Goal: Information Seeking & Learning: Learn about a topic

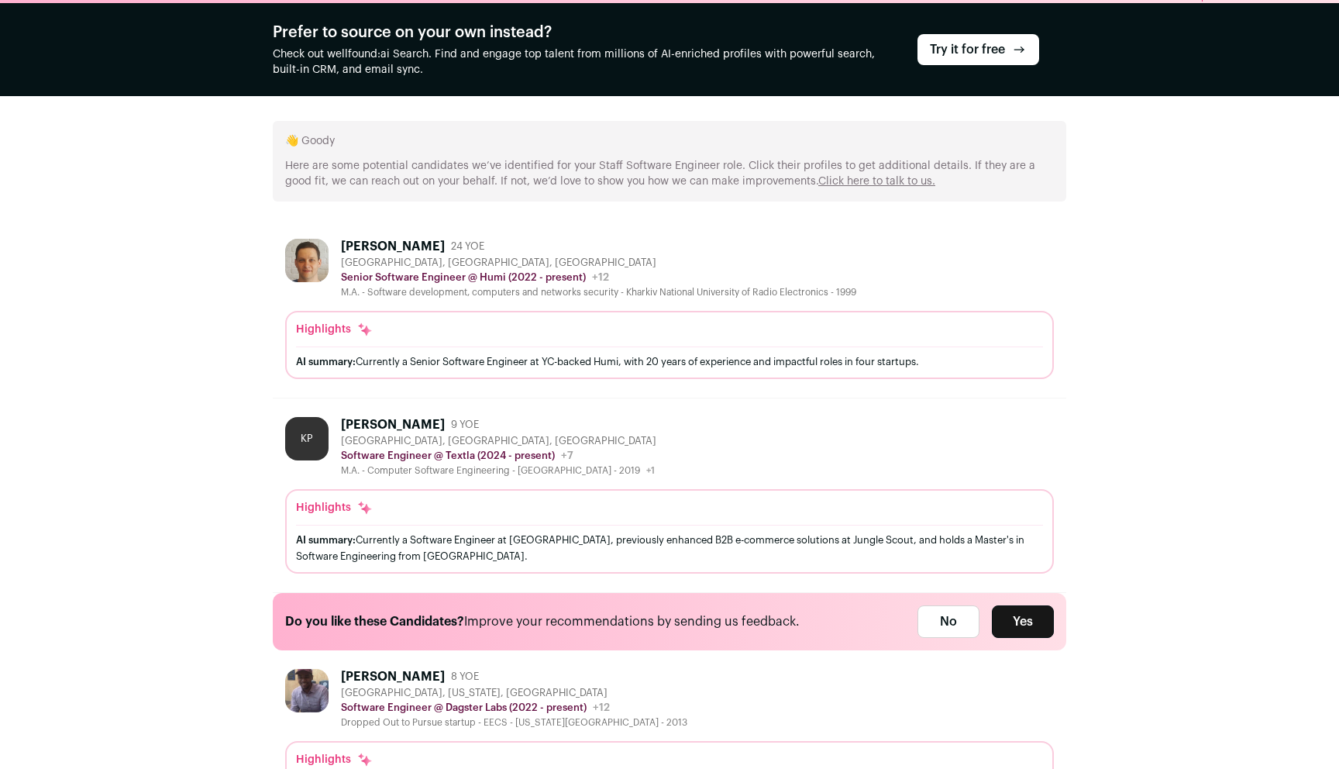
scroll to position [315, 0]
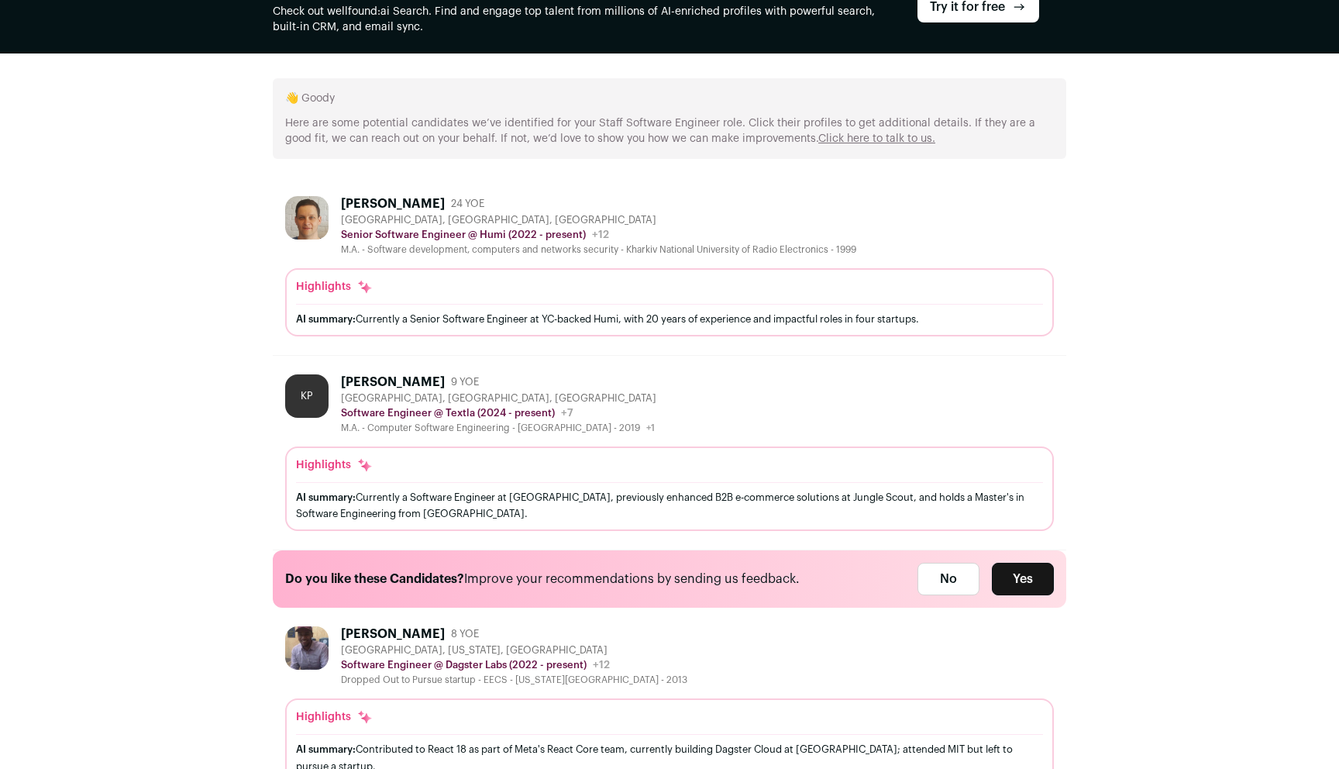
click at [665, 223] on div "[GEOGRAPHIC_DATA], [GEOGRAPHIC_DATA], [GEOGRAPHIC_DATA]" at bounding box center [598, 220] width 515 height 12
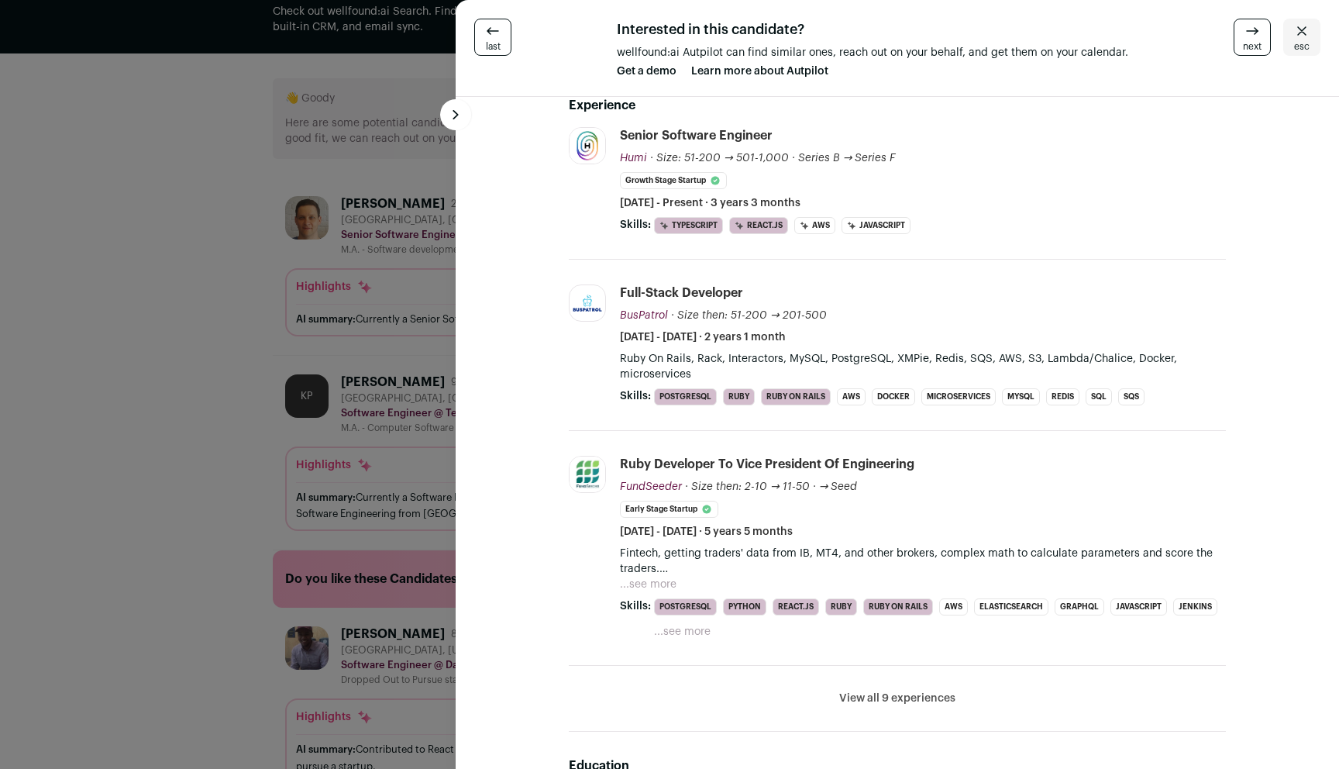
scroll to position [223, 0]
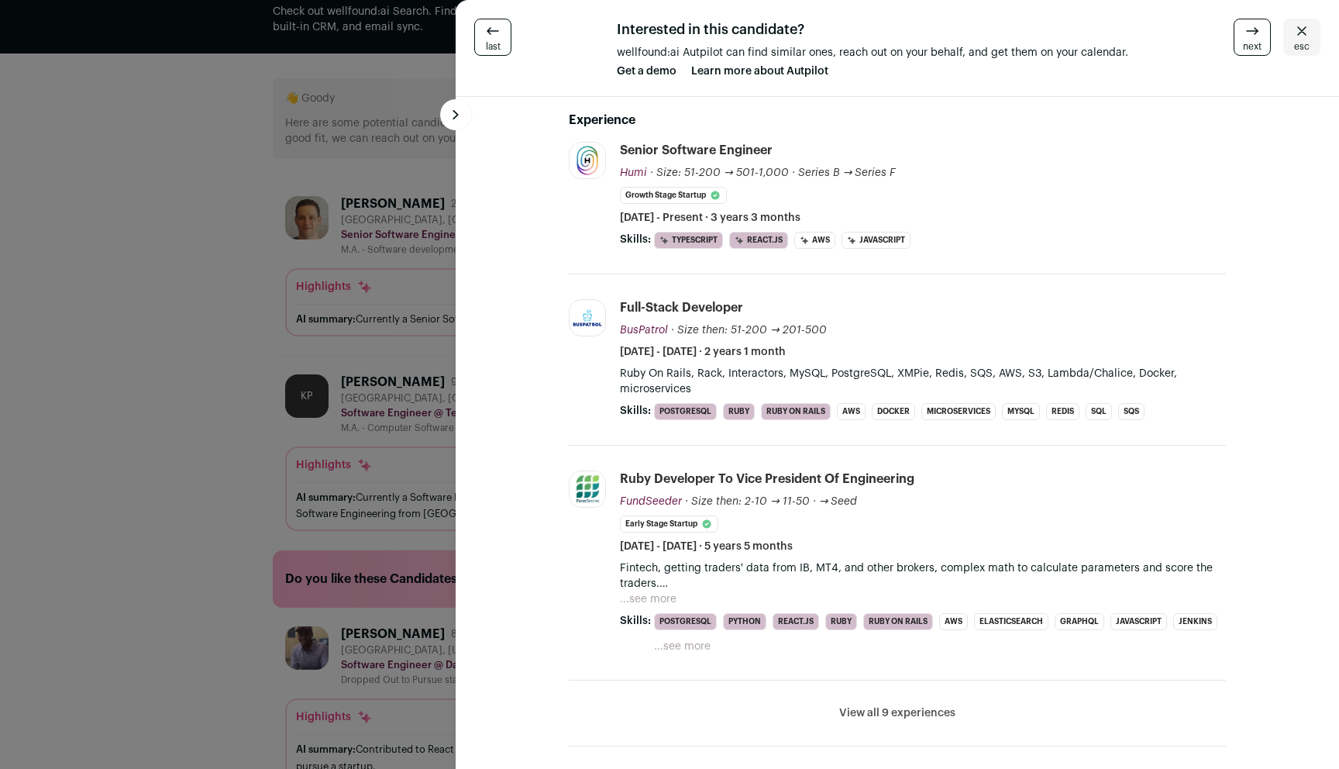
click at [971, 706] on li "View all 9 experiences View less" at bounding box center [897, 713] width 657 height 66
click at [917, 710] on button "View all 9 experiences" at bounding box center [897, 712] width 116 height 15
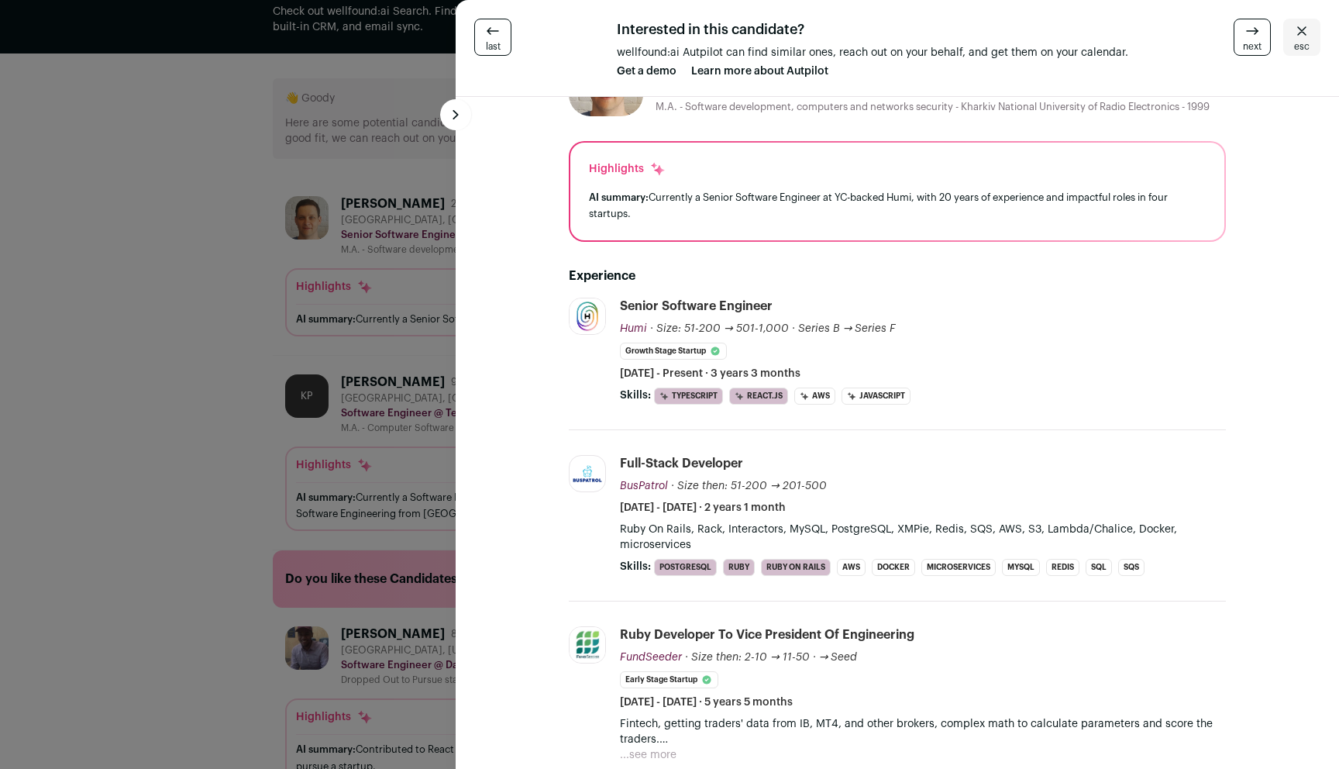
scroll to position [0, 0]
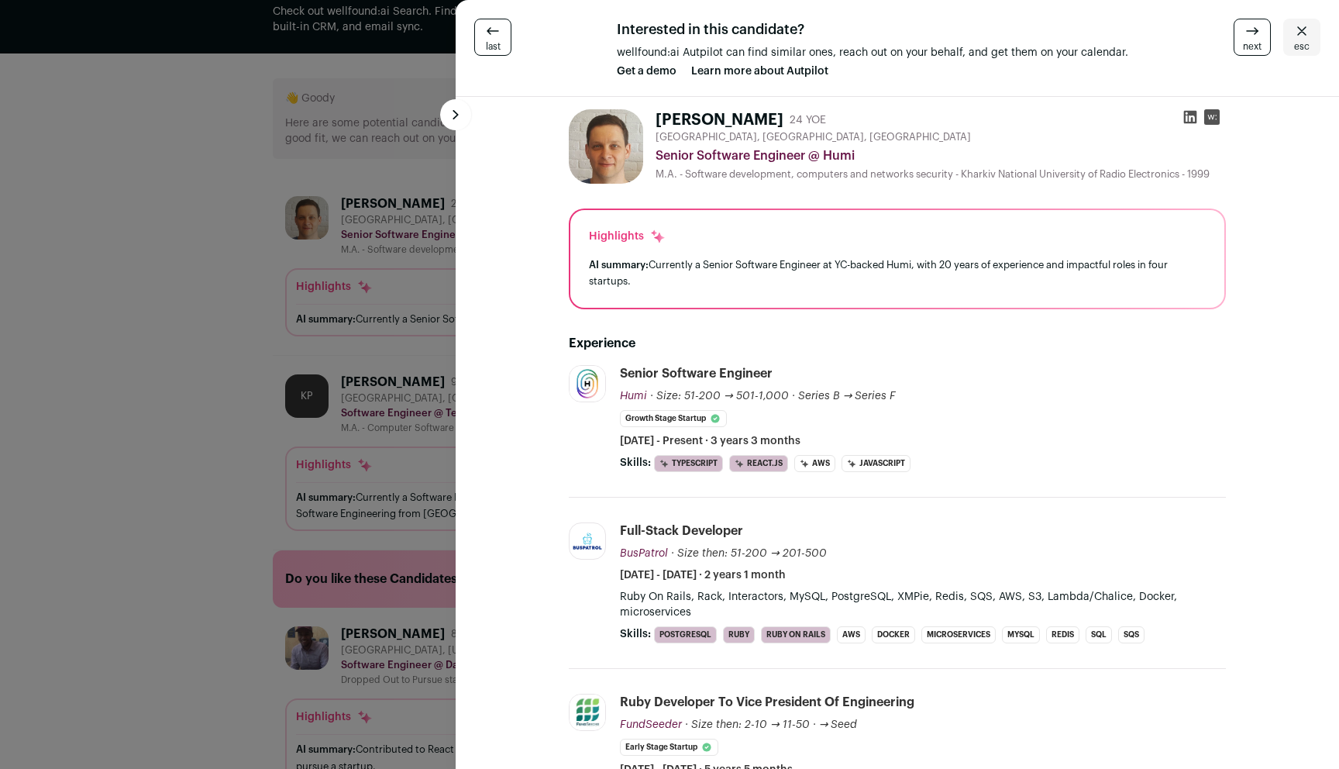
click at [146, 308] on div "last Interested in this candidate? wellfound:ai Autpilot can find similar ones,…" at bounding box center [669, 384] width 1339 height 769
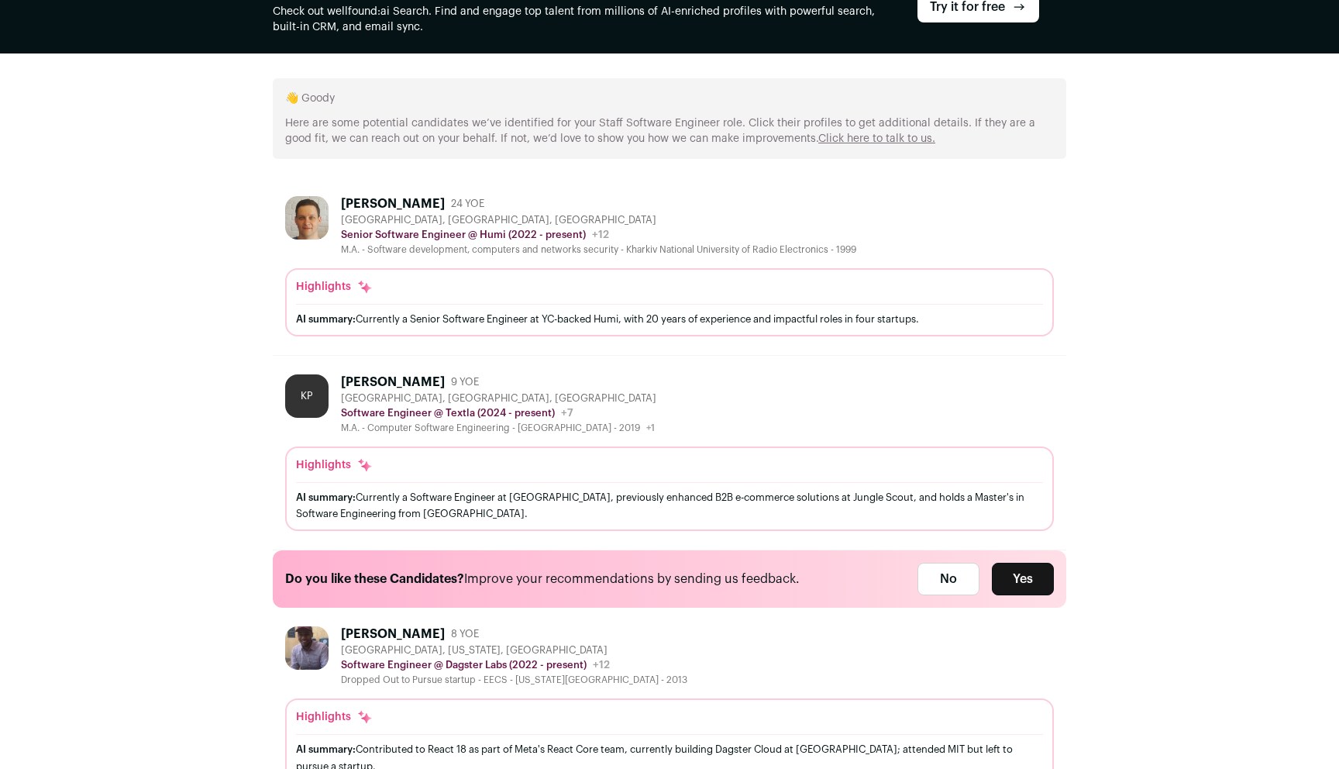
click at [706, 411] on div "KP [PERSON_NAME] 9 YOE [GEOGRAPHIC_DATA], [GEOGRAPHIC_DATA], [GEOGRAPHIC_DATA] …" at bounding box center [669, 404] width 769 height 60
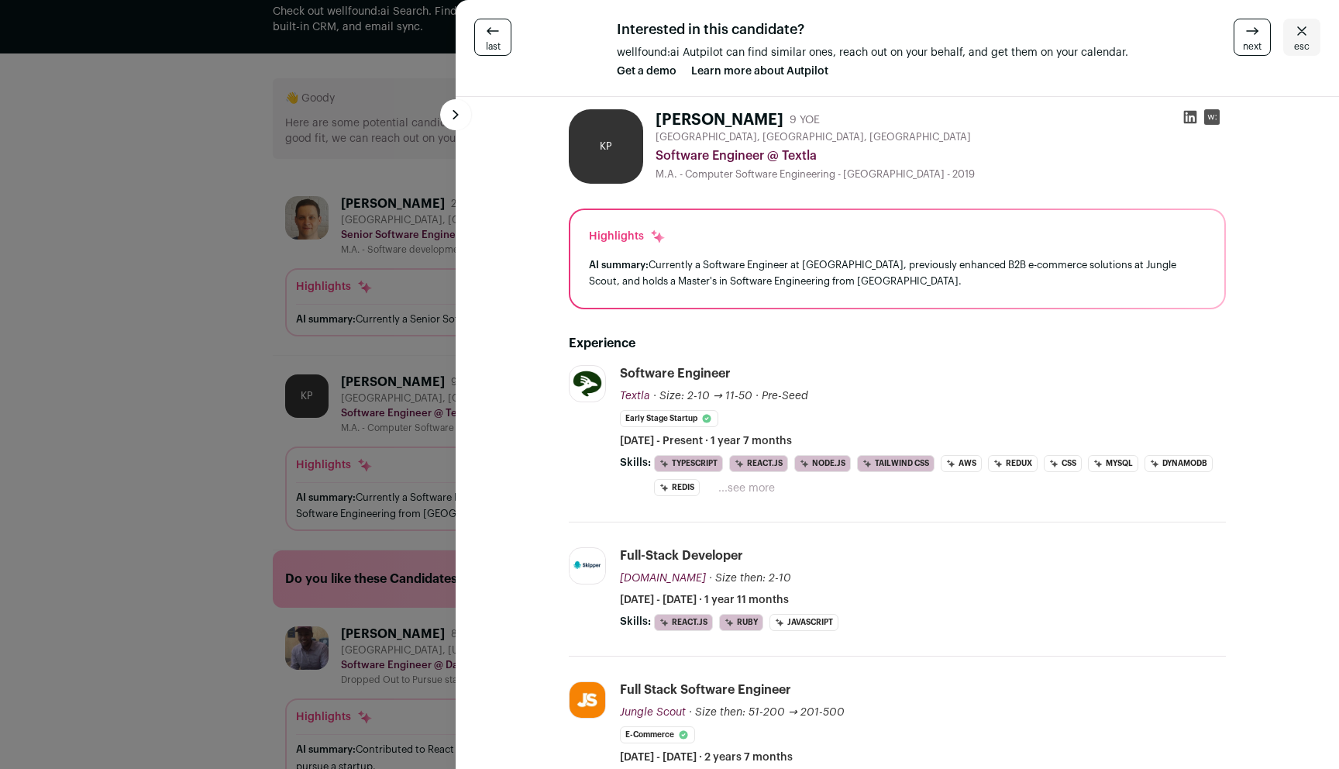
click at [232, 418] on div "last Interested in this candidate? wellfound:ai Autpilot can find similar ones,…" at bounding box center [669, 384] width 1339 height 769
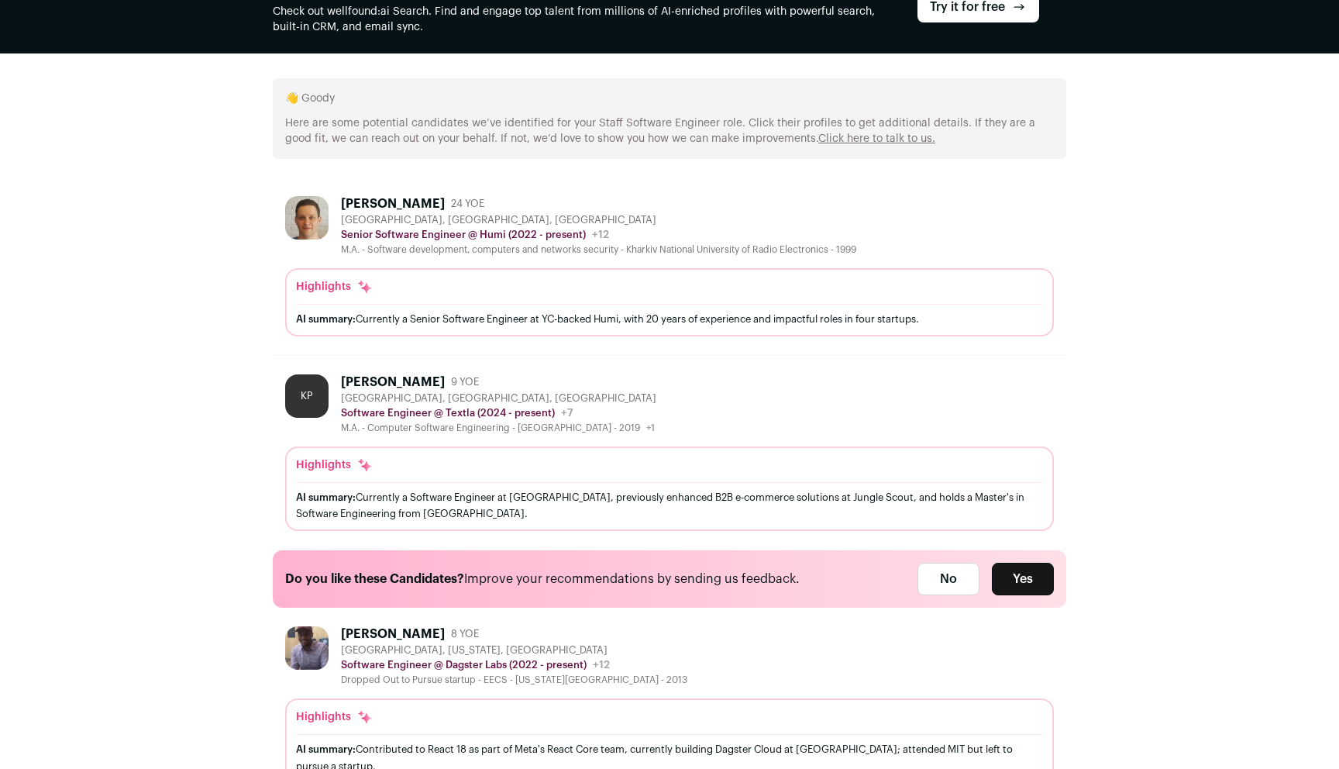
scroll to position [623, 0]
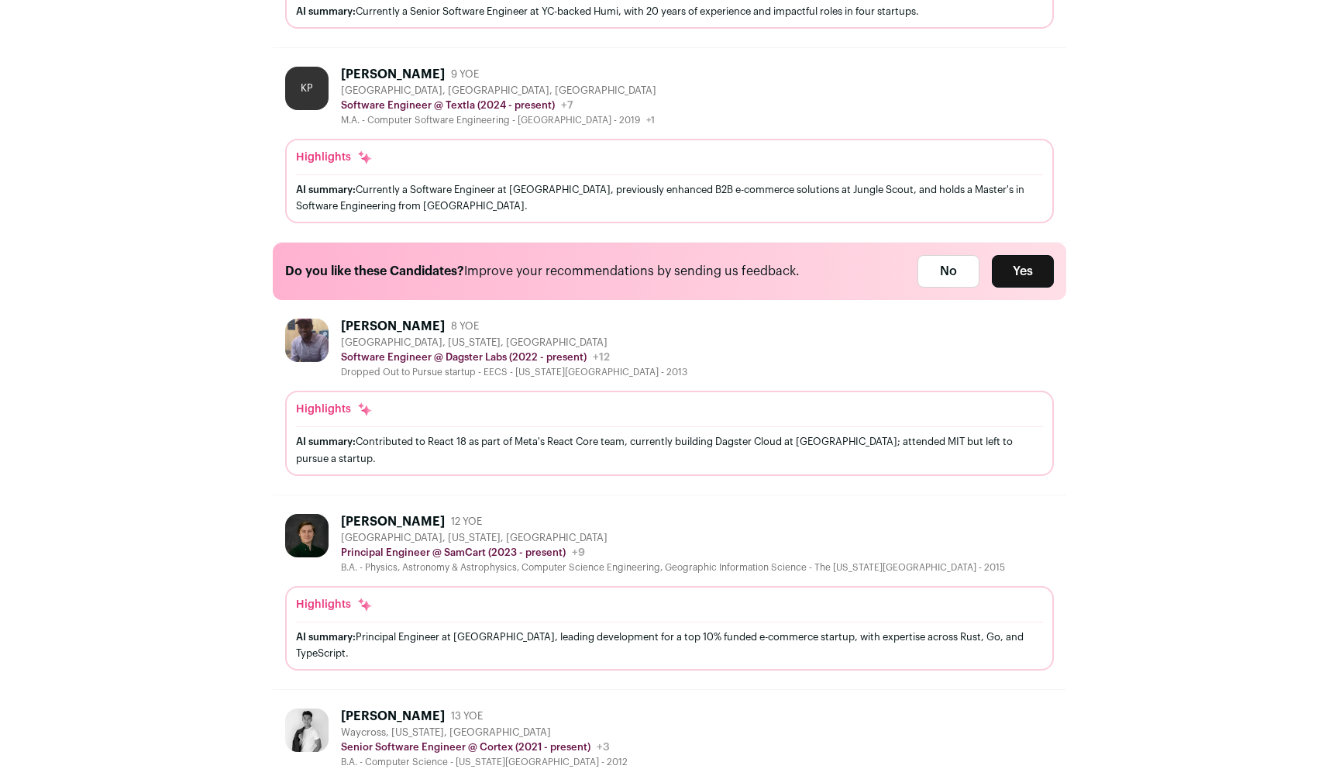
click at [776, 422] on div "Highlights AI summary: Contributed to React 18 as part of Meta's React Core tea…" at bounding box center [669, 436] width 747 height 71
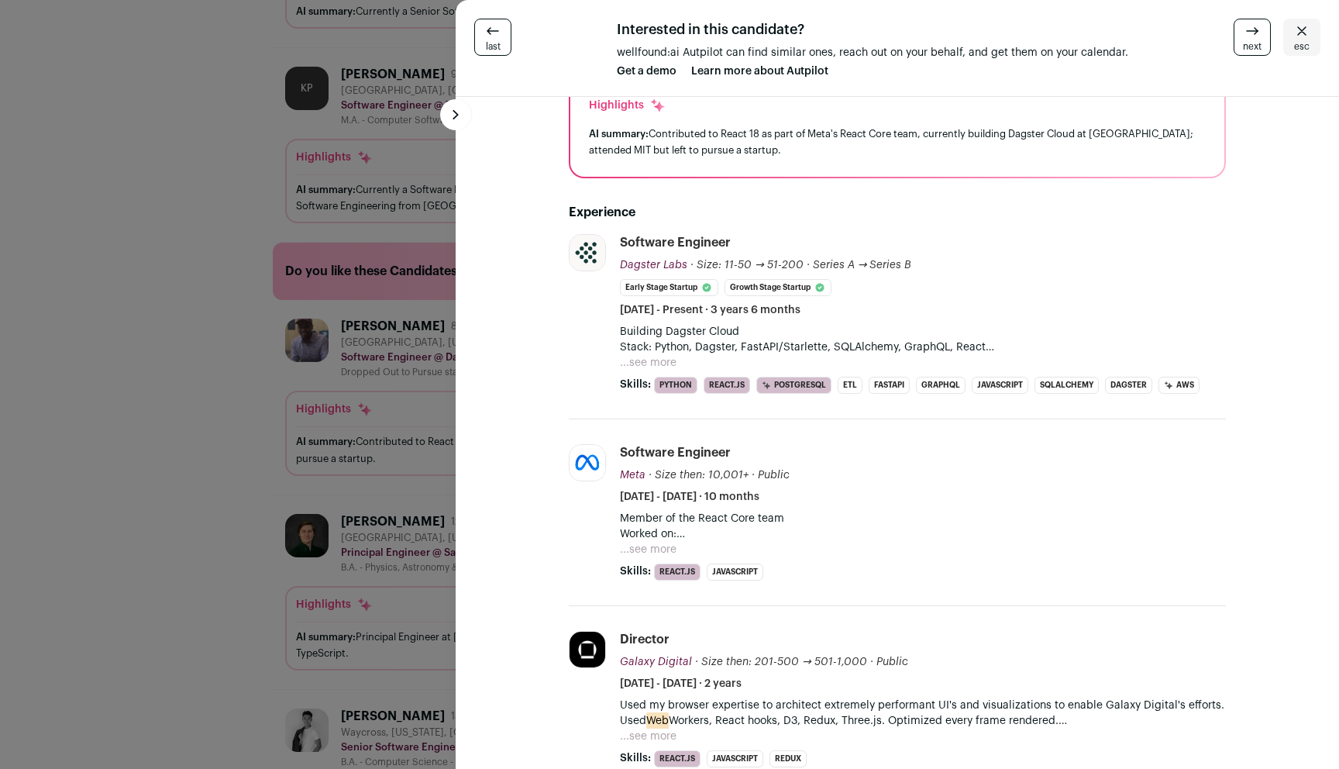
scroll to position [40, 0]
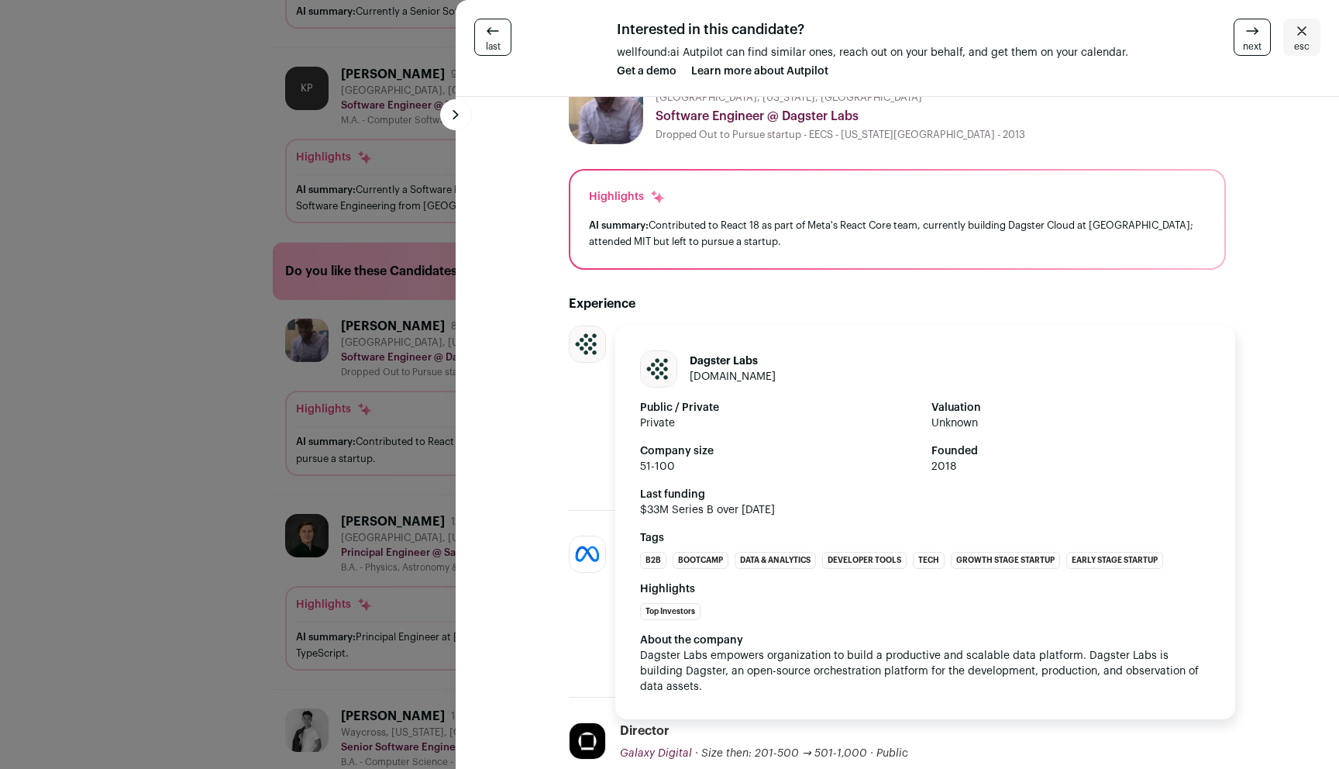
click at [869, 673] on span "Dagster Labs empowers organization to build a productive and scalable data plat…" at bounding box center [921, 671] width 562 height 42
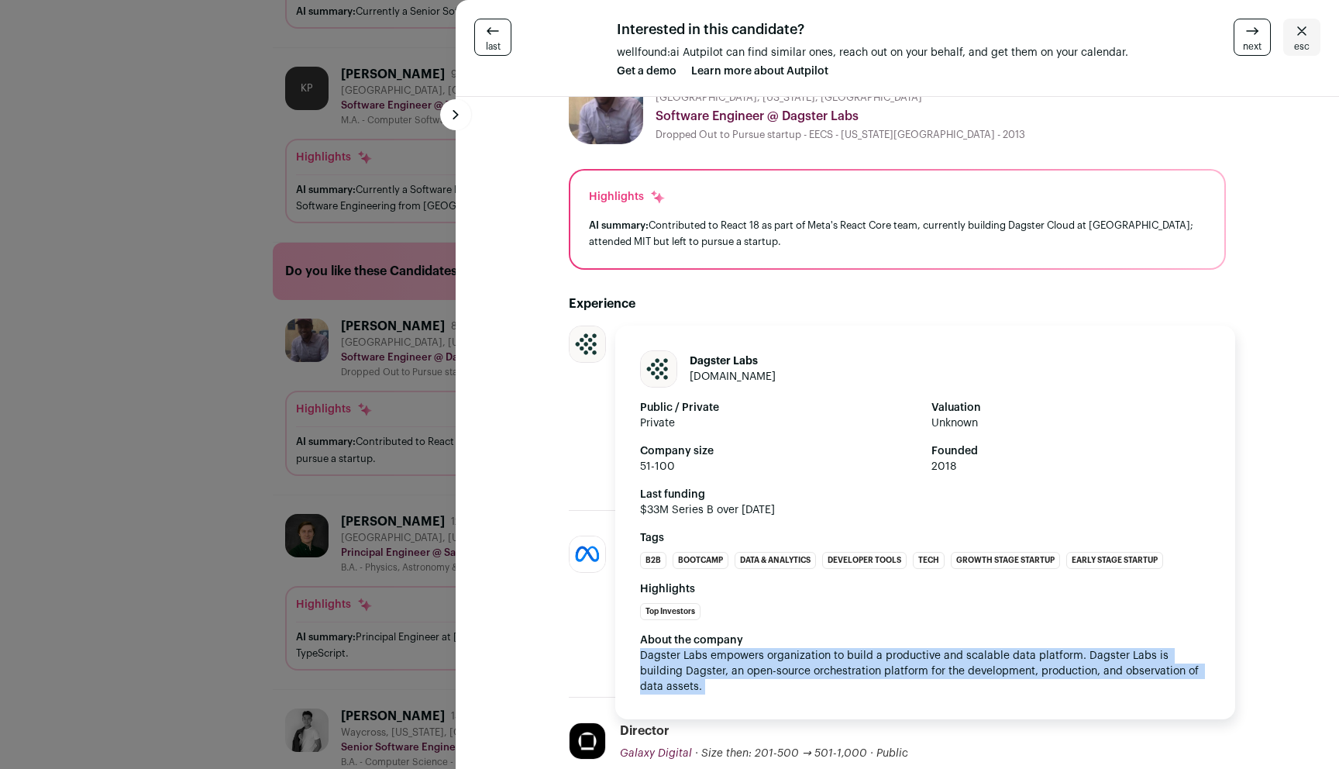
drag, startPoint x: 869, startPoint y: 673, endPoint x: 874, endPoint y: 664, distance: 9.7
click at [869, 673] on span "Dagster Labs empowers organization to build a productive and scalable data plat…" at bounding box center [921, 671] width 562 height 42
click at [874, 664] on div "About the company Dagster Labs empowers organization to build a productive and …" at bounding box center [925, 663] width 570 height 62
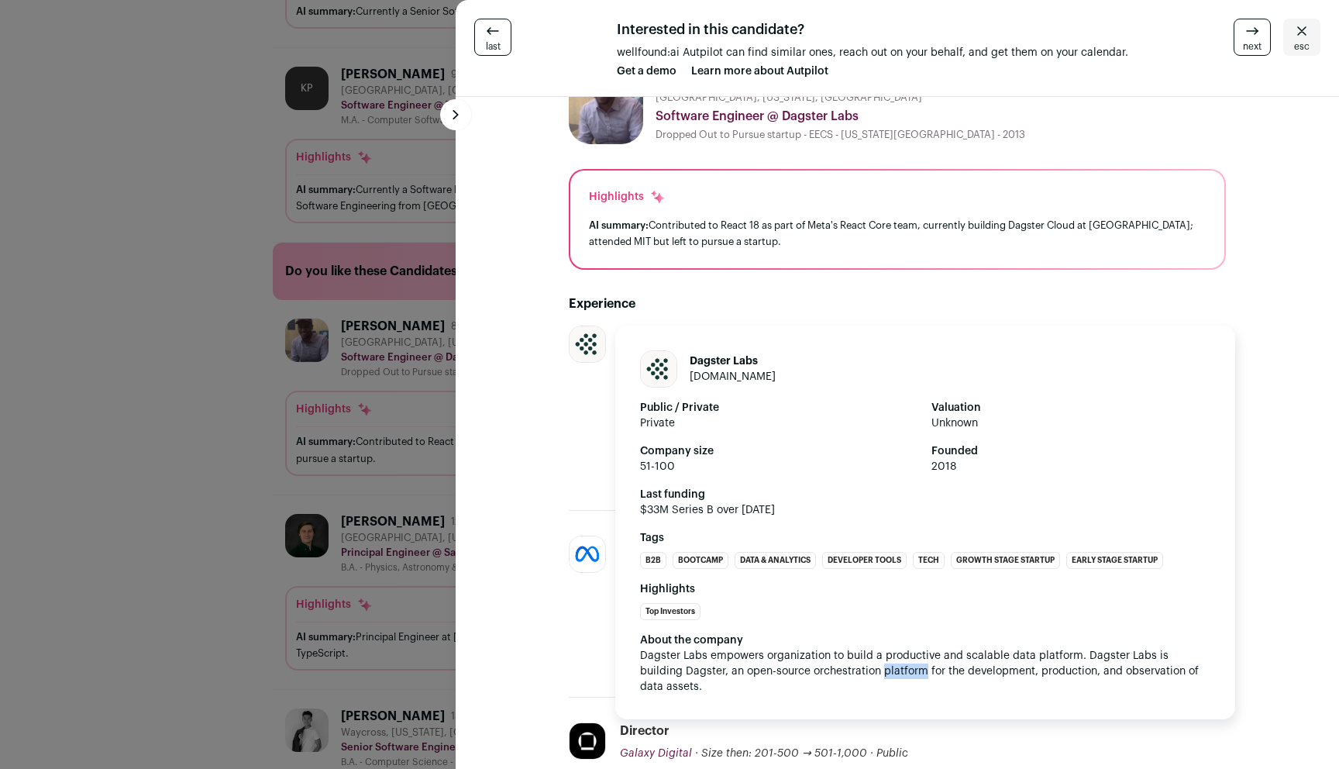
click at [874, 664] on div "About the company Dagster Labs empowers organization to build a productive and …" at bounding box center [925, 663] width 570 height 62
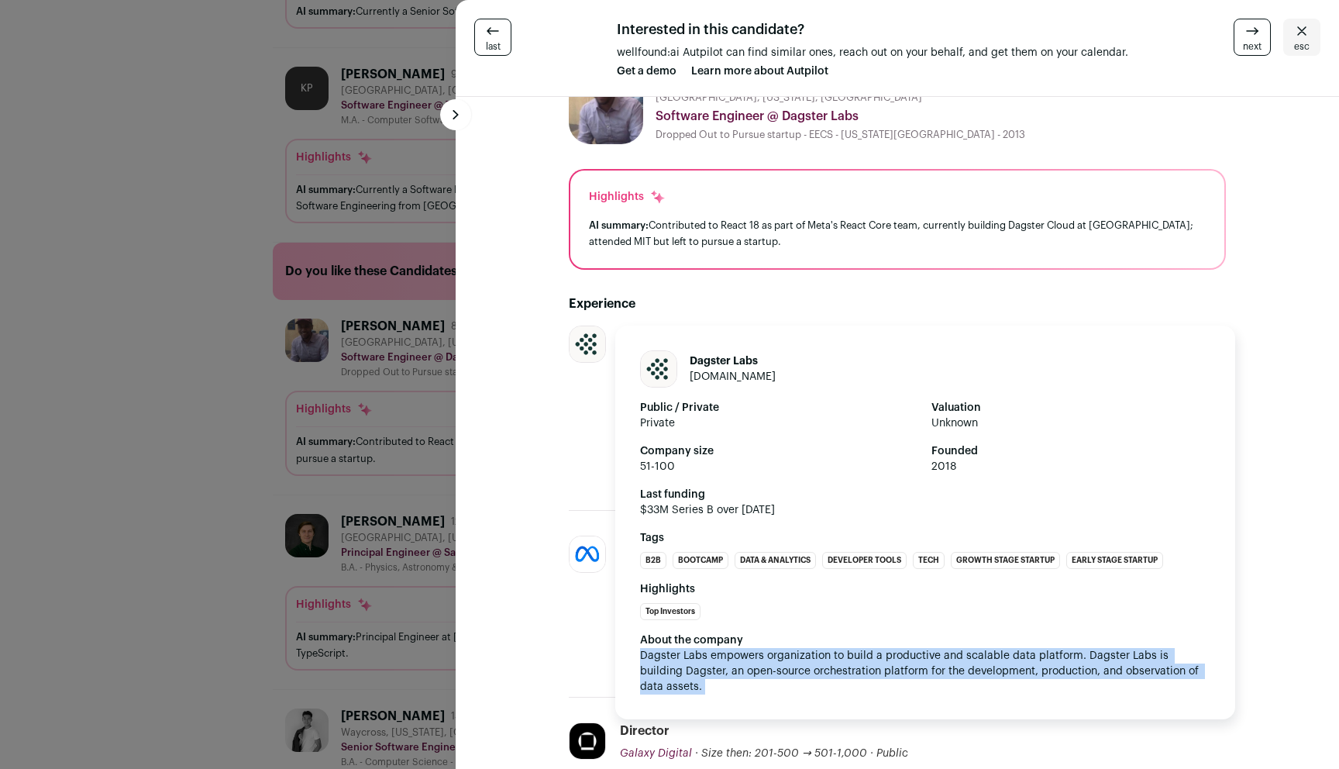
drag, startPoint x: 874, startPoint y: 664, endPoint x: 860, endPoint y: 655, distance: 16.3
click at [874, 664] on div "About the company Dagster Labs empowers organization to build a productive and …" at bounding box center [925, 663] width 570 height 62
click at [860, 655] on span "Dagster Labs empowers organization to build a productive and scalable data plat…" at bounding box center [921, 671] width 562 height 42
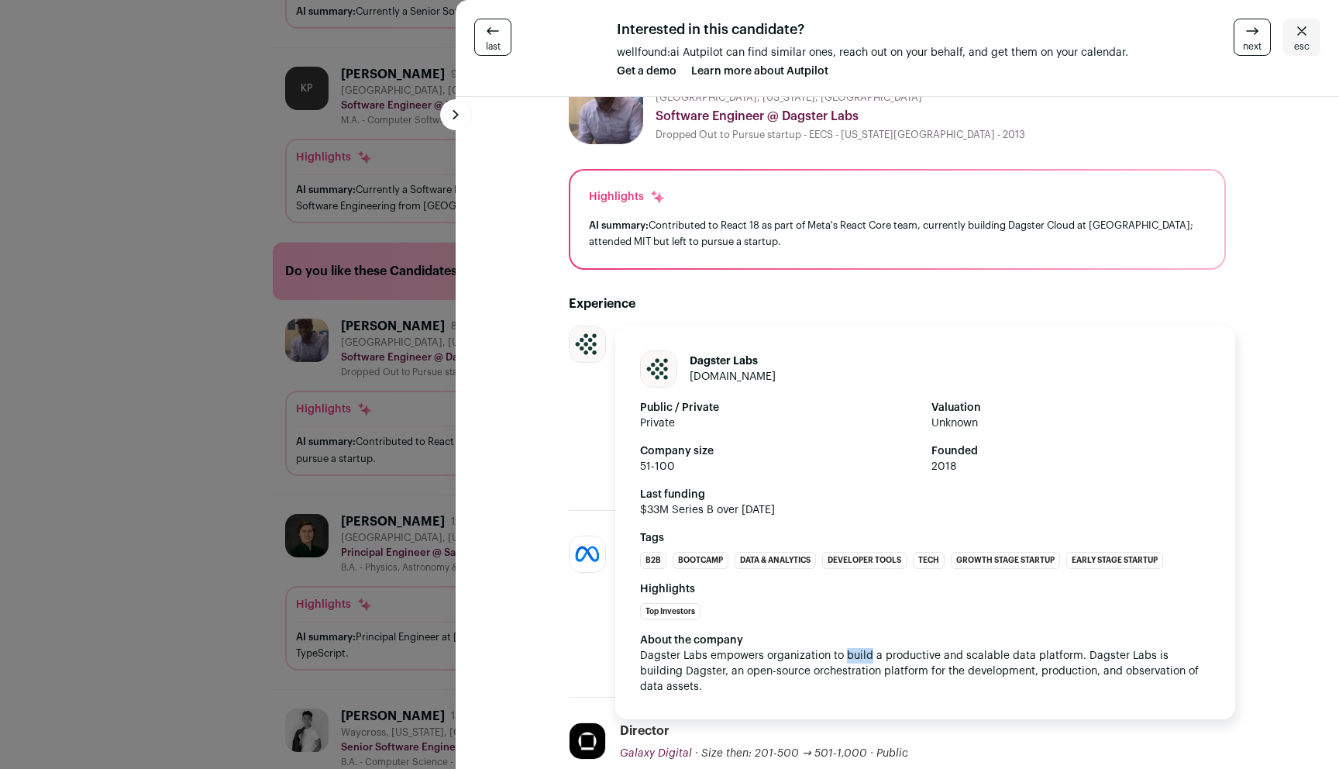
click at [860, 655] on span "Dagster Labs empowers organization to build a productive and scalable data plat…" at bounding box center [921, 671] width 562 height 42
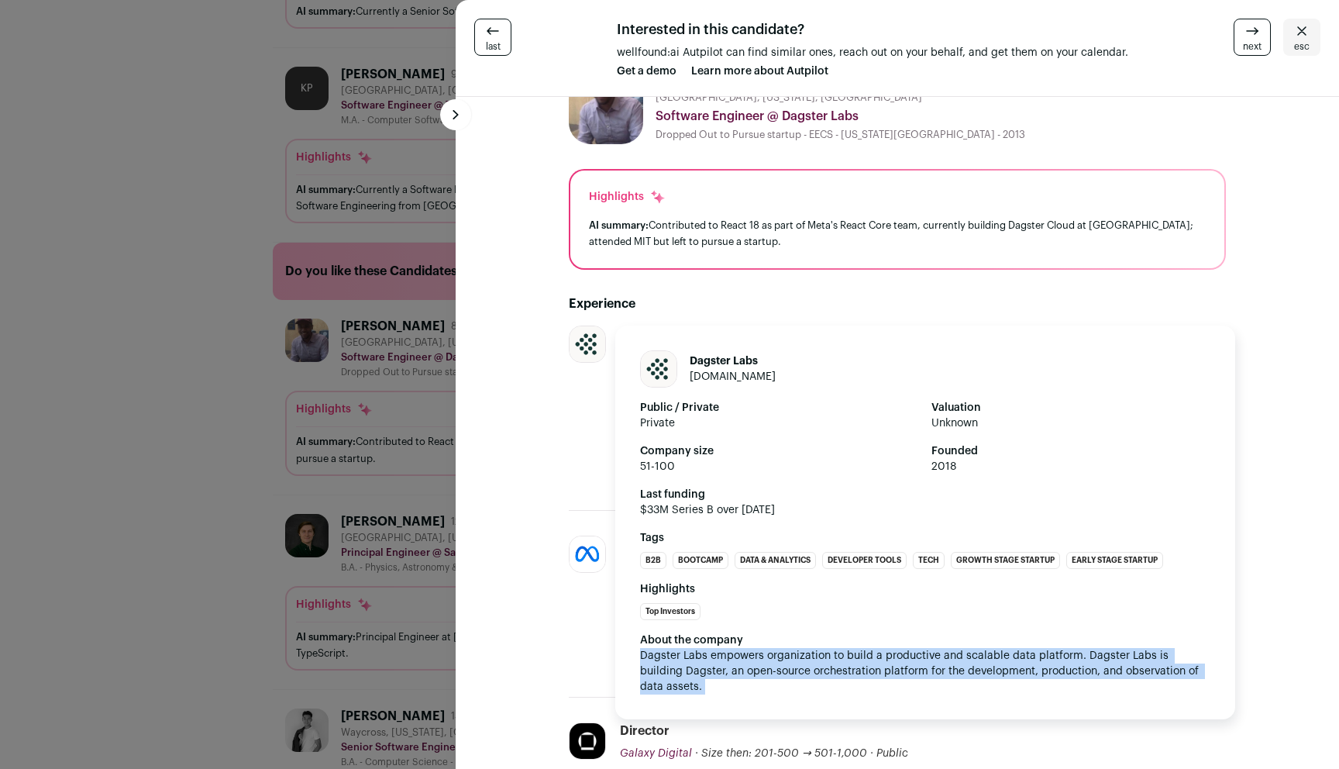
click at [860, 655] on span "Dagster Labs empowers organization to build a productive and scalable data plat…" at bounding box center [921, 671] width 562 height 42
click at [846, 654] on span "Dagster Labs empowers organization to build a productive and scalable data plat…" at bounding box center [921, 671] width 562 height 42
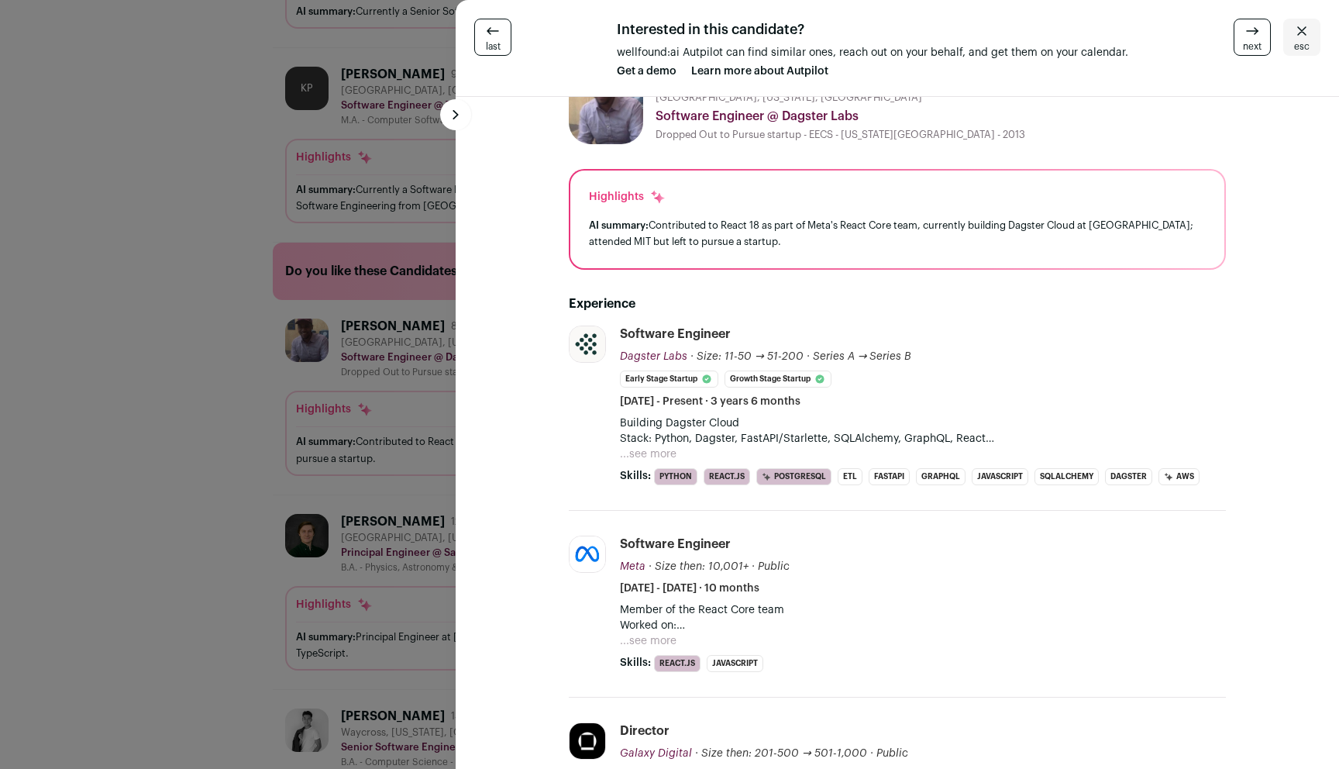
click at [670, 447] on button "...see more" at bounding box center [648, 453] width 57 height 15
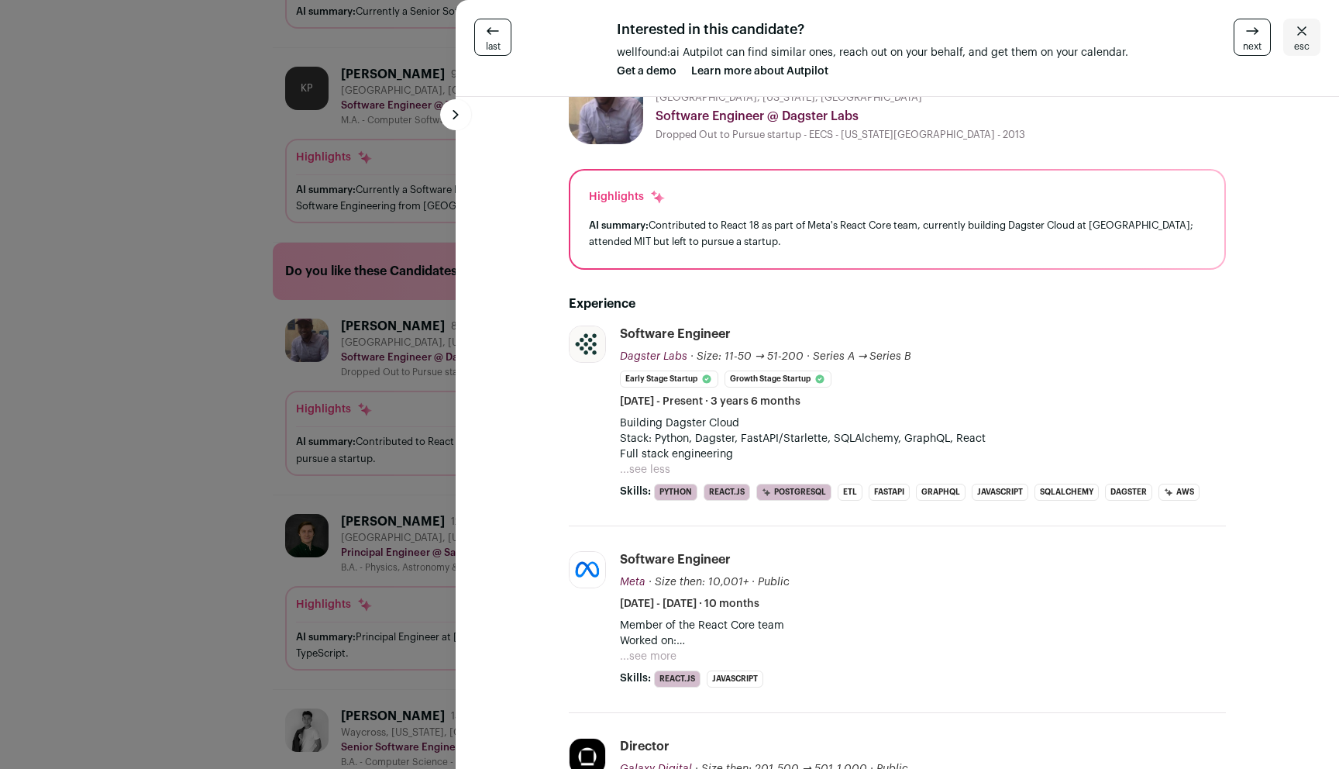
click at [395, 437] on div "last Interested in this candidate? wellfound:ai Autpilot can find similar ones,…" at bounding box center [669, 384] width 1339 height 769
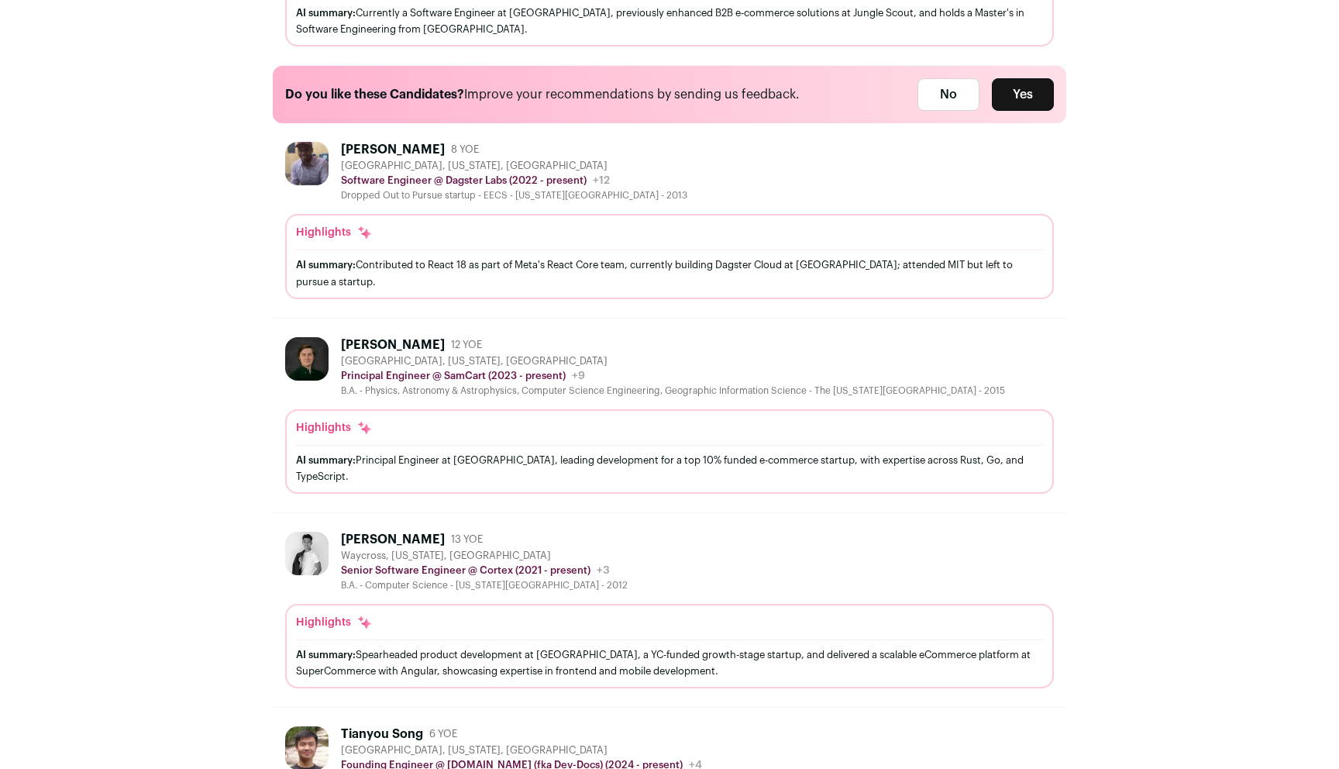
scroll to position [800, 0]
click at [693, 365] on div "[GEOGRAPHIC_DATA], [US_STATE], [GEOGRAPHIC_DATA]" at bounding box center [673, 360] width 664 height 12
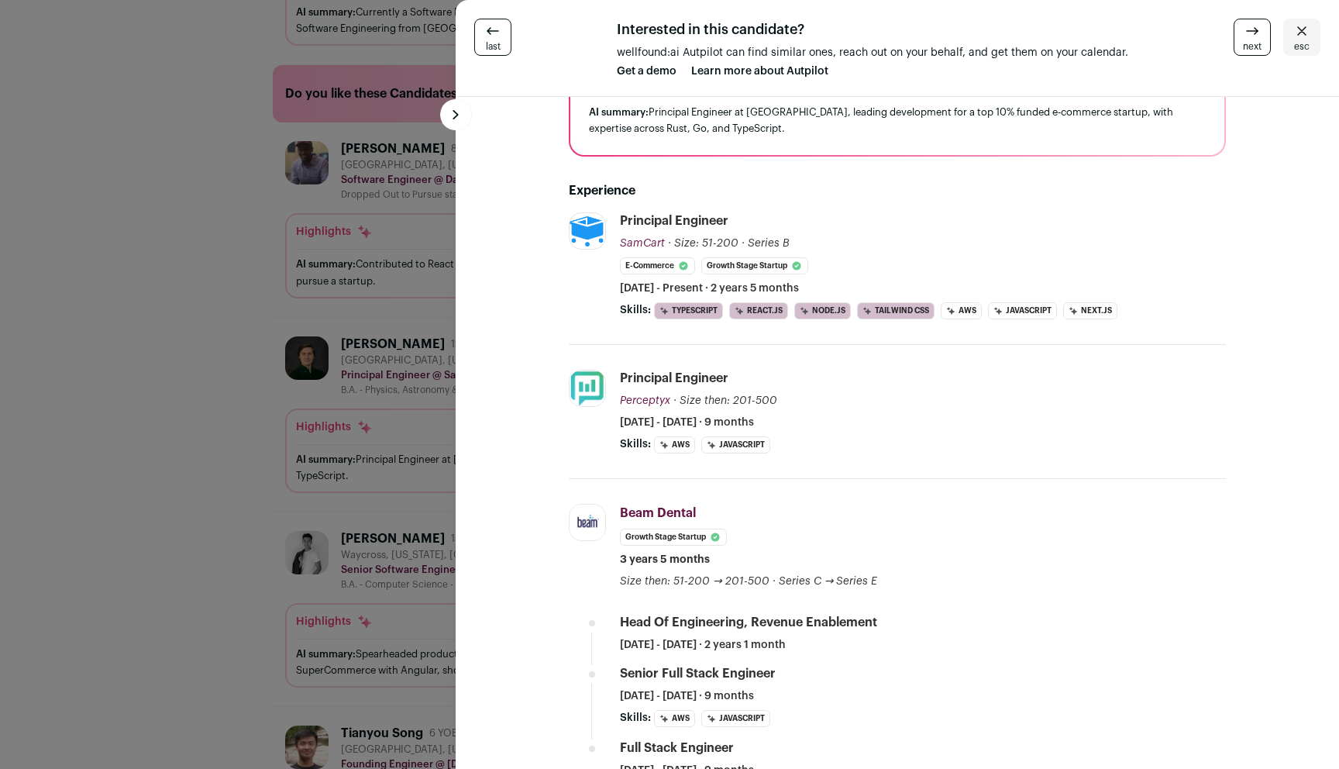
scroll to position [403, 0]
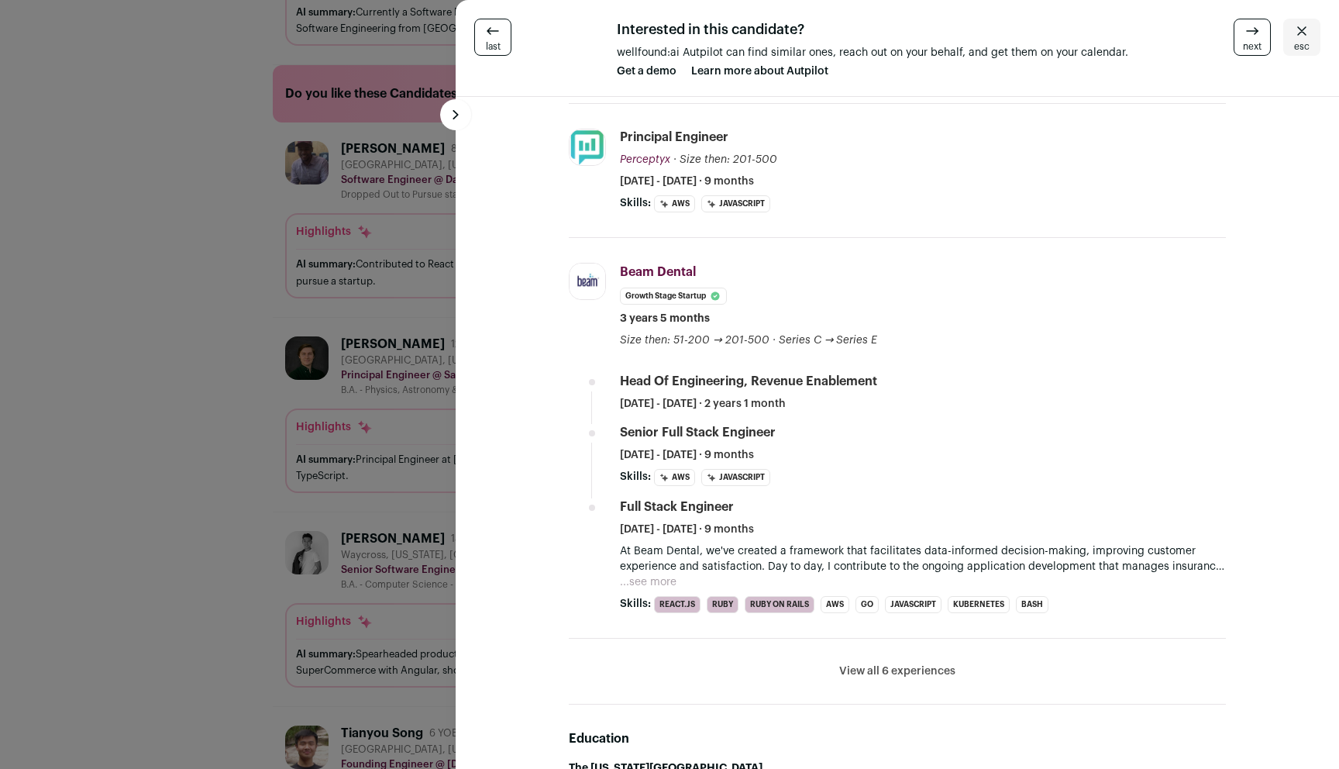
click at [238, 382] on div "last Interested in this candidate? wellfound:ai Autpilot can find similar ones,…" at bounding box center [669, 384] width 1339 height 769
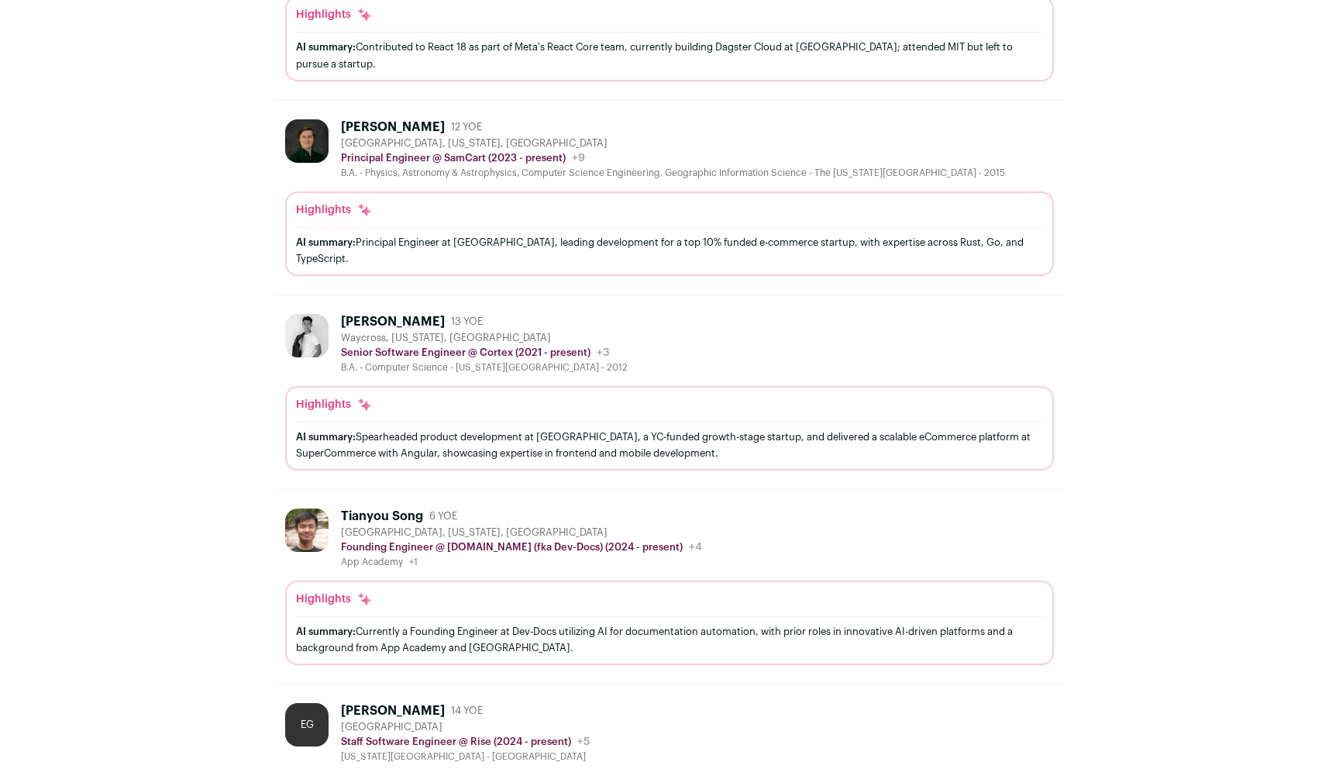
scroll to position [1111, 0]
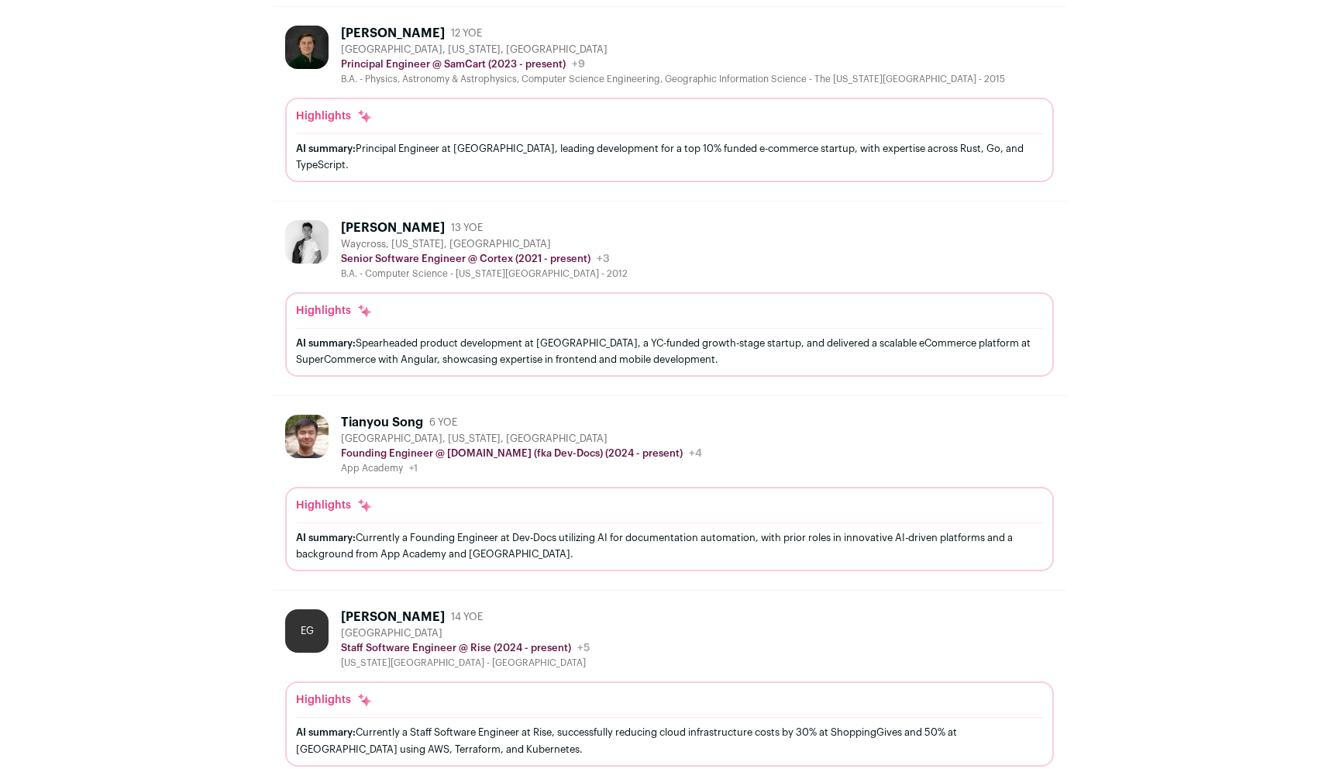
click at [693, 256] on div "[PERSON_NAME] 13 YOE [GEOGRAPHIC_DATA], [US_STATE], [GEOGRAPHIC_DATA] Senior So…" at bounding box center [669, 250] width 769 height 60
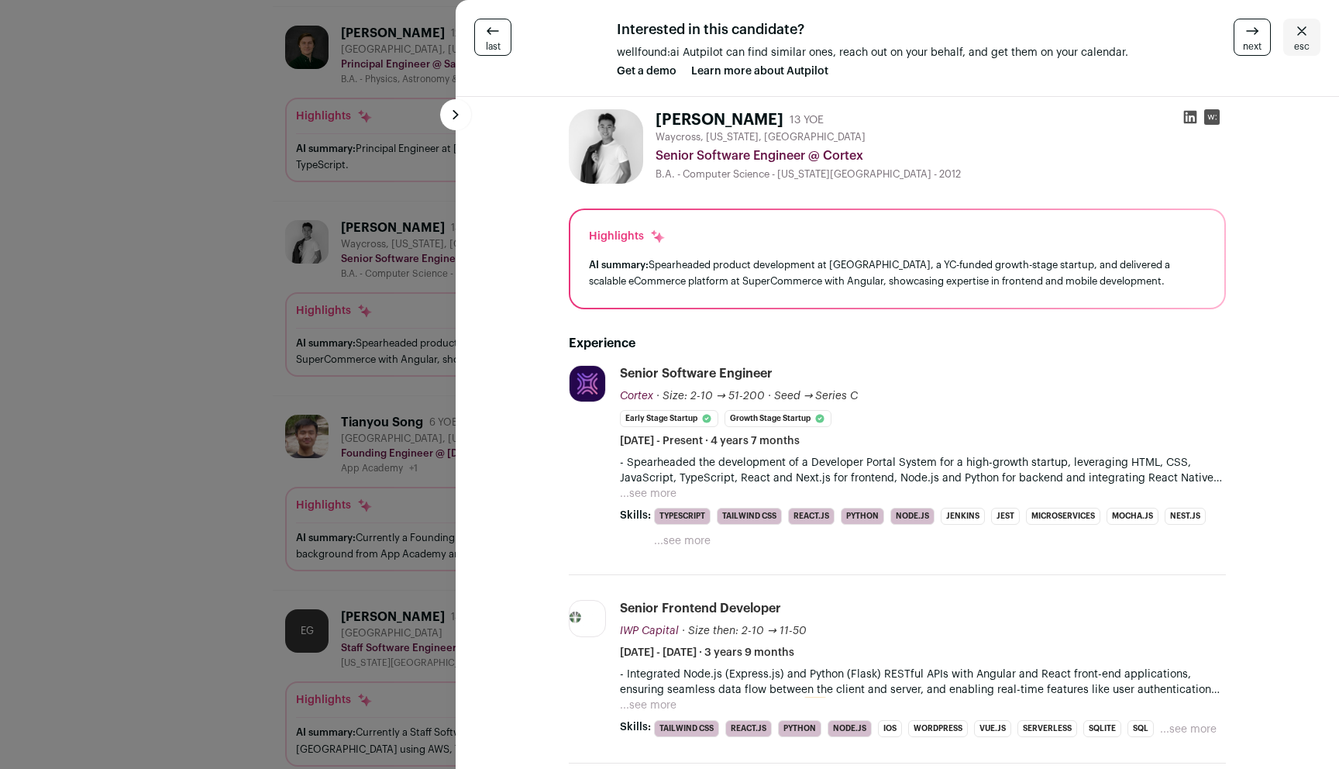
click at [774, 476] on p "- Spearheaded the development of a Developer Portal System for a high-growth st…" at bounding box center [923, 470] width 606 height 31
click at [685, 484] on p "- Spearheaded the development of a Developer Portal System for a high-growth st…" at bounding box center [923, 470] width 606 height 31
click at [673, 487] on button "...see more" at bounding box center [648, 493] width 57 height 15
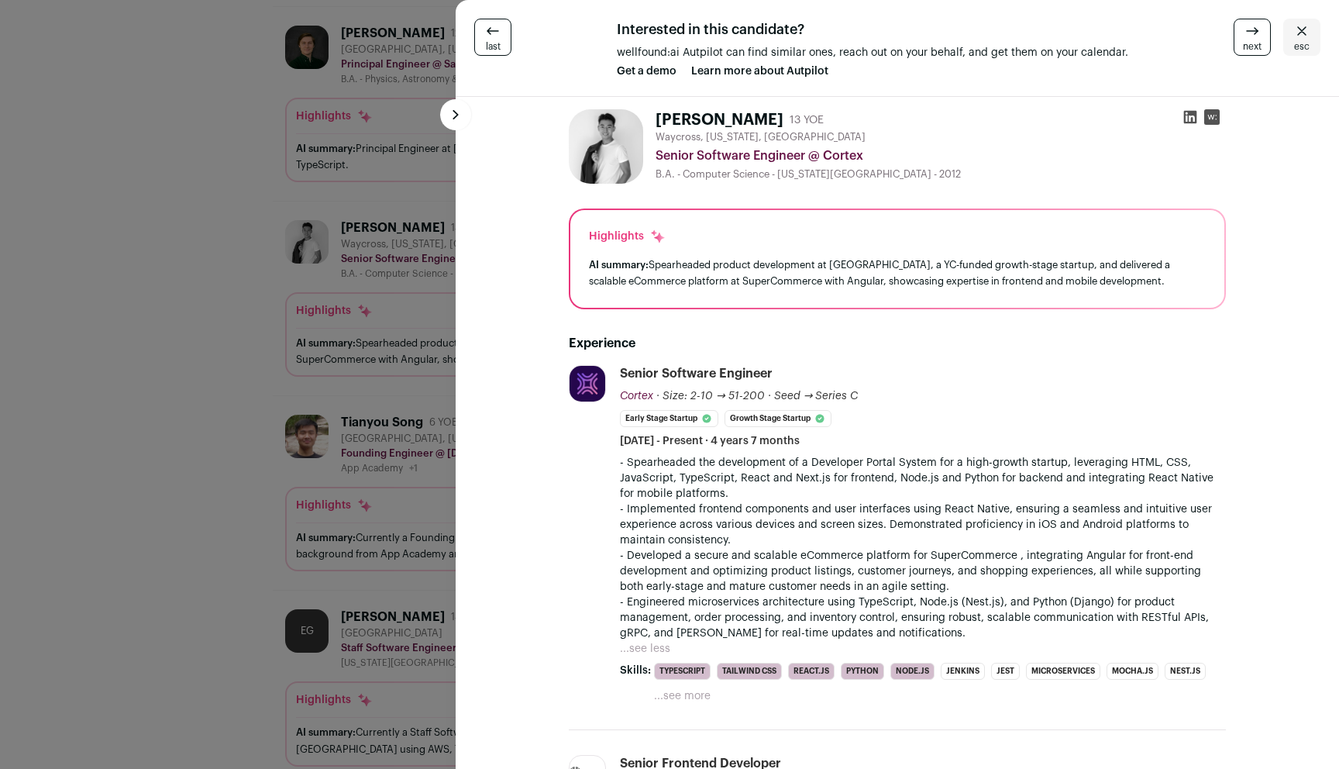
click at [842, 478] on p "- Spearheaded the development of a Developer Portal System for a high-growth st…" at bounding box center [923, 478] width 606 height 46
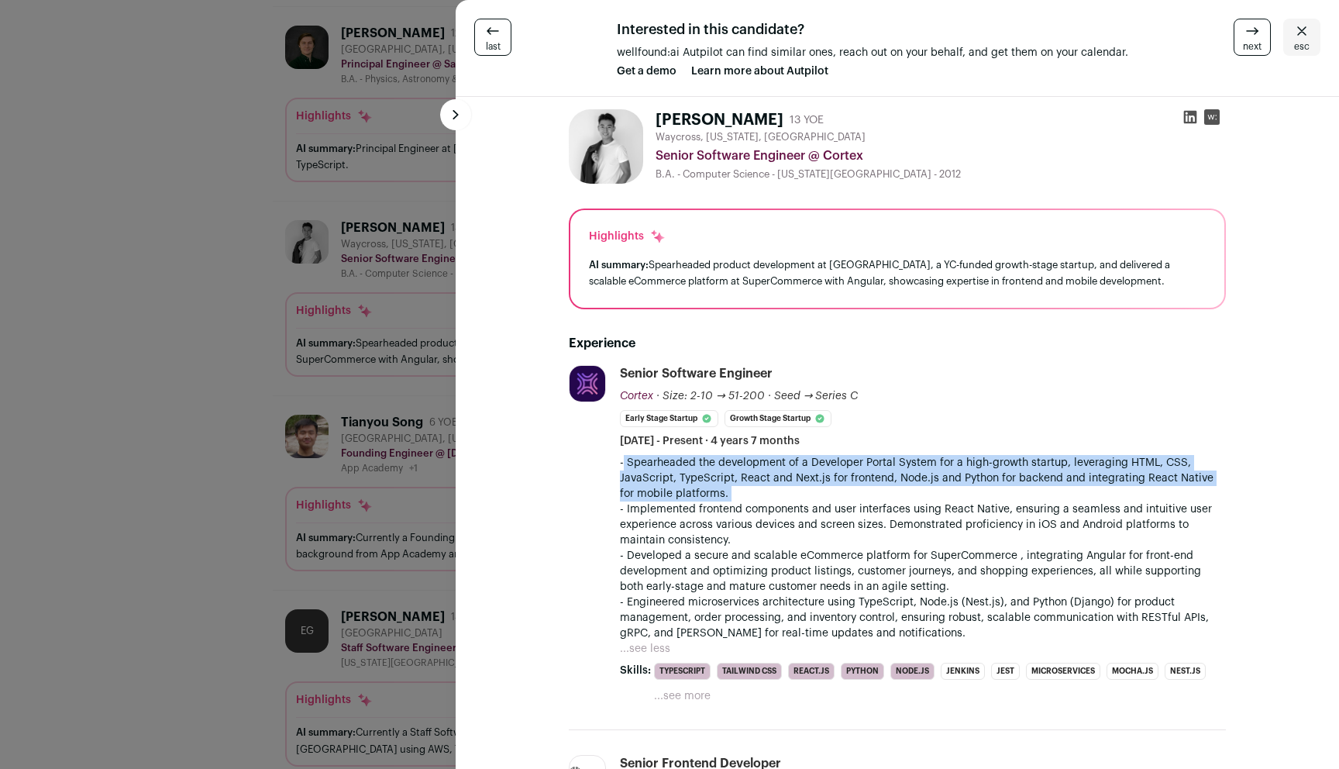
click at [842, 478] on p "- Spearheaded the development of a Developer Portal System for a high-growth st…" at bounding box center [923, 478] width 606 height 46
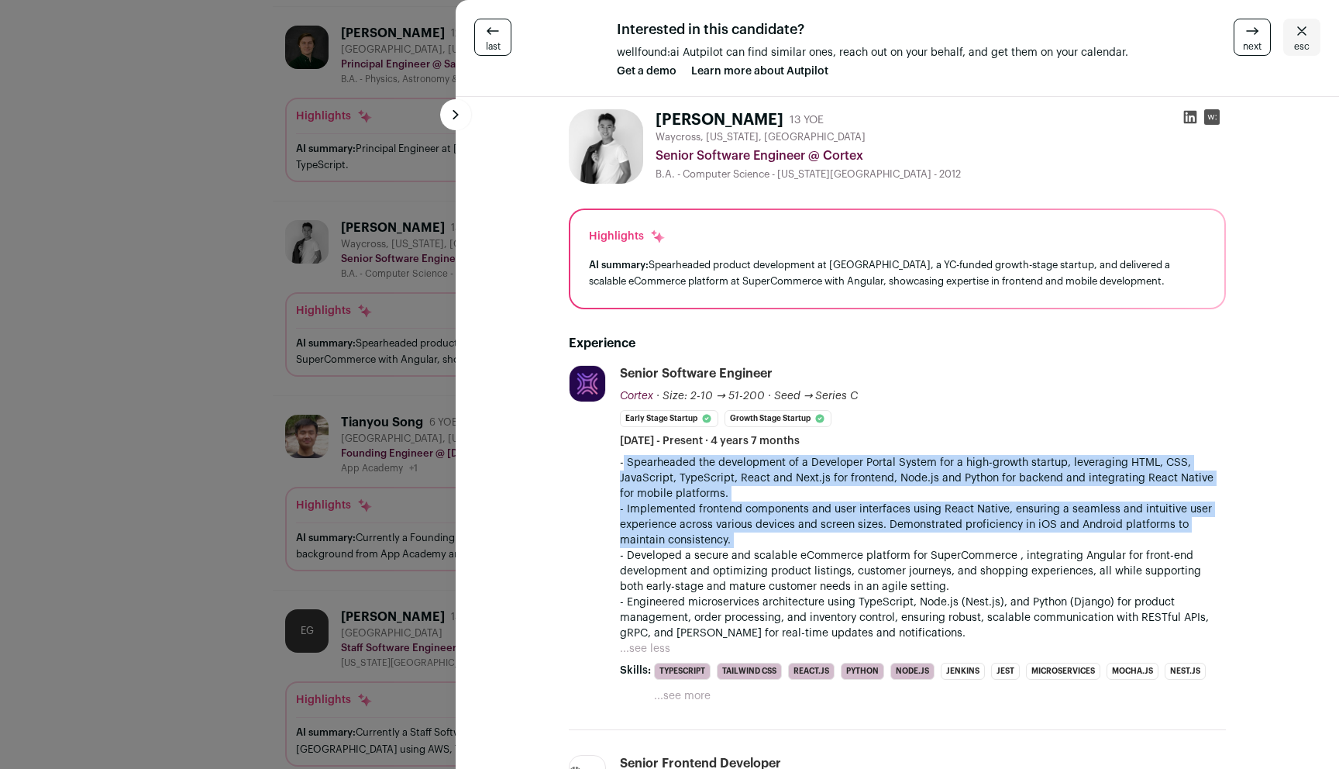
drag, startPoint x: 842, startPoint y: 478, endPoint x: 853, endPoint y: 514, distance: 38.0
click at [853, 514] on div "- Spearheaded the development of a Developer Portal System for a high-growth st…" at bounding box center [923, 548] width 606 height 186
click at [853, 514] on p "- Implemented frontend components and user interfaces using React Native, ensur…" at bounding box center [923, 524] width 606 height 46
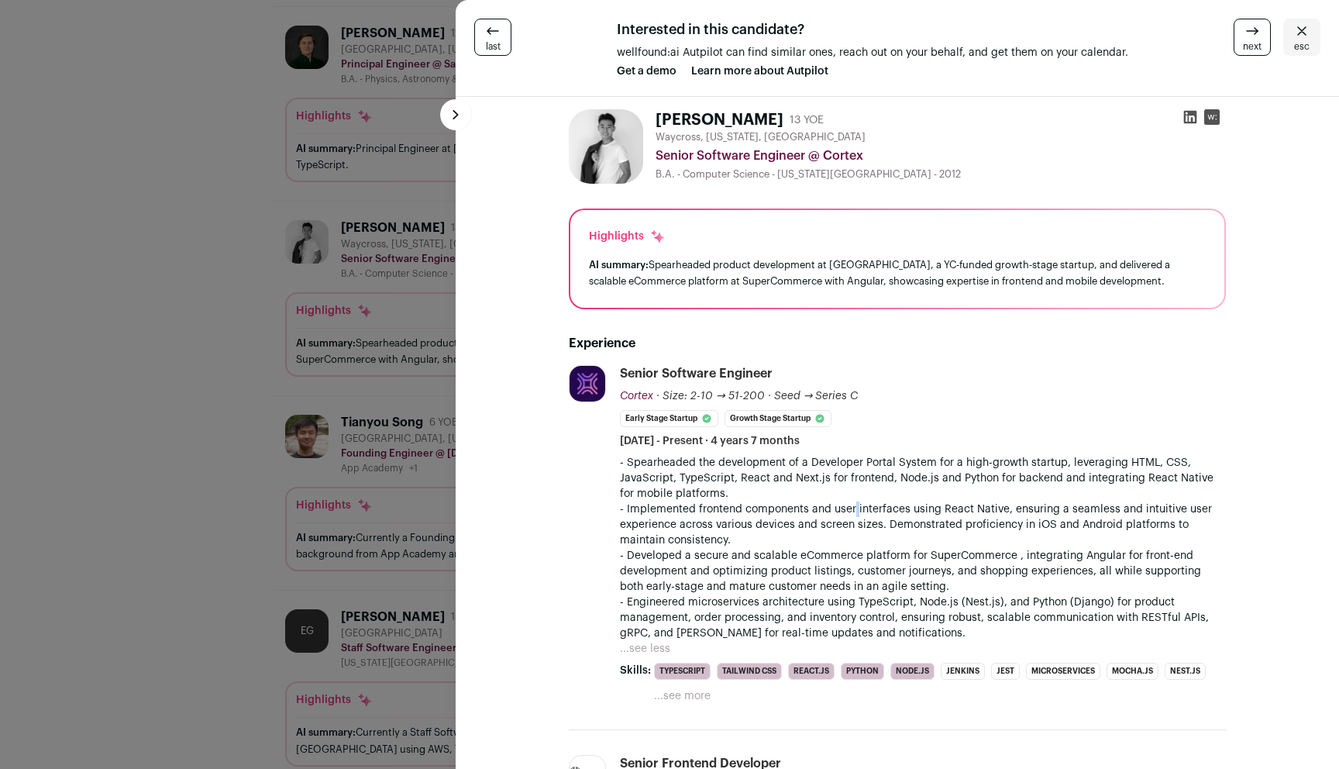
click at [853, 514] on p "- Implemented frontend components and user interfaces using React Native, ensur…" at bounding box center [923, 524] width 606 height 46
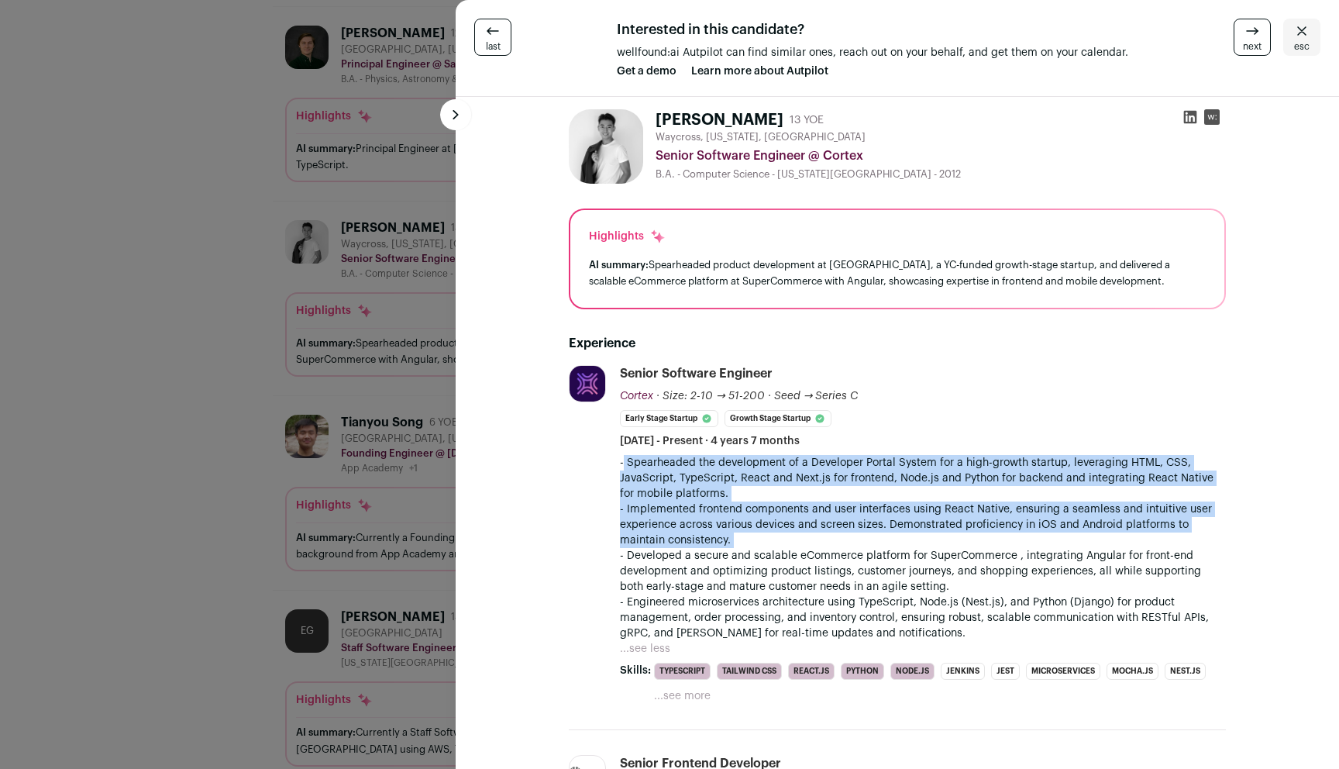
drag, startPoint x: 853, startPoint y: 514, endPoint x: 860, endPoint y: 483, distance: 32.5
click at [860, 483] on div "- Spearheaded the development of a Developer Portal System for a high-growth st…" at bounding box center [923, 548] width 606 height 186
click at [860, 483] on p "- Spearheaded the development of a Developer Portal System for a high-growth st…" at bounding box center [923, 478] width 606 height 46
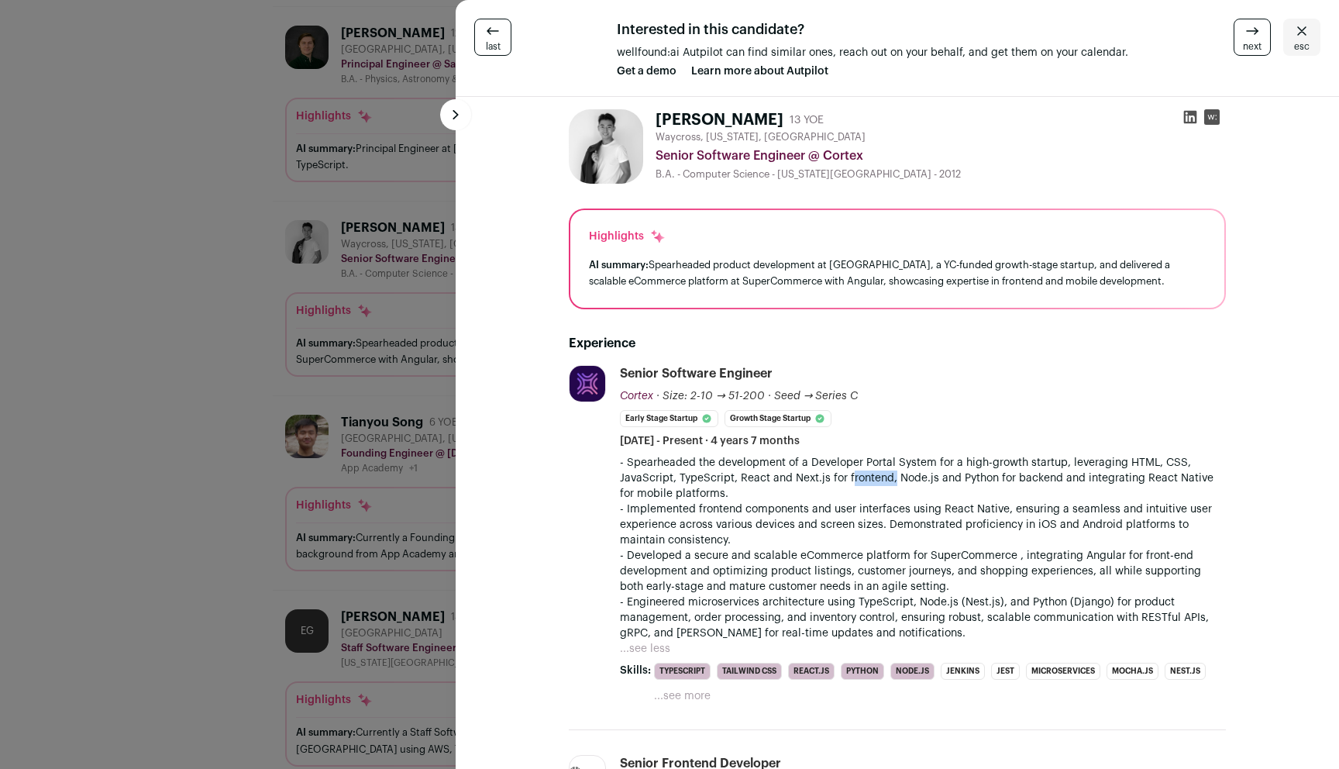
click at [860, 483] on p "- Spearheaded the development of a Developer Portal System for a high-growth st…" at bounding box center [923, 478] width 606 height 46
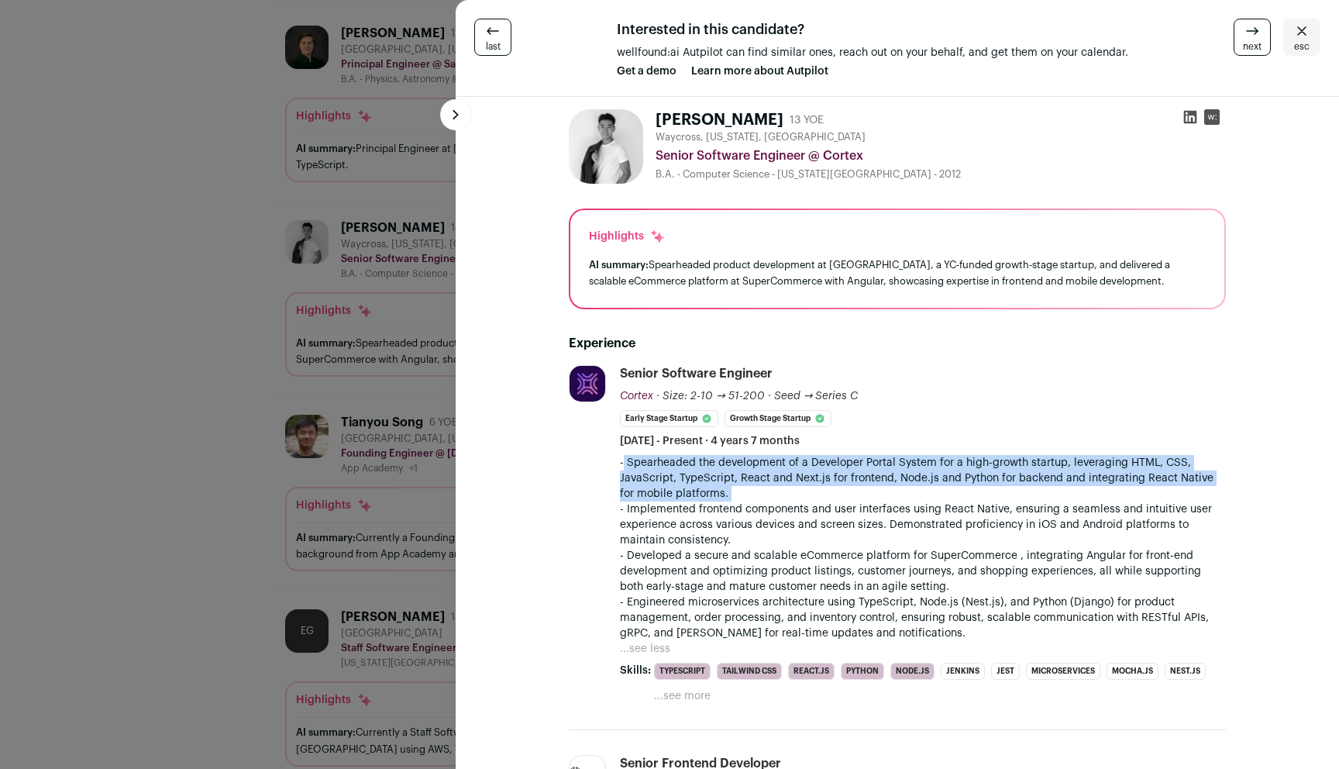
drag, startPoint x: 860, startPoint y: 483, endPoint x: 860, endPoint y: 513, distance: 30.2
click at [861, 512] on div "- Spearheaded the development of a Developer Portal System for a high-growth st…" at bounding box center [923, 548] width 606 height 186
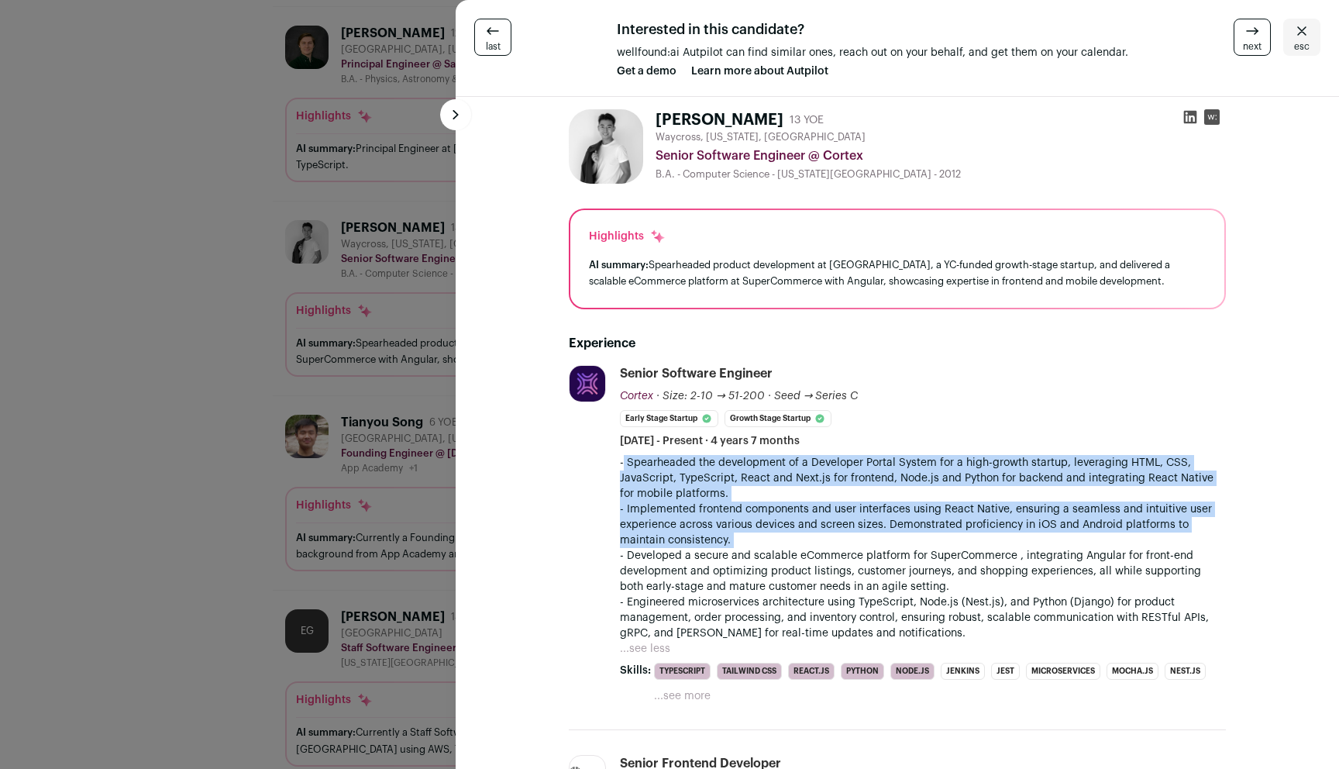
click at [860, 513] on p "- Implemented frontend components and user interfaces using React Native, ensur…" at bounding box center [923, 524] width 606 height 46
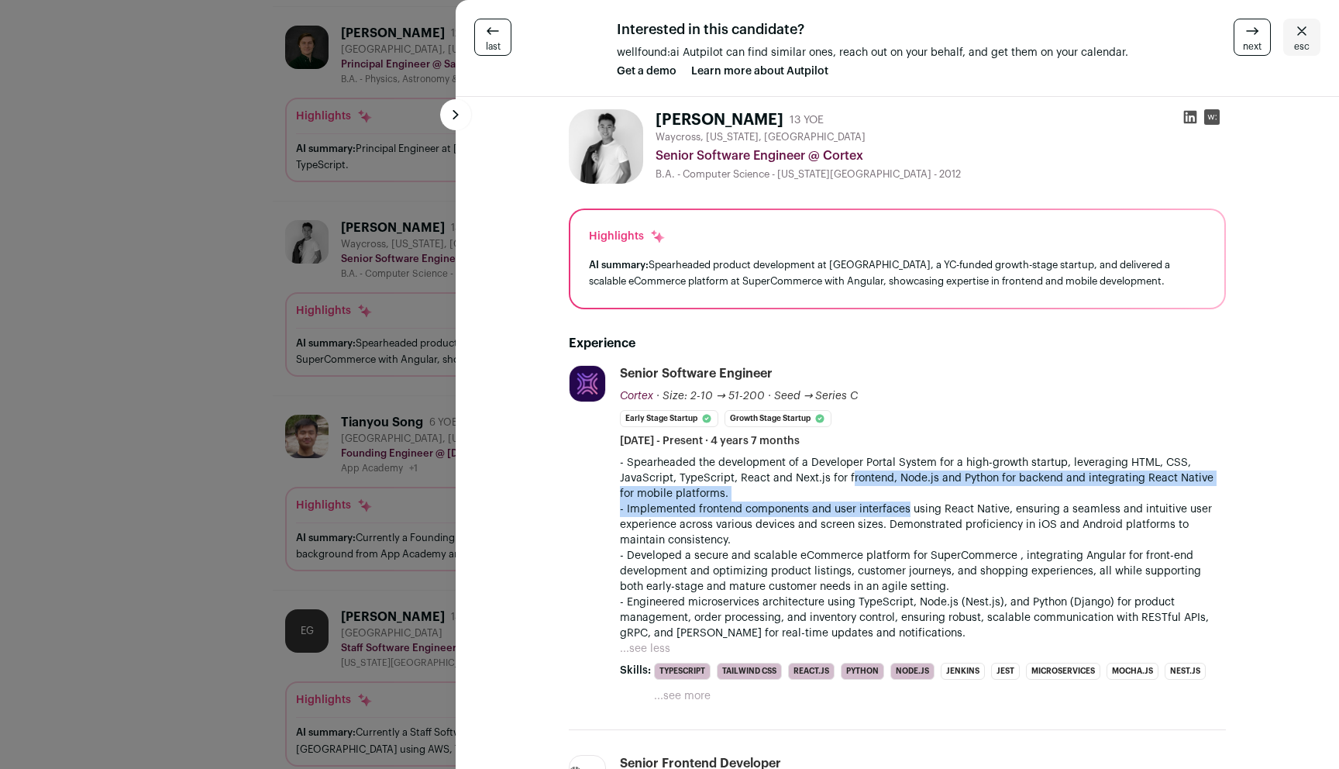
drag, startPoint x: 860, startPoint y: 513, endPoint x: 866, endPoint y: 473, distance: 40.0
click at [866, 473] on div "- Spearheaded the development of a Developer Portal System for a high-growth st…" at bounding box center [923, 548] width 606 height 186
click at [866, 473] on p "- Spearheaded the development of a Developer Portal System for a high-growth st…" at bounding box center [923, 478] width 606 height 46
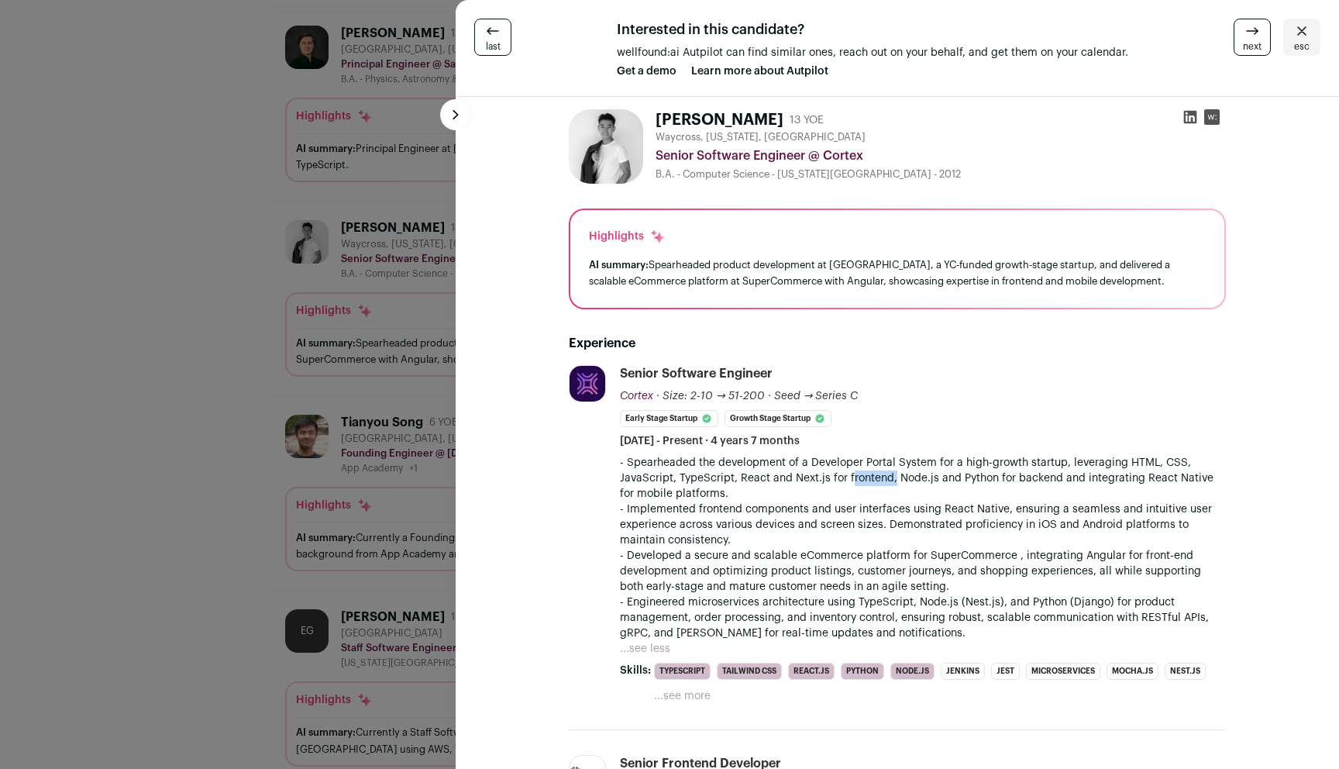
click at [866, 473] on p "- Spearheaded the development of a Developer Portal System for a high-growth st…" at bounding box center [923, 478] width 606 height 46
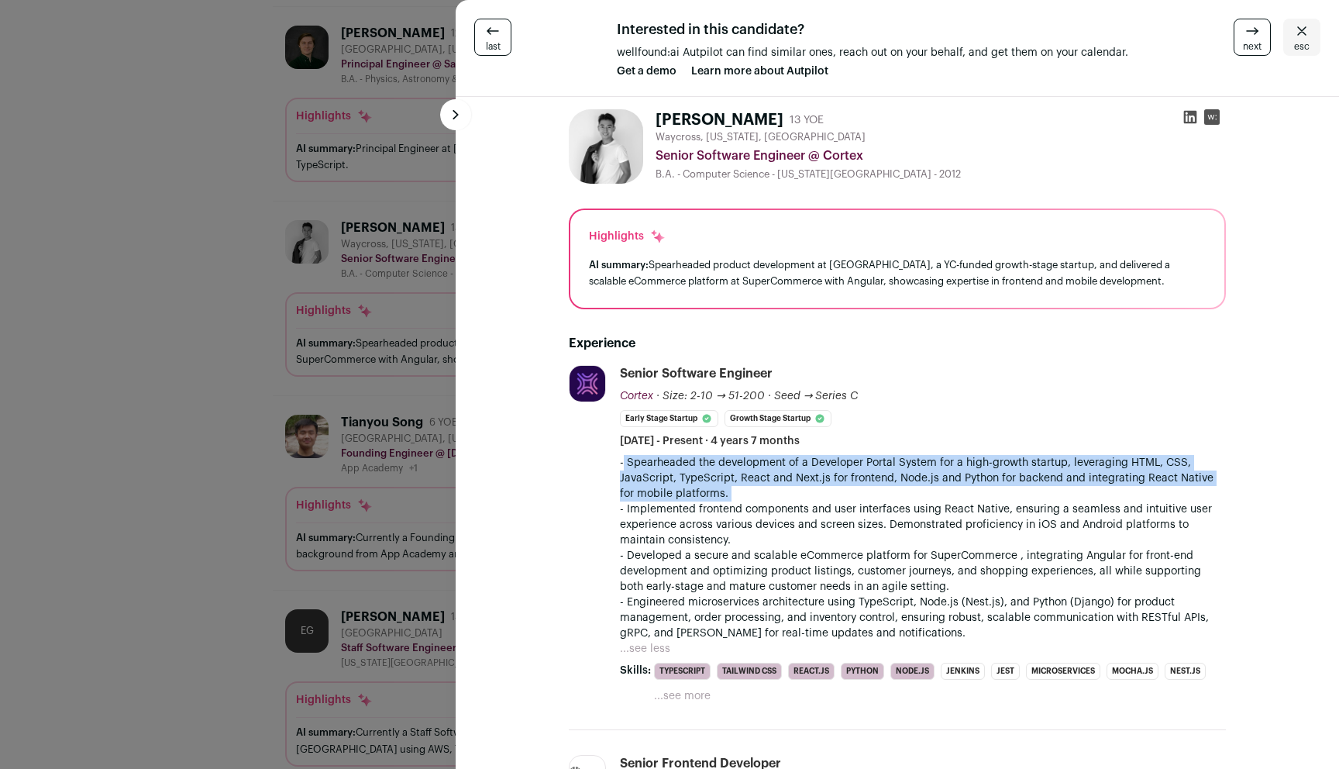
click at [852, 515] on div "- Spearheaded the development of a Developer Portal System for a high-growth st…" at bounding box center [923, 548] width 606 height 186
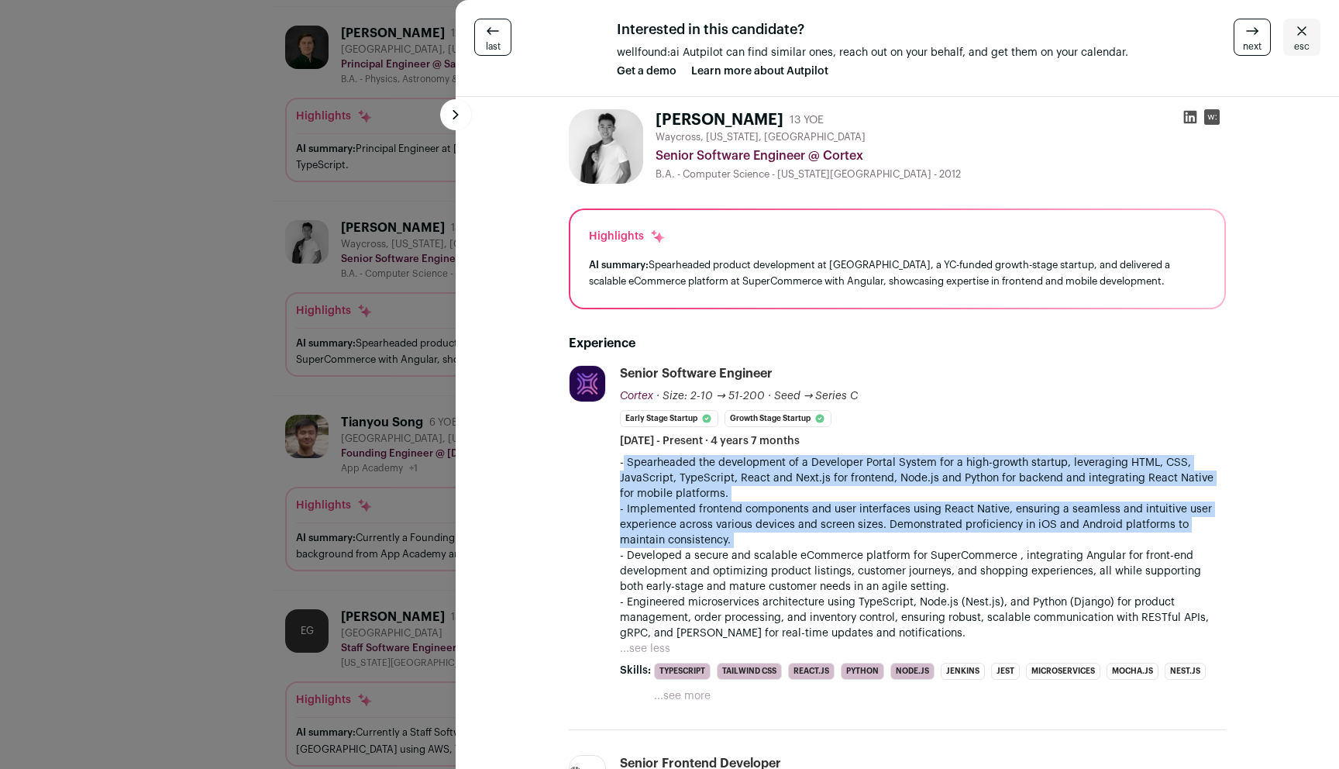
drag, startPoint x: 850, startPoint y: 518, endPoint x: 838, endPoint y: 512, distance: 12.8
click at [848, 517] on p "- Implemented frontend components and user interfaces using React Native, ensur…" at bounding box center [923, 524] width 606 height 46
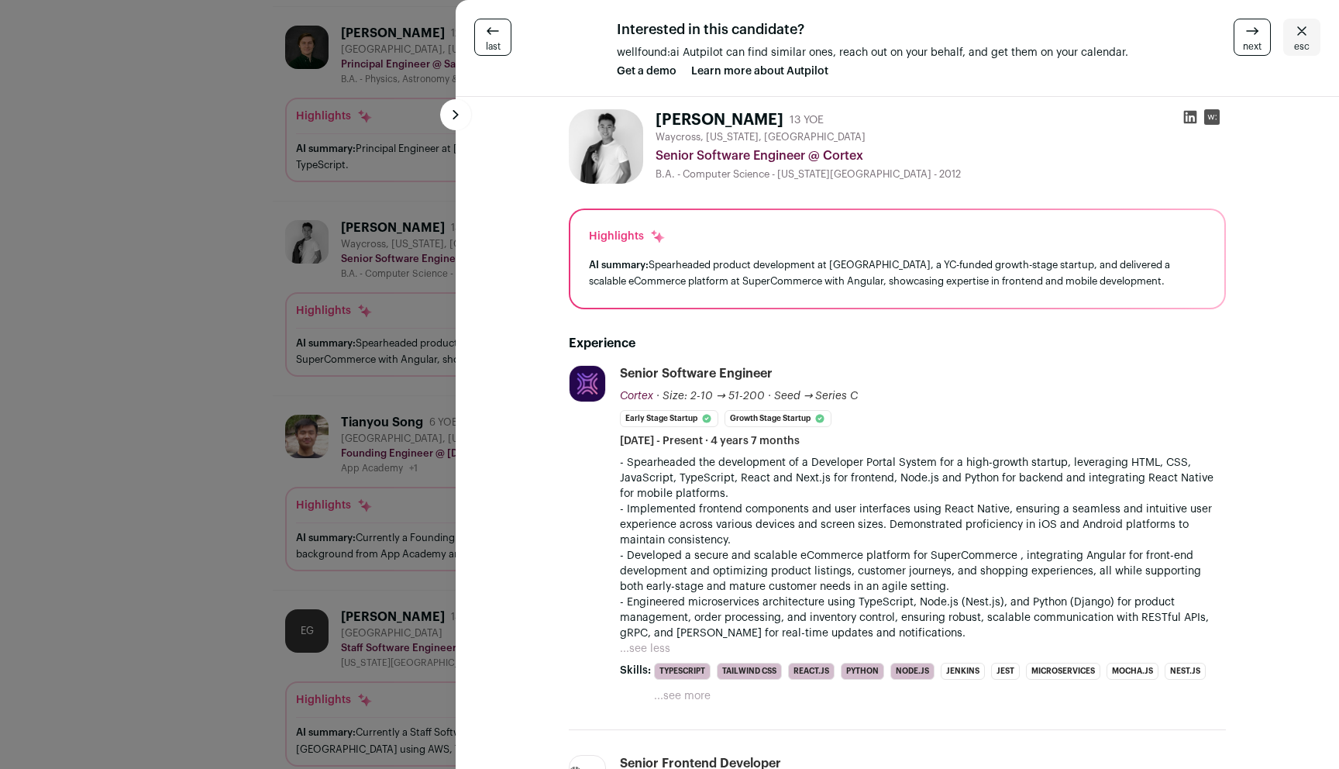
click at [797, 469] on p "- Spearheaded the development of a Developer Portal System for a high-growth st…" at bounding box center [923, 478] width 606 height 46
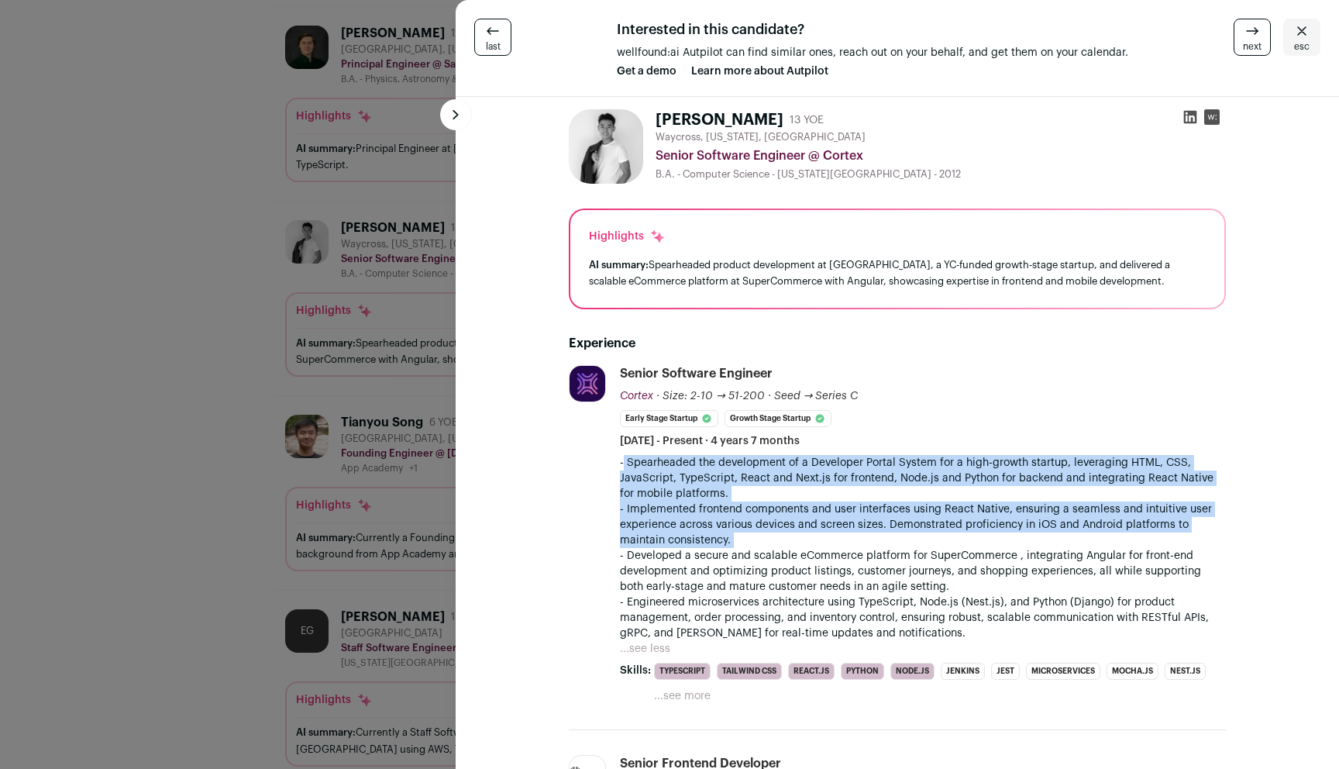
drag, startPoint x: 797, startPoint y: 469, endPoint x: 800, endPoint y: 518, distance: 49.7
click at [800, 518] on div "- Spearheaded the development of a Developer Portal System for a high-growth st…" at bounding box center [923, 548] width 606 height 186
click at [800, 518] on p "- Implemented frontend components and user interfaces using React Native, ensur…" at bounding box center [923, 524] width 606 height 46
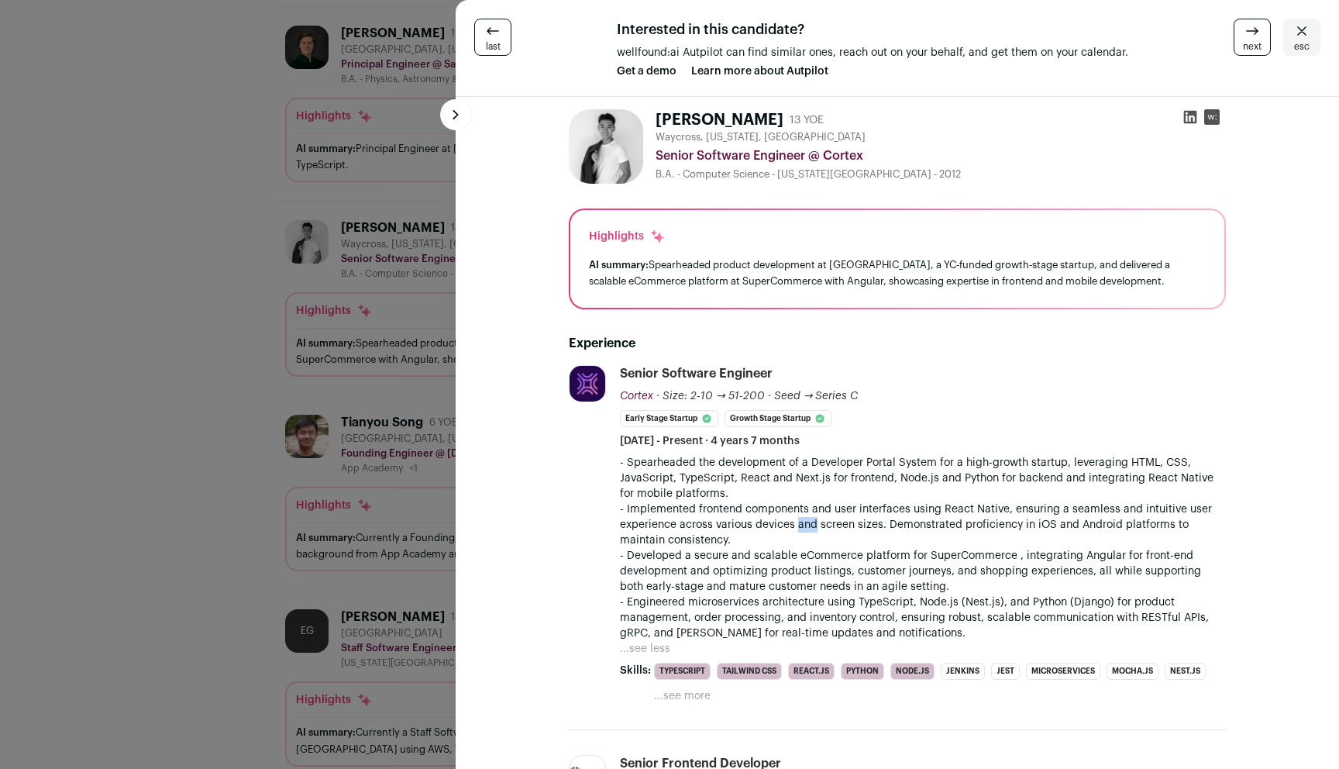
click at [800, 518] on p "- Implemented frontend components and user interfaces using React Native, ensur…" at bounding box center [923, 524] width 606 height 46
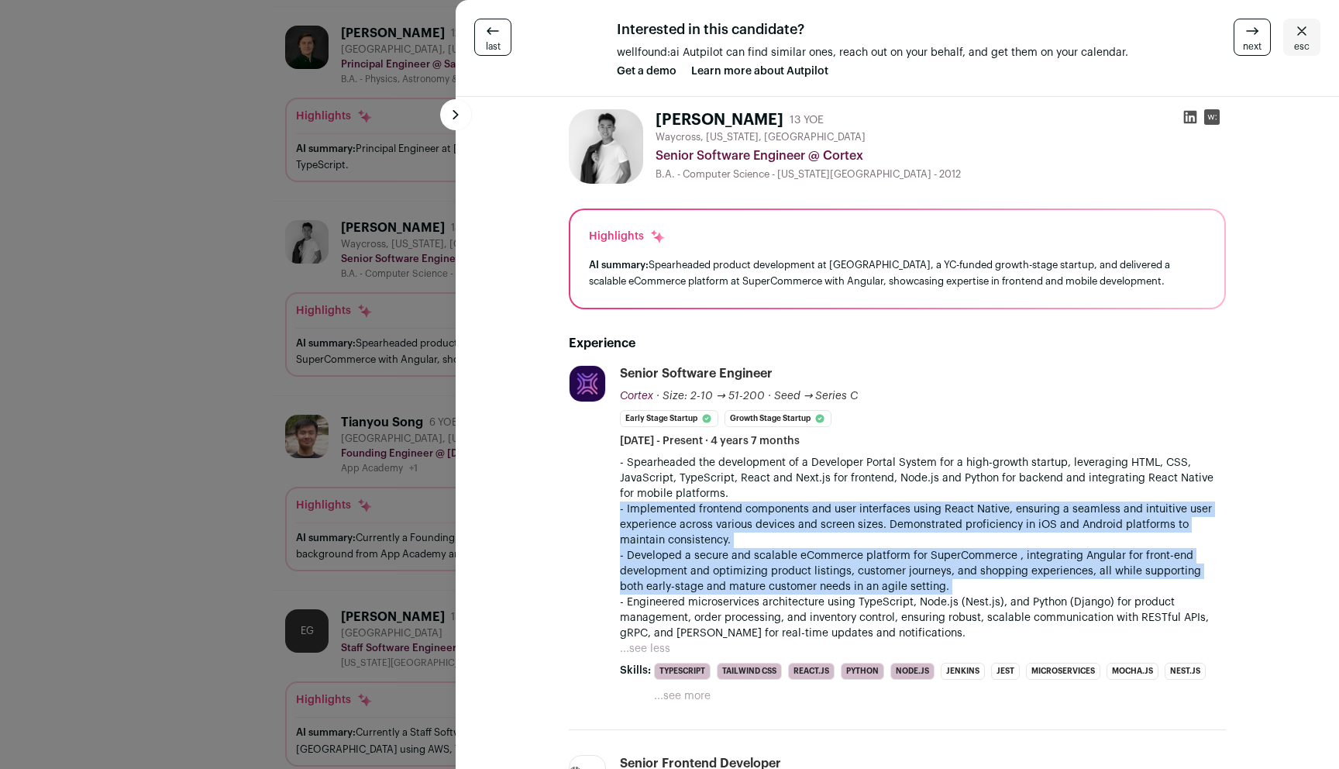
drag, startPoint x: 800, startPoint y: 518, endPoint x: 809, endPoint y: 563, distance: 45.7
click at [809, 563] on div "- Spearheaded the development of a Developer Portal System for a high-growth st…" at bounding box center [923, 548] width 606 height 186
click at [809, 563] on p "- Developed a secure and scalable eCommerce platform for SuperCommerce , integr…" at bounding box center [923, 571] width 606 height 46
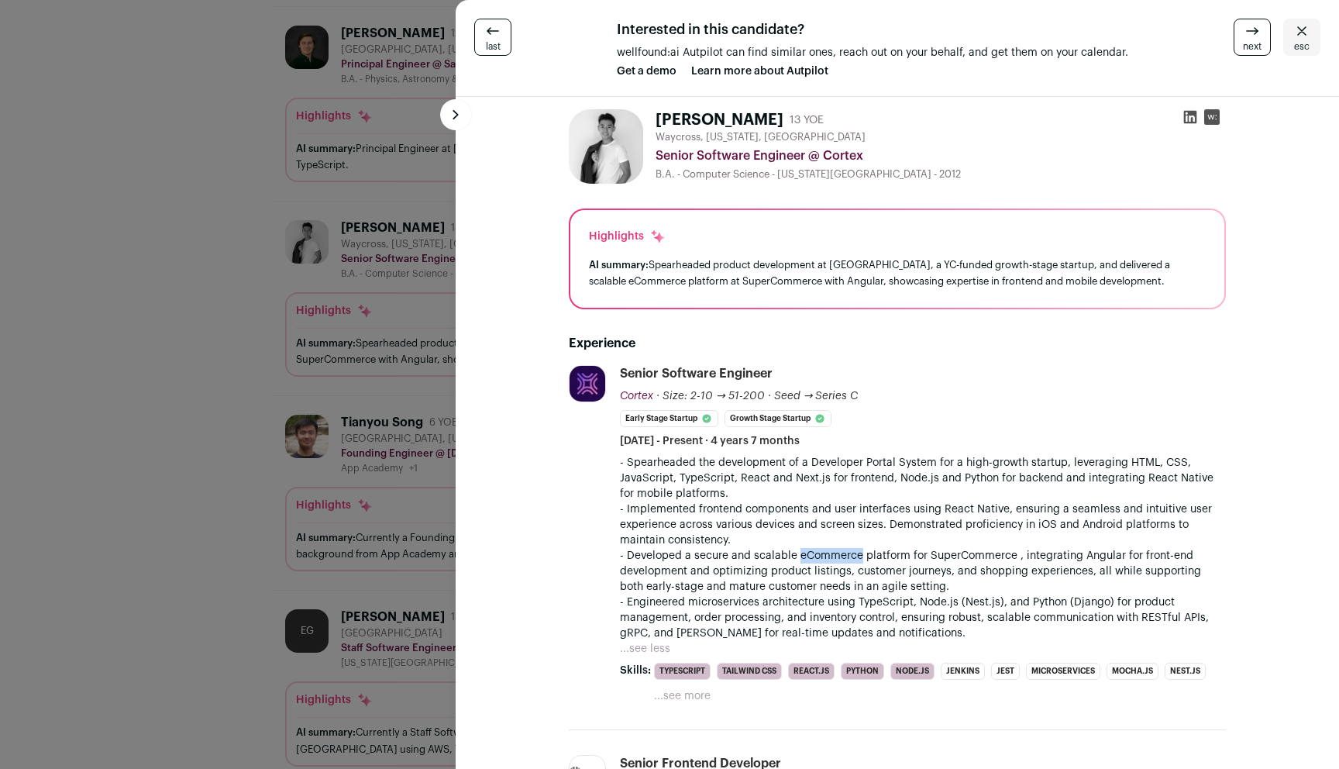
click at [809, 563] on p "- Developed a secure and scalable eCommerce platform for SuperCommerce , integr…" at bounding box center [923, 571] width 606 height 46
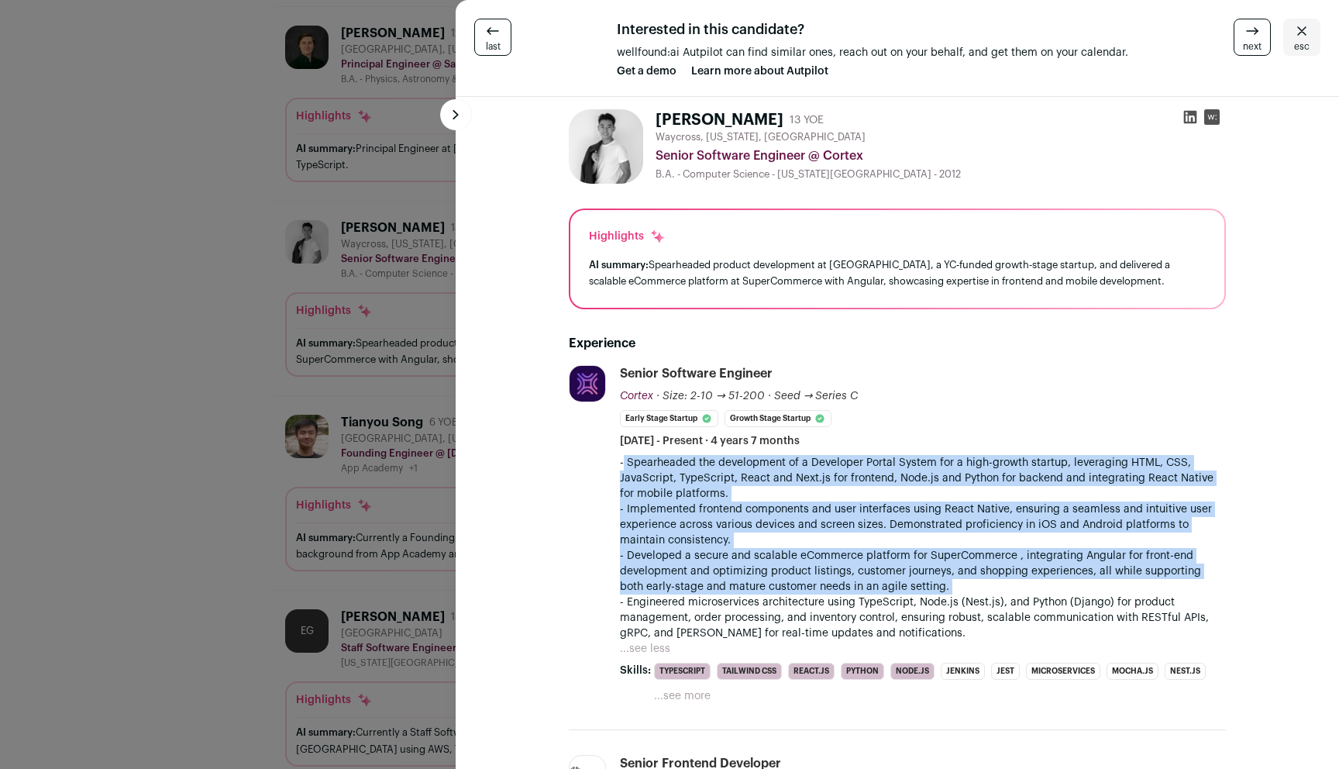
drag, startPoint x: 809, startPoint y: 563, endPoint x: 805, endPoint y: 482, distance: 81.4
click at [805, 484] on div "- Spearheaded the development of a Developer Portal System for a high-growth st…" at bounding box center [923, 548] width 606 height 186
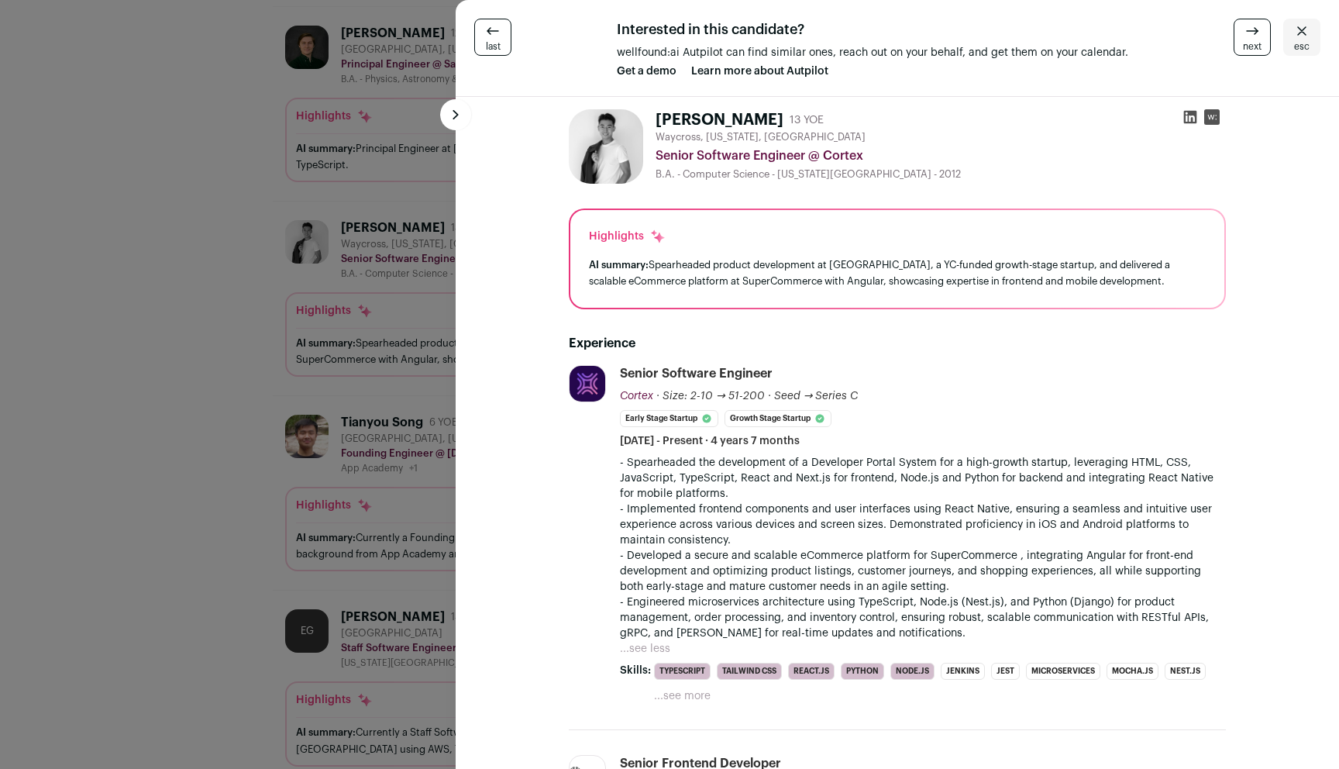
click at [805, 482] on p "- Spearheaded the development of a Developer Portal System for a high-growth st…" at bounding box center [923, 478] width 606 height 46
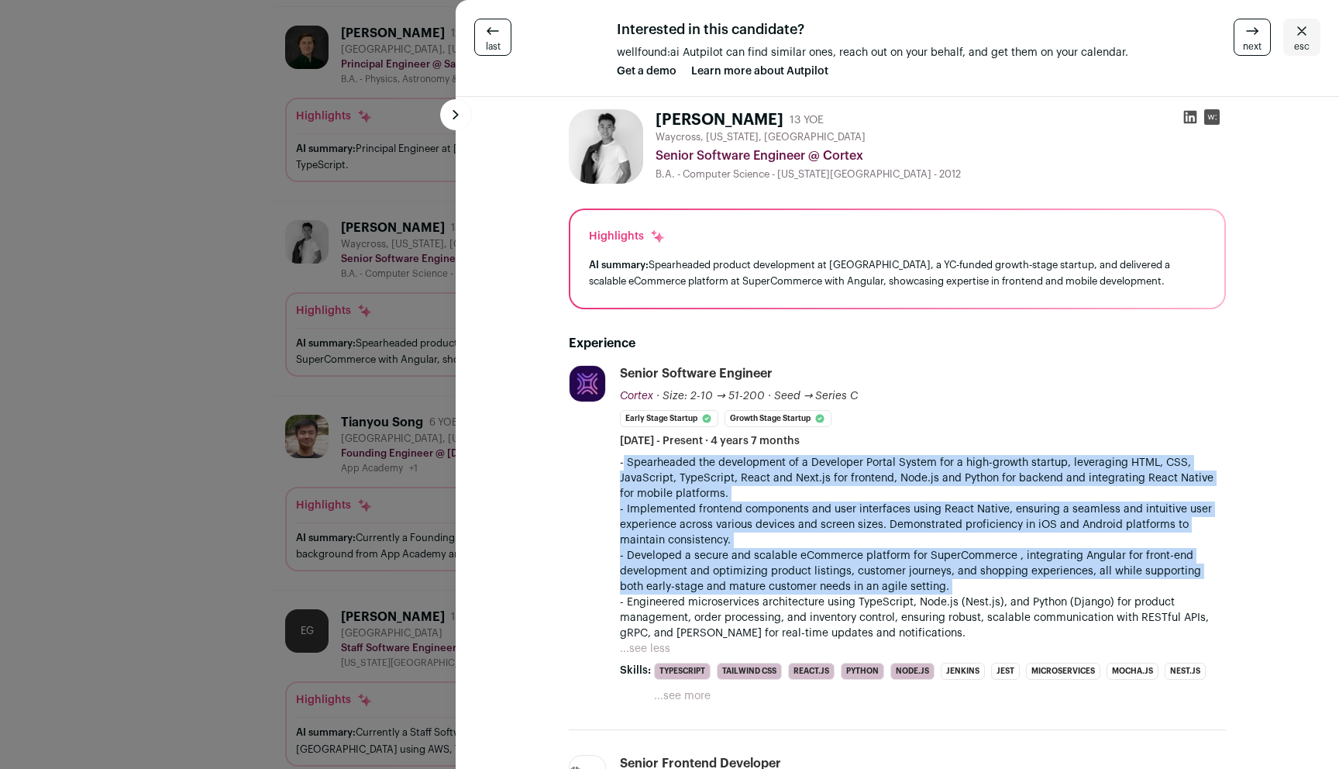
drag, startPoint x: 805, startPoint y: 482, endPoint x: 803, endPoint y: 580, distance: 98.4
click at [803, 580] on div "- Spearheaded the development of a Developer Portal System for a high-growth st…" at bounding box center [923, 548] width 606 height 186
click at [803, 580] on p "- Developed a secure and scalable eCommerce platform for SuperCommerce , integr…" at bounding box center [923, 571] width 606 height 46
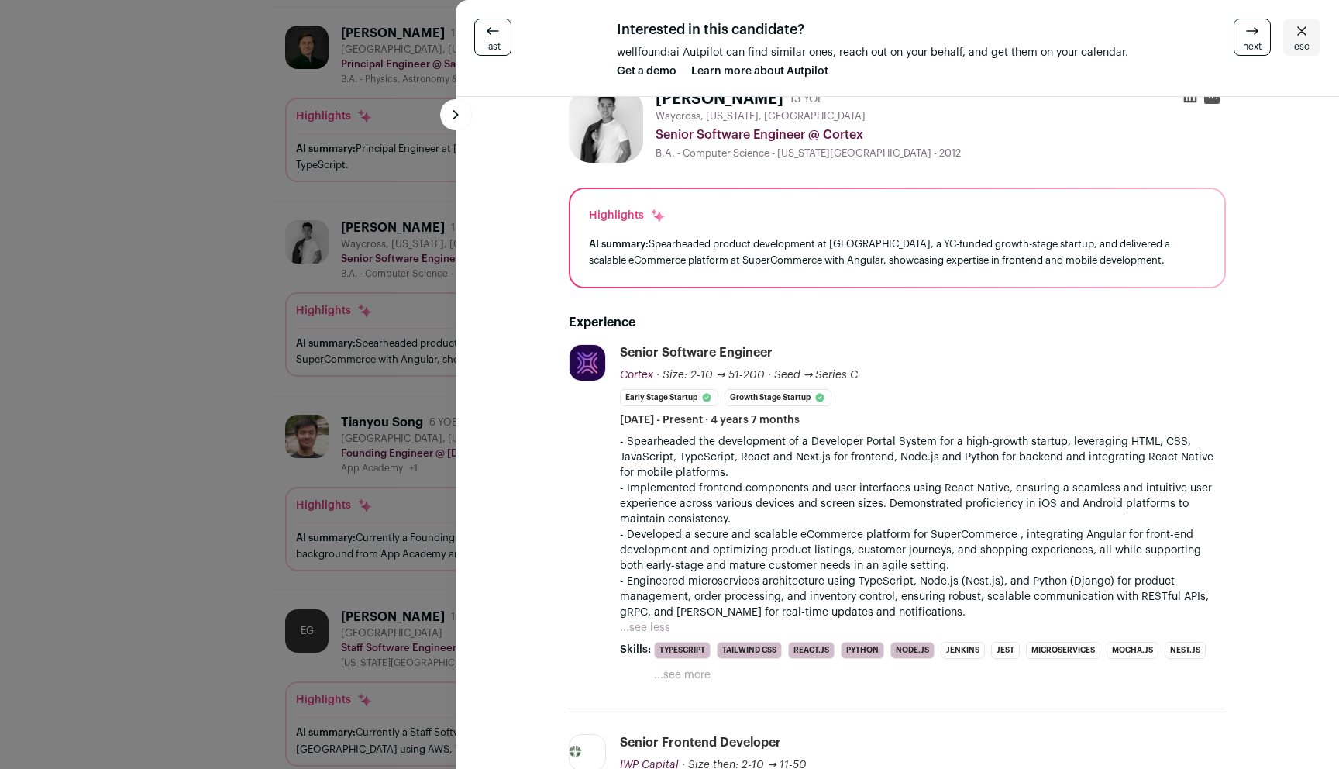
scroll to position [21, 0]
click at [804, 555] on p "- Developed a secure and scalable eCommerce platform for SuperCommerce , integr…" at bounding box center [923, 550] width 606 height 46
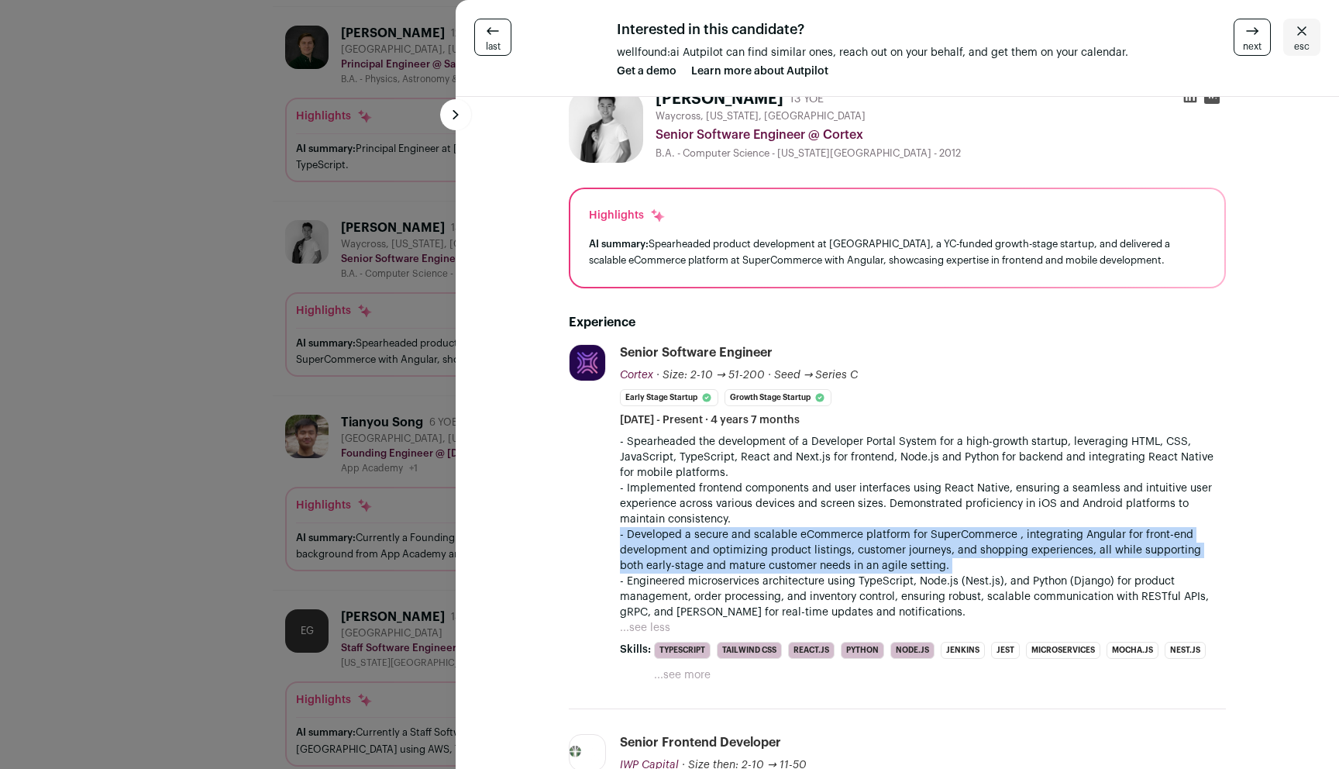
click at [804, 555] on p "- Developed a secure and scalable eCommerce platform for SuperCommerce , integr…" at bounding box center [923, 550] width 606 height 46
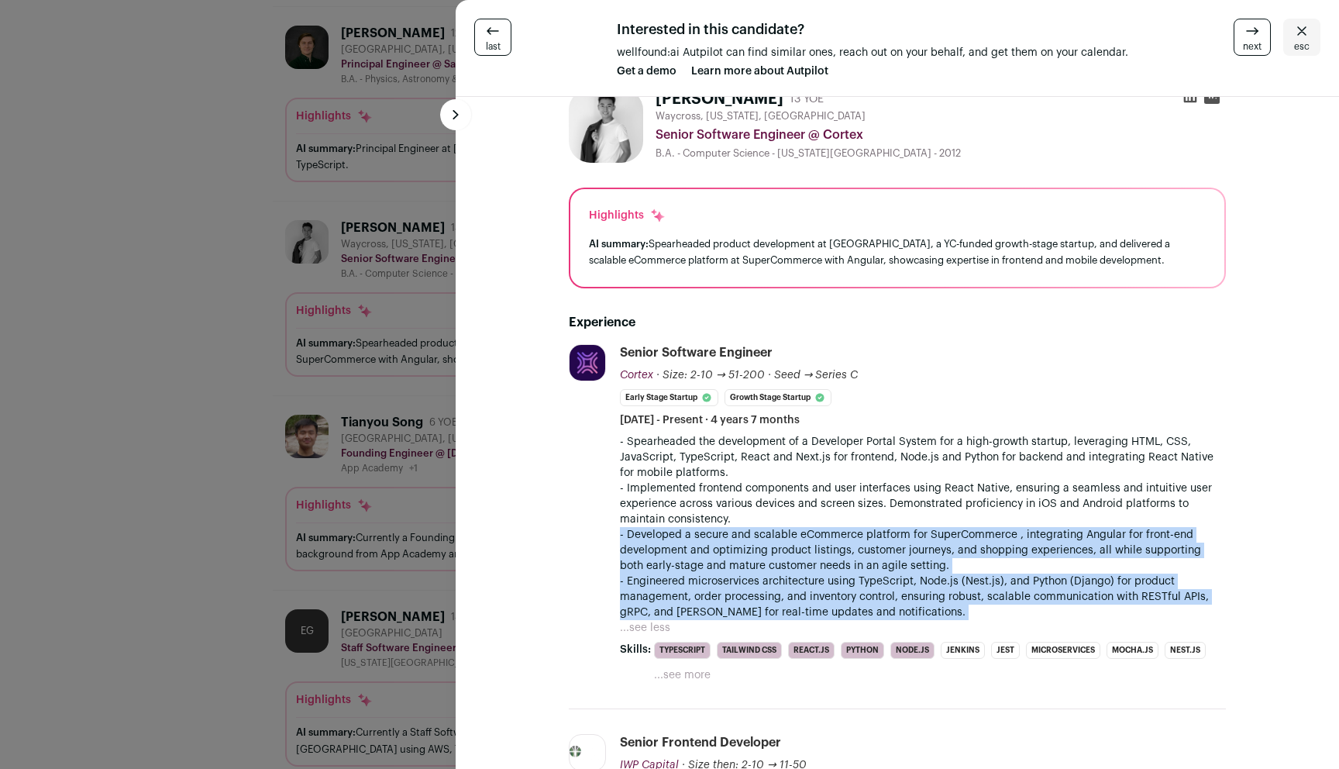
drag, startPoint x: 804, startPoint y: 555, endPoint x: 810, endPoint y: 585, distance: 30.8
click at [810, 585] on div "- Spearheaded the development of a Developer Portal System for a high-growth st…" at bounding box center [923, 527] width 606 height 186
click at [810, 585] on p "- Engineered microservices architecture using TypeScript, Node.js (Nest.js), an…" at bounding box center [923, 596] width 606 height 46
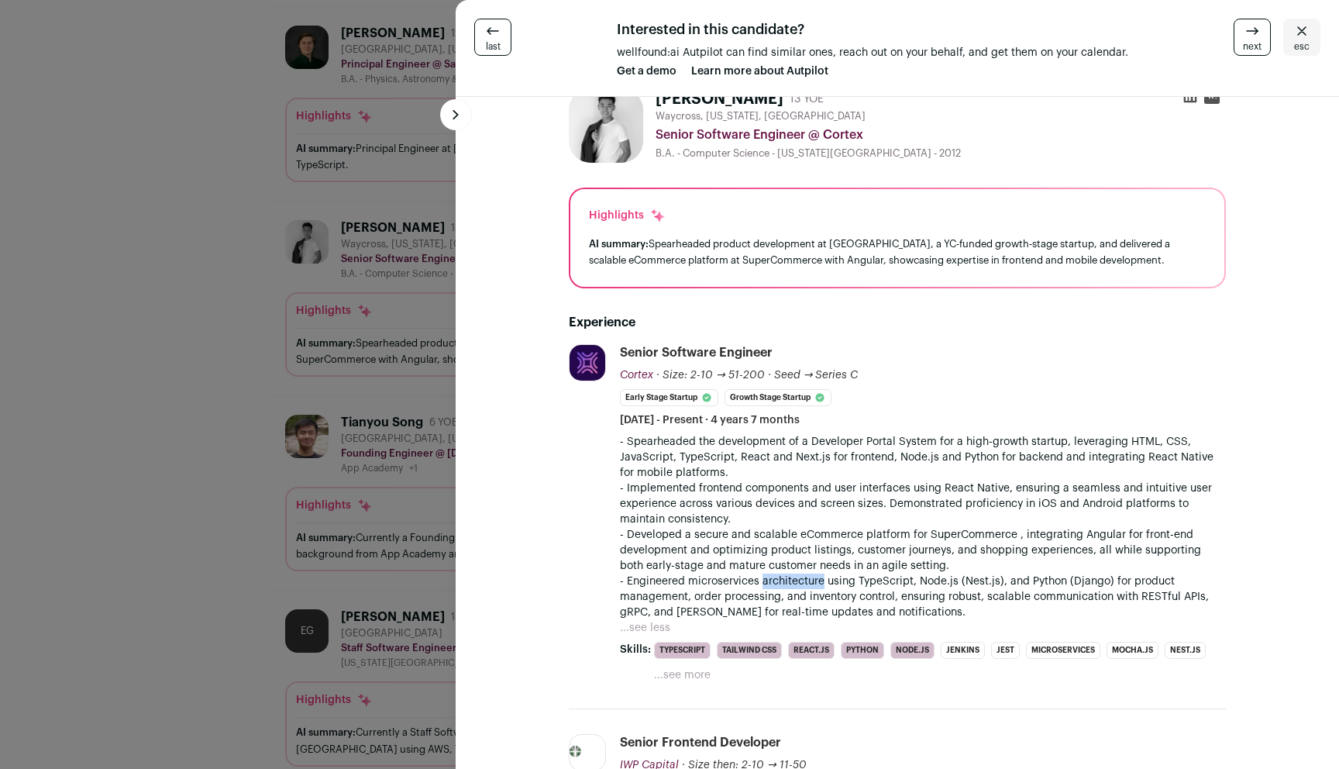
click at [810, 585] on p "- Engineered microservices architecture using TypeScript, Node.js (Nest.js), an…" at bounding box center [923, 596] width 606 height 46
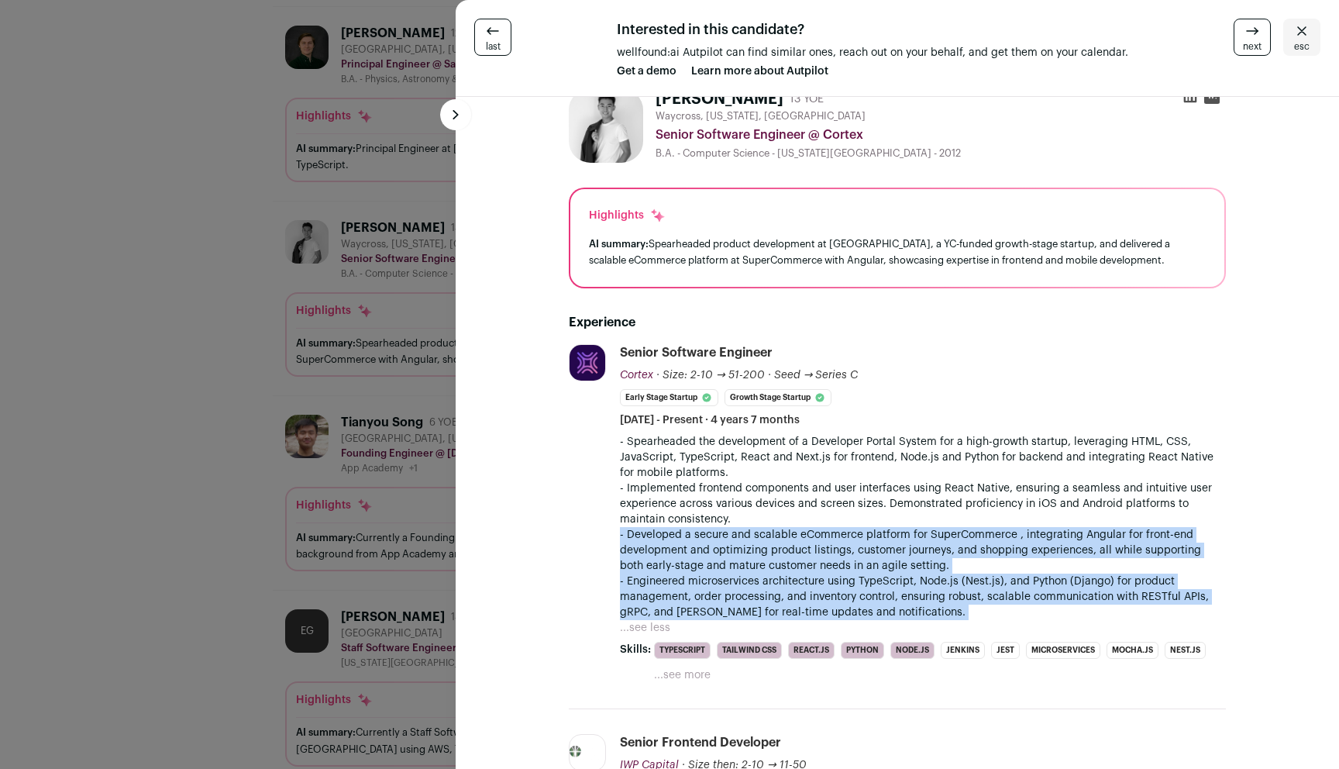
drag, startPoint x: 810, startPoint y: 585, endPoint x: 807, endPoint y: 552, distance: 32.7
click at [808, 553] on div "- Spearheaded the development of a Developer Portal System for a high-growth st…" at bounding box center [923, 527] width 606 height 186
click at [807, 550] on p "- Developed a secure and scalable eCommerce platform for SuperCommerce , integr…" at bounding box center [923, 550] width 606 height 46
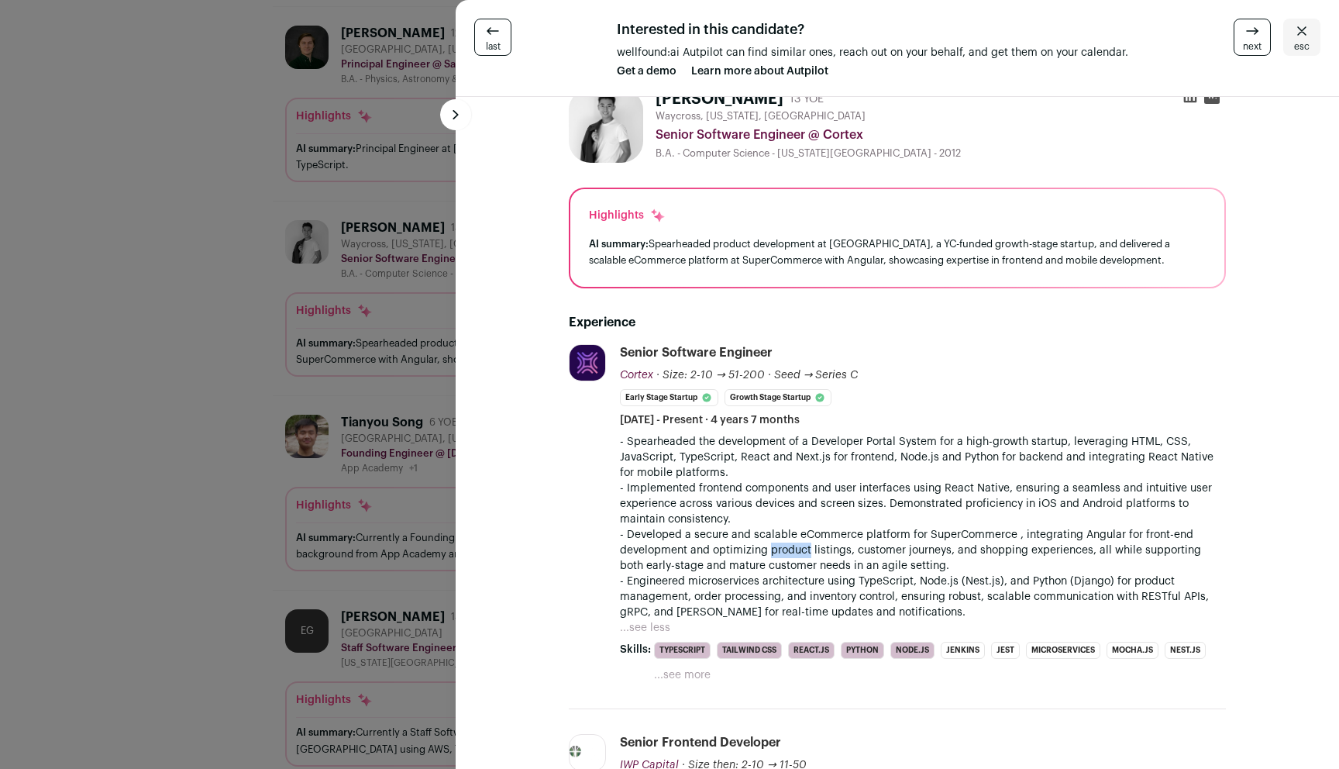
click at [807, 550] on p "- Developed a secure and scalable eCommerce platform for SuperCommerce , integr…" at bounding box center [923, 550] width 606 height 46
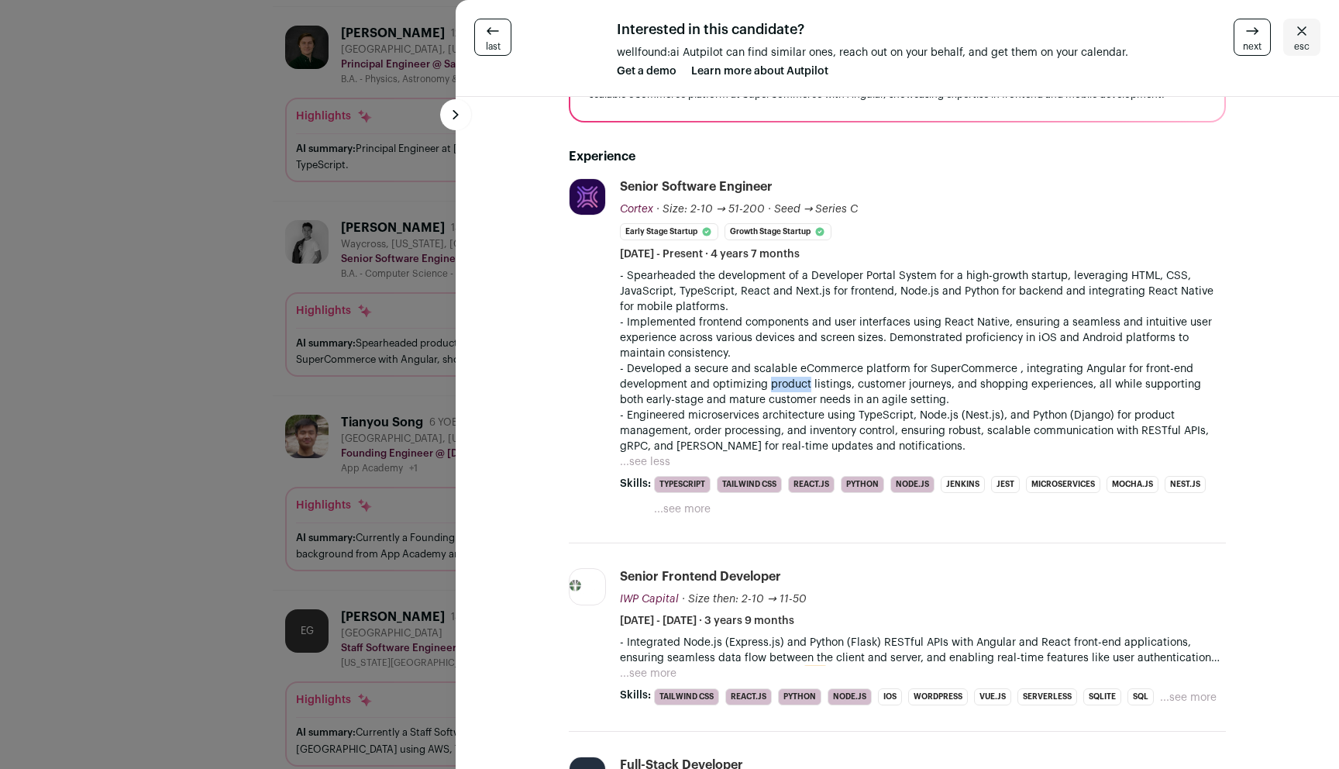
scroll to position [331, 0]
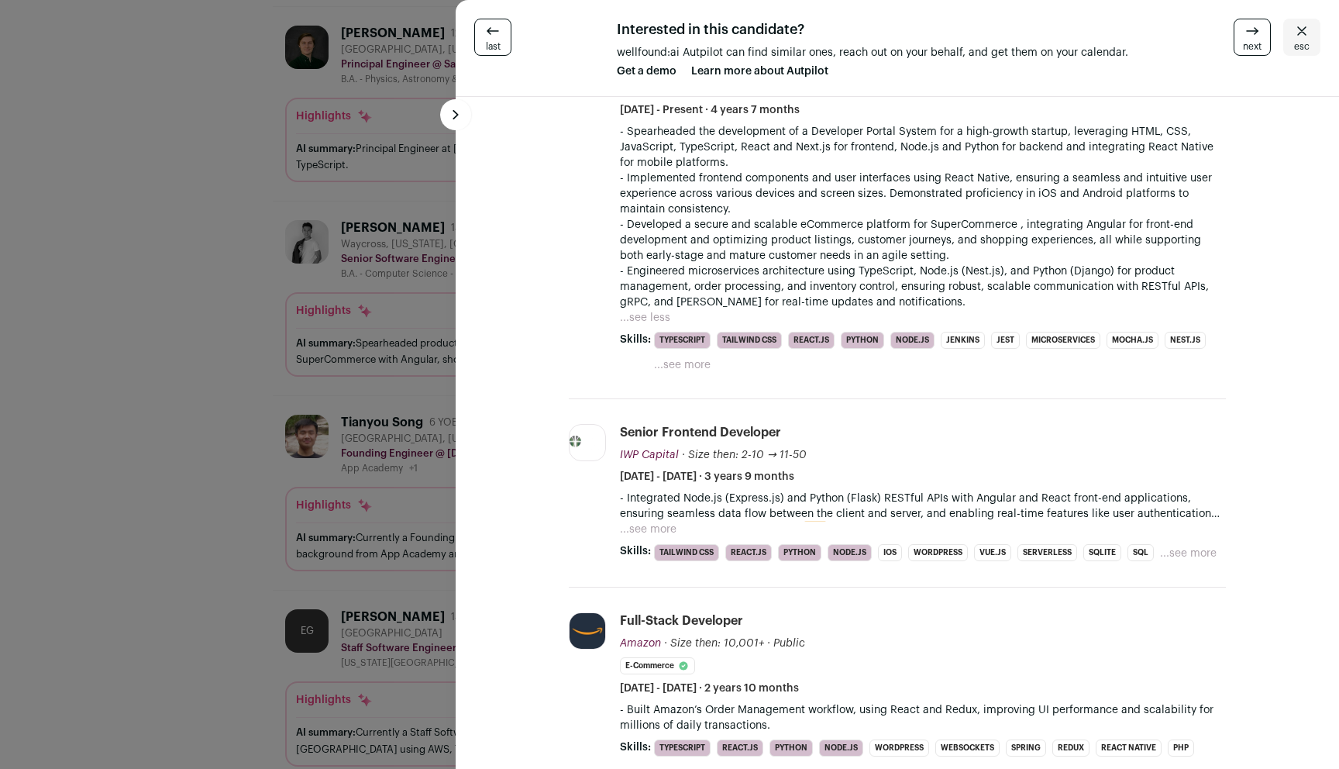
click at [764, 492] on p "- Integrated Node.js (Express.js) and Python (Flask) RESTful APIs with Angular …" at bounding box center [923, 505] width 606 height 31
click at [764, 507] on p "- Integrated Node.js (Express.js) and Python (Flask) RESTful APIs with Angular …" at bounding box center [923, 505] width 606 height 31
click at [631, 511] on p "- Integrated Node.js (Express.js) and Python (Flask) RESTful APIs with Angular …" at bounding box center [923, 505] width 606 height 31
click at [631, 520] on p "- Integrated Node.js (Express.js) and Python (Flask) RESTful APIs with Angular …" at bounding box center [923, 505] width 606 height 31
drag, startPoint x: 782, startPoint y: 530, endPoint x: 647, endPoint y: 514, distance: 135.7
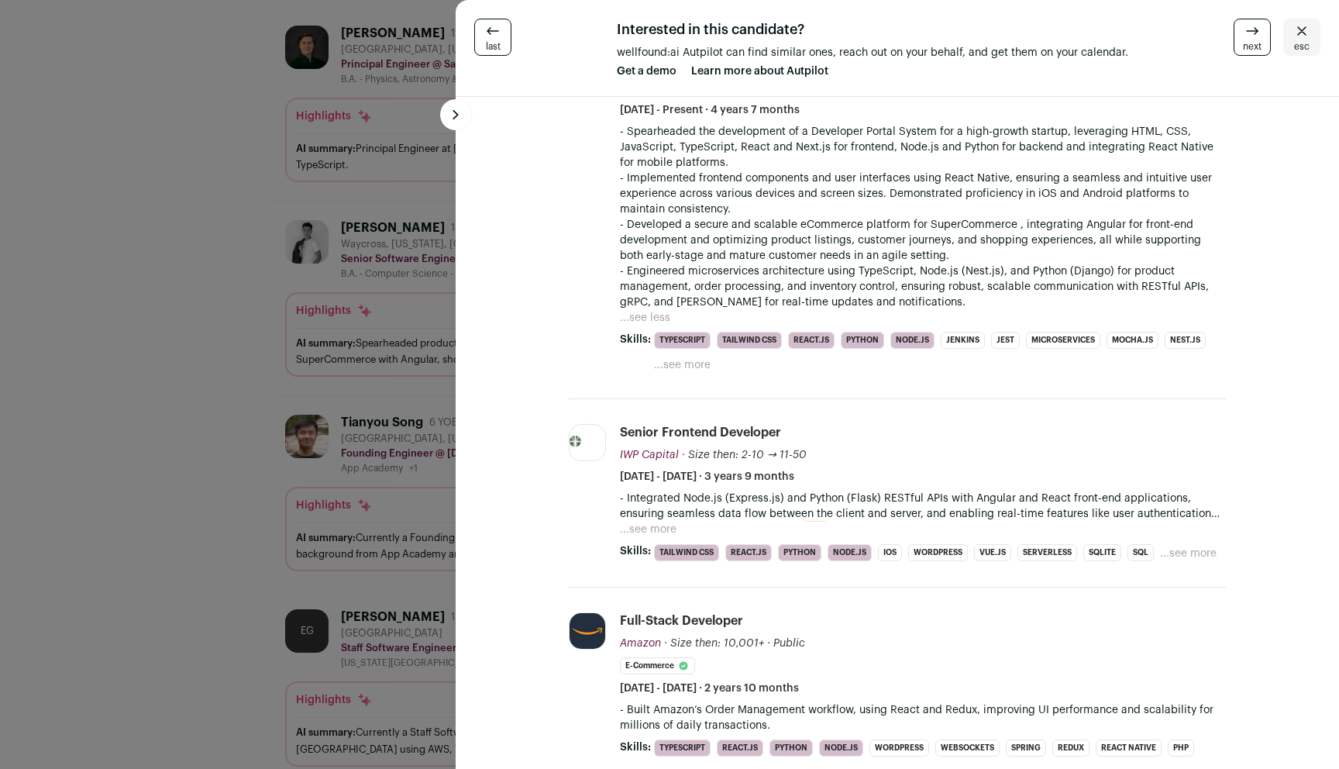
click at [781, 530] on div "- Integrated Node.js (Express.js) and Python (Flask) RESTful APIs with Angular …" at bounding box center [923, 513] width 606 height 46
click at [647, 514] on p "- Integrated Node.js (Express.js) and Python (Flask) RESTful APIs with Angular …" at bounding box center [923, 505] width 606 height 31
click at [645, 528] on button "...see more" at bounding box center [648, 528] width 57 height 15
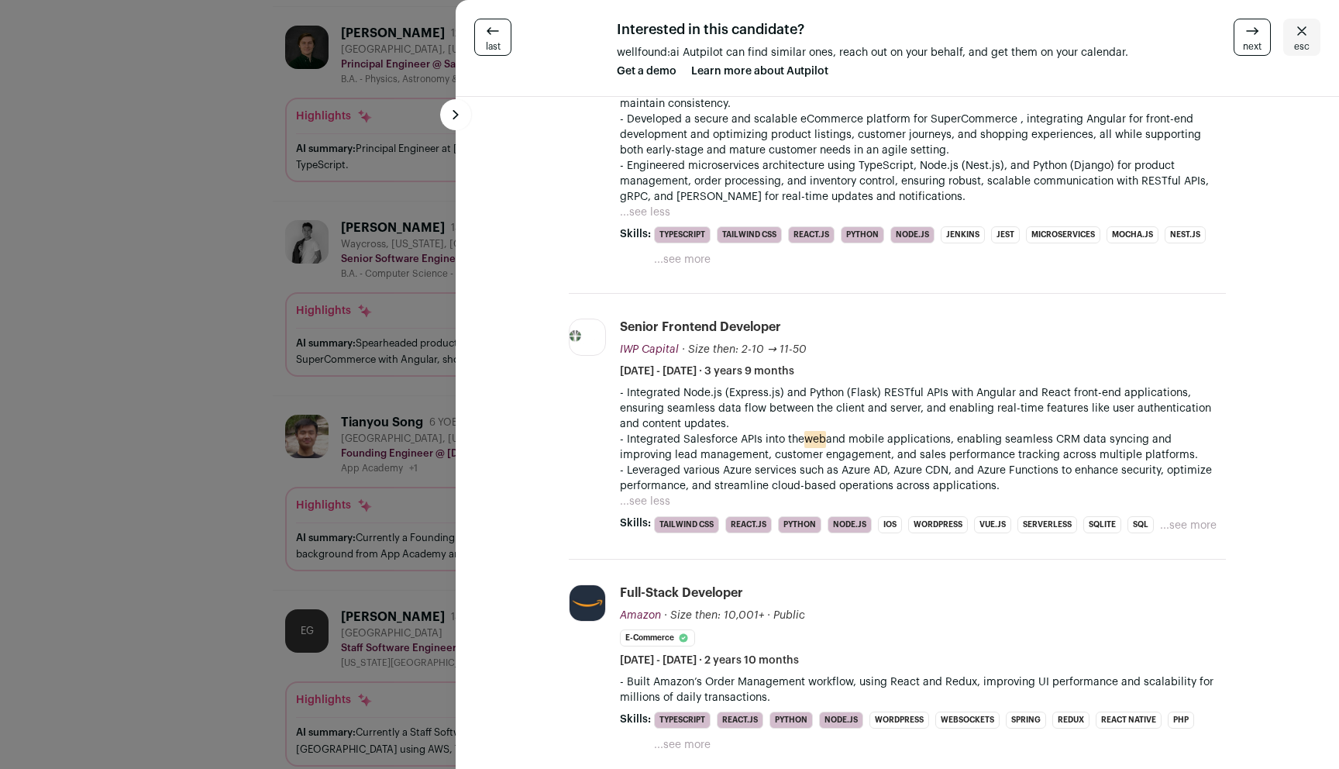
scroll to position [642, 0]
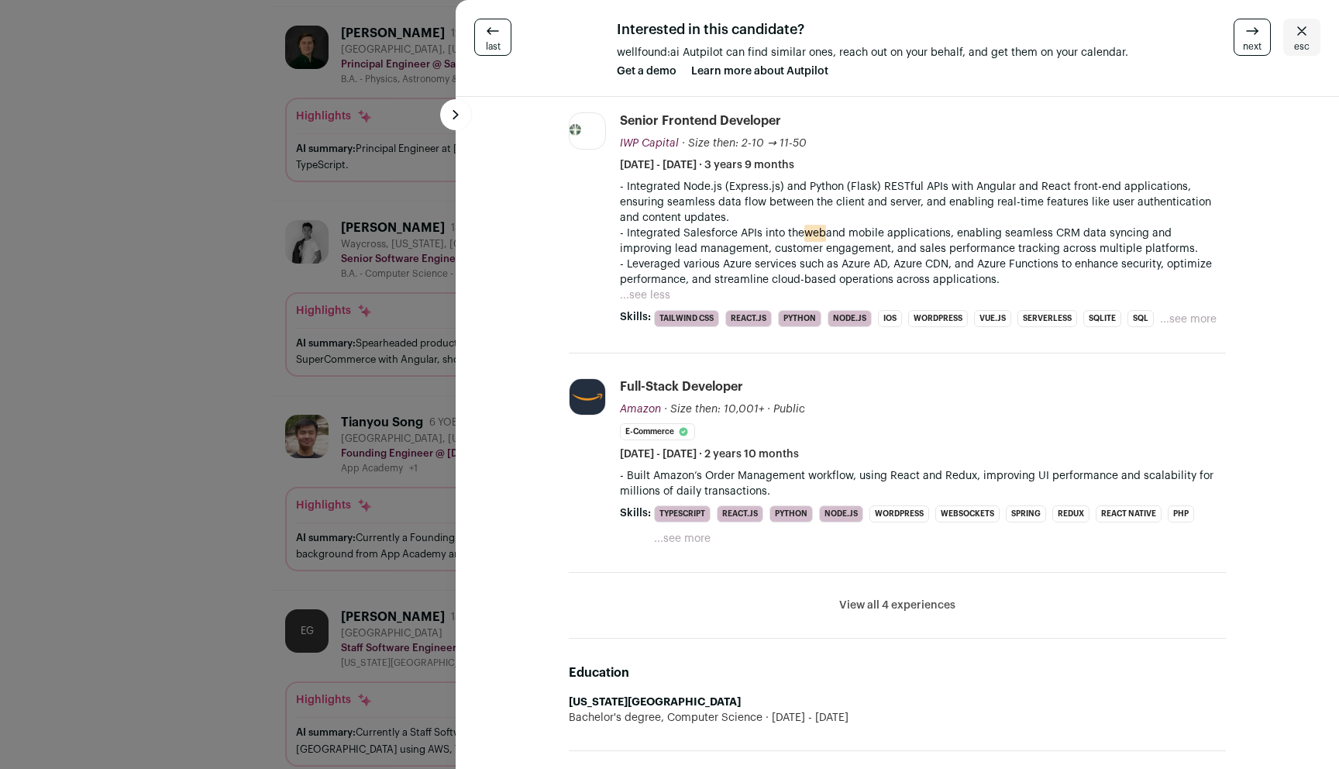
click at [710, 479] on p "- Built Amazon’s Order Management workflow, using React and Redux, improving UI…" at bounding box center [923, 483] width 606 height 31
click at [147, 428] on div "last Interested in this candidate? wellfound:ai Autpilot can find similar ones,…" at bounding box center [669, 384] width 1339 height 769
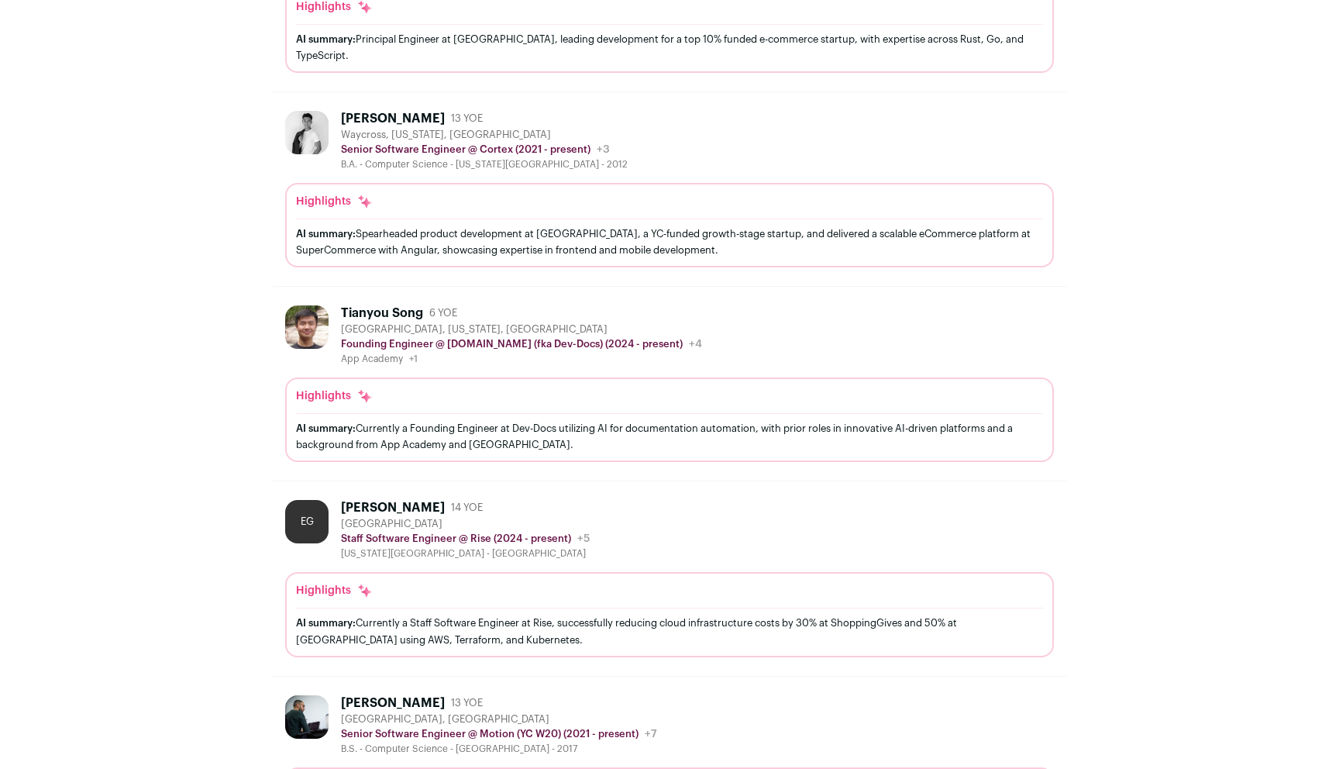
scroll to position [1247, 0]
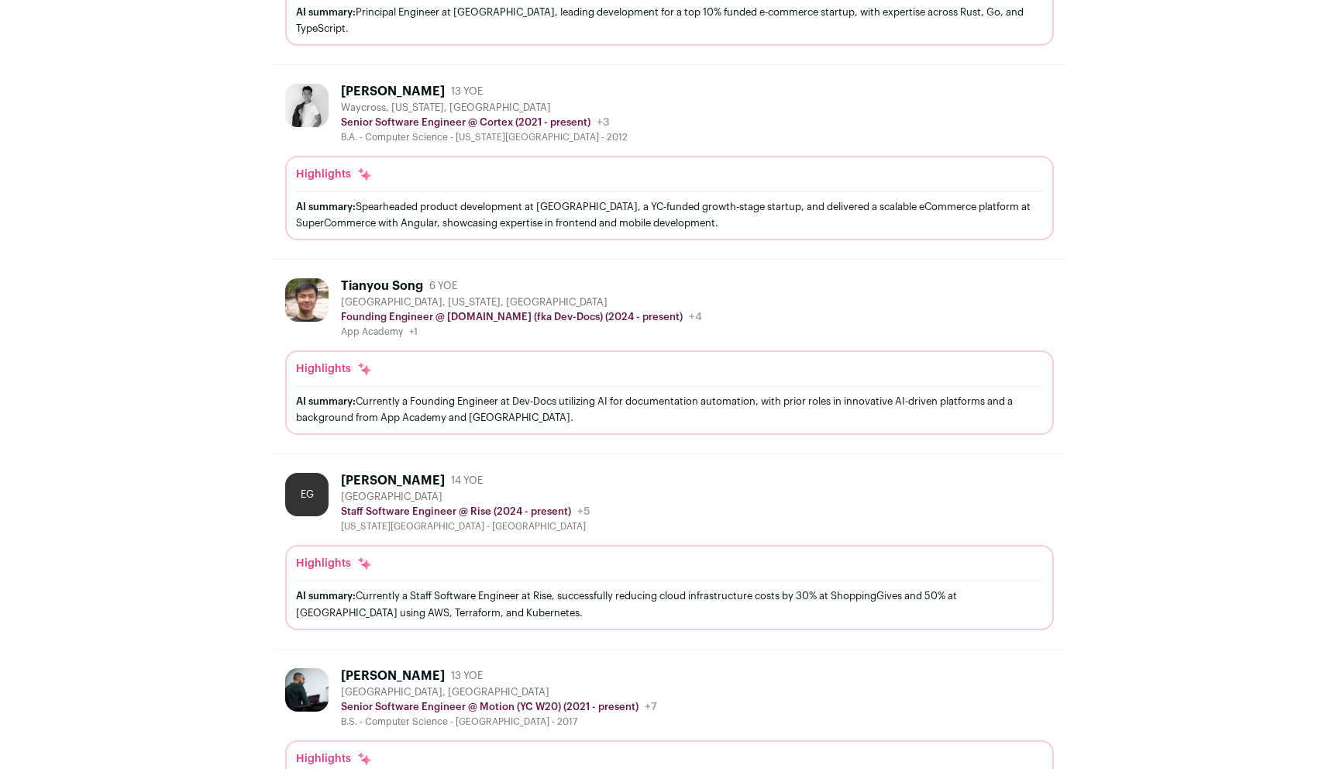
click at [557, 393] on div "AI summary: Currently a Founding Engineer at Dev-Docs utilizing AI for document…" at bounding box center [669, 409] width 747 height 33
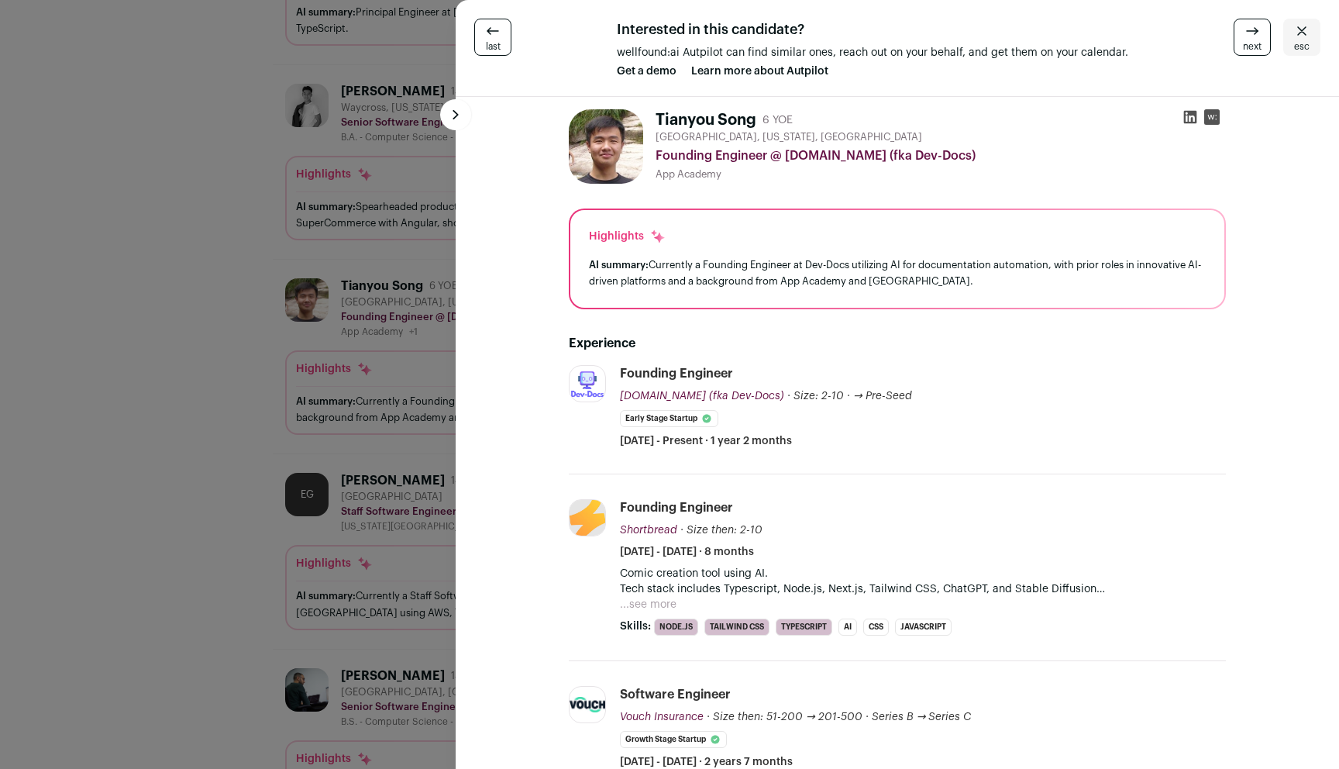
click at [368, 361] on div "last Interested in this candidate? wellfound:ai Autpilot can find similar ones,…" at bounding box center [669, 384] width 1339 height 769
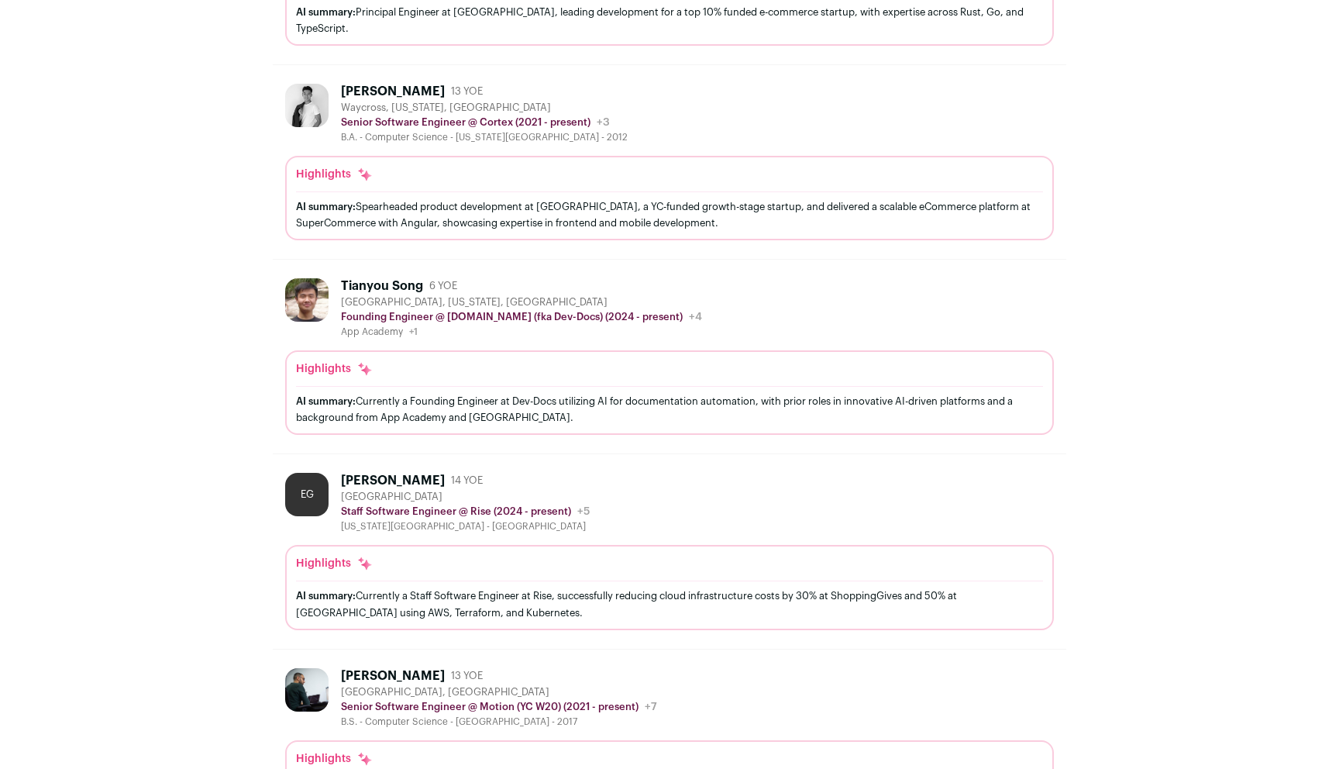
click at [810, 298] on div "Tianyou Song 6 YOE [GEOGRAPHIC_DATA], [US_STATE], [GEOGRAPHIC_DATA] Founding En…" at bounding box center [669, 308] width 769 height 60
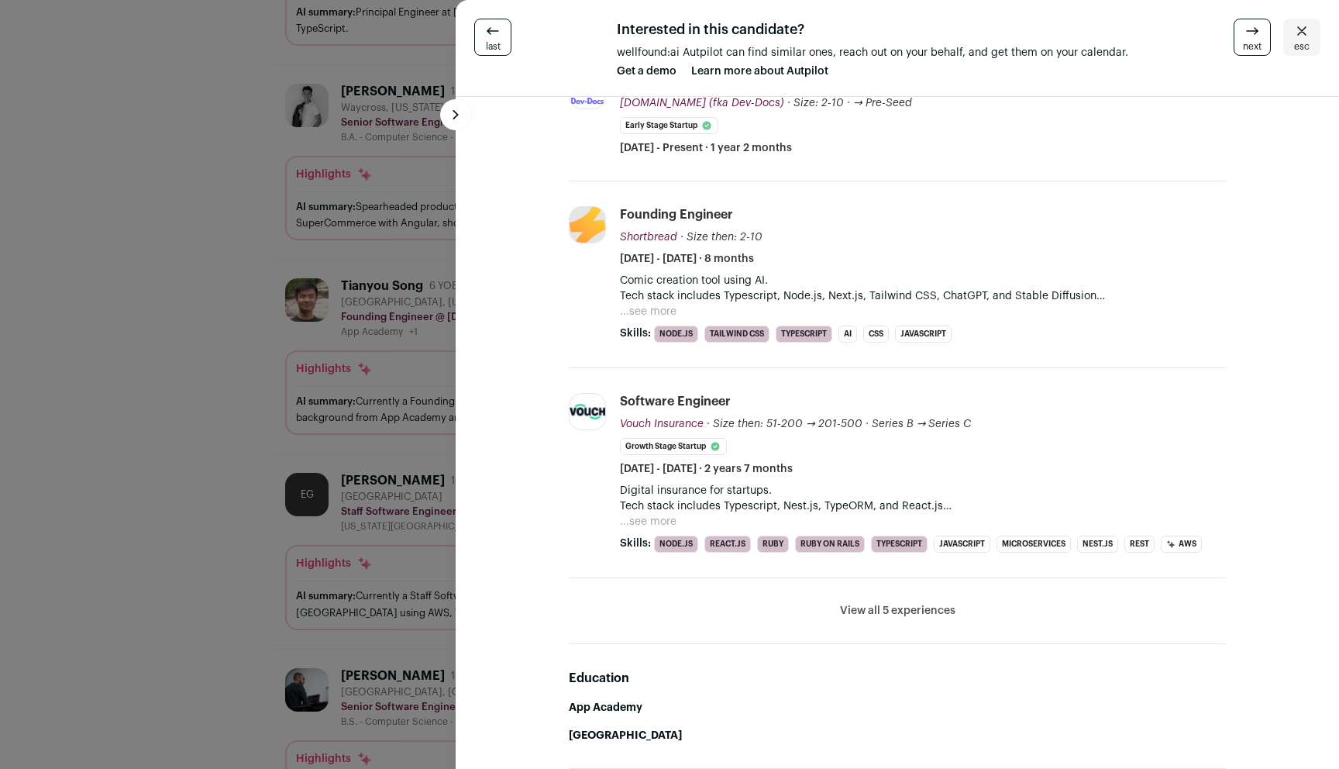
scroll to position [263, 0]
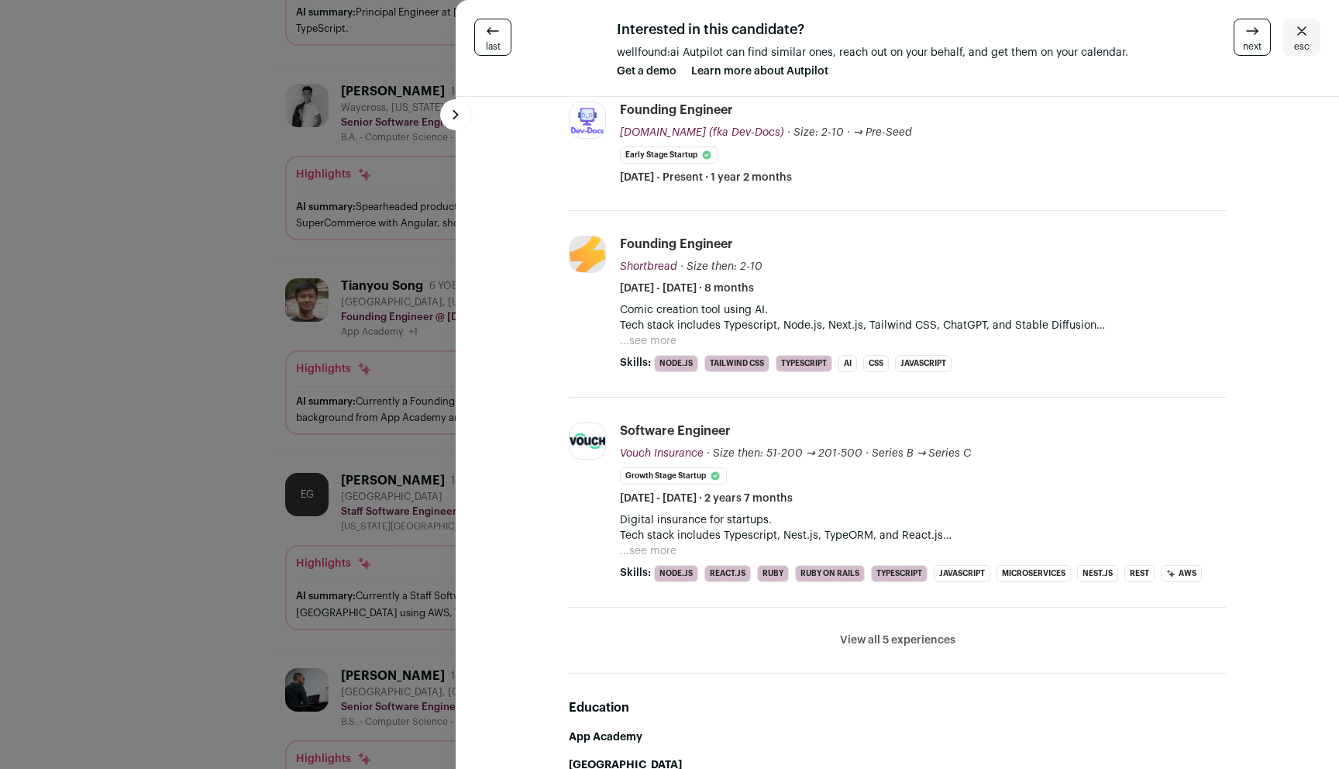
click at [333, 384] on div "last Interested in this candidate? wellfound:ai Autpilot can find similar ones,…" at bounding box center [669, 384] width 1339 height 769
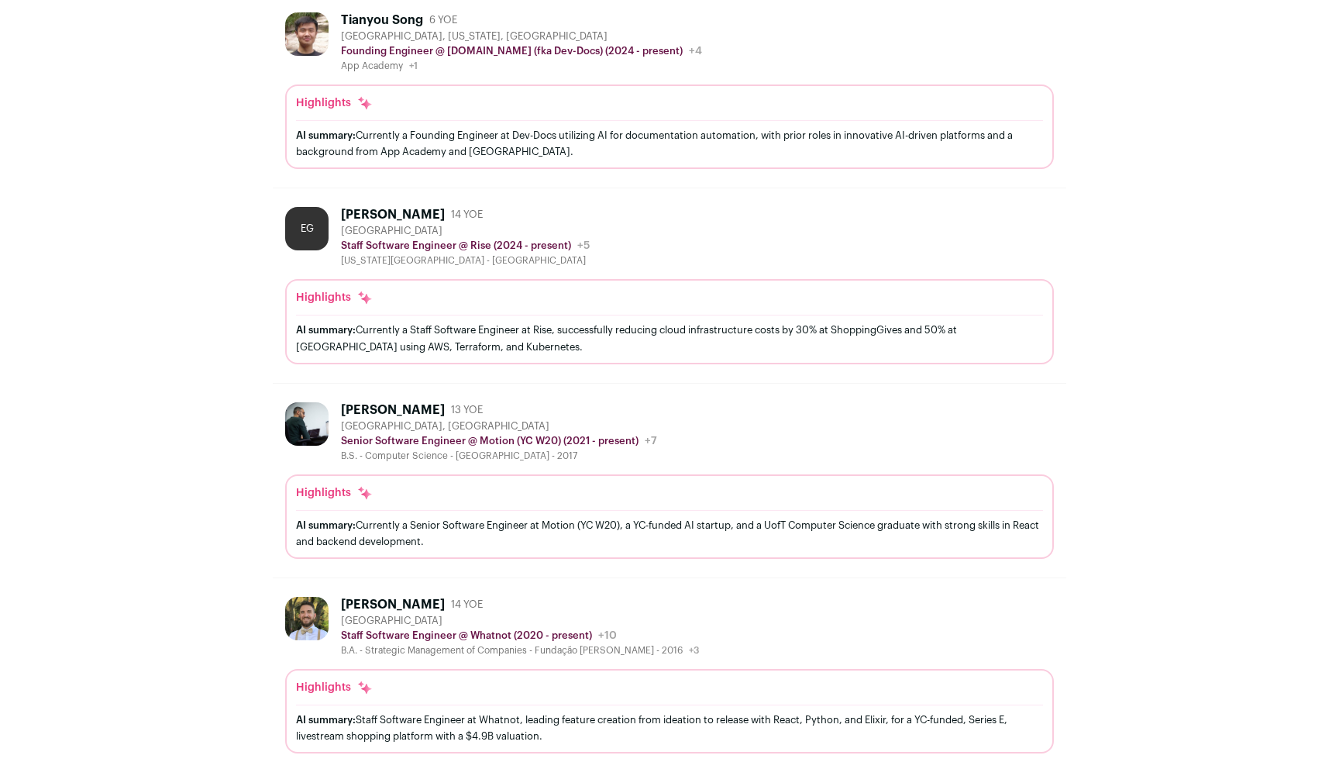
scroll to position [1529, 0]
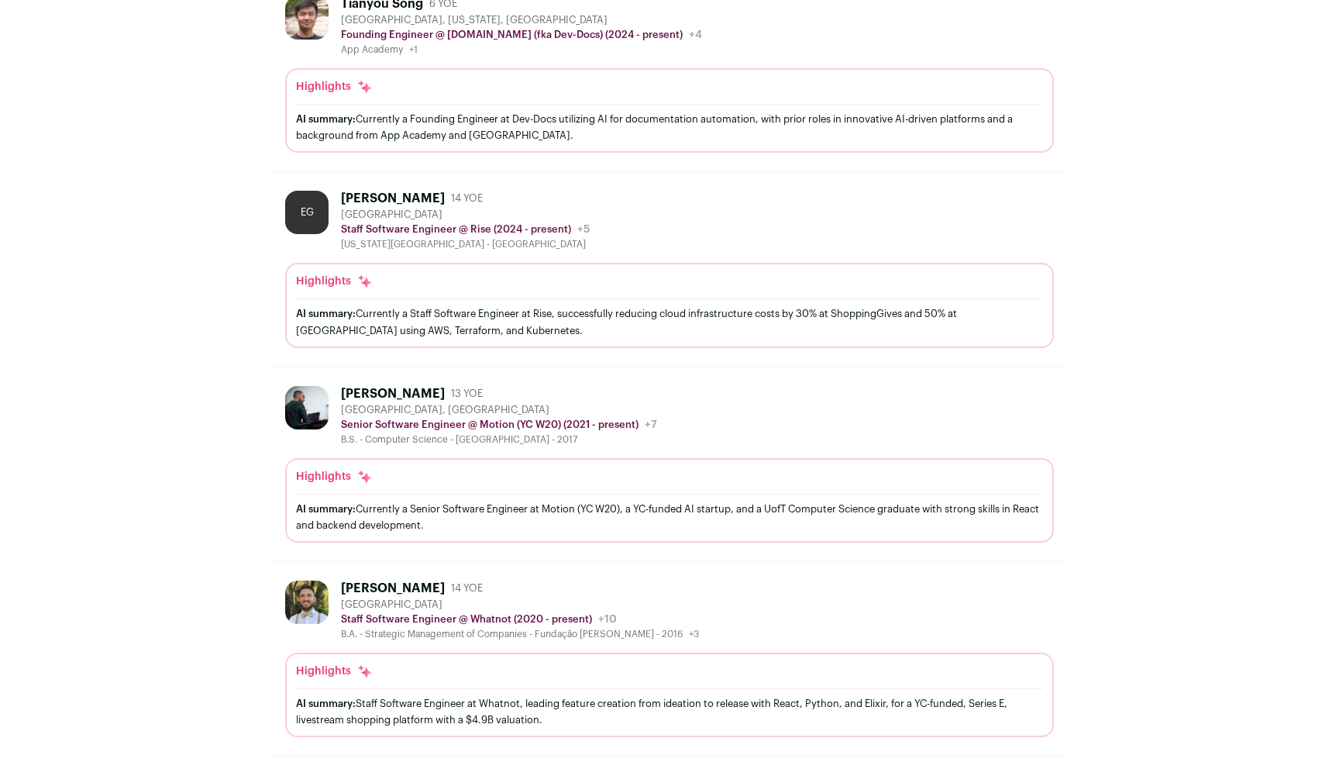
click at [620, 494] on div "AI summary: Currently a Senior Software Engineer at Motion (YC W20), a YC-funde…" at bounding box center [669, 517] width 747 height 46
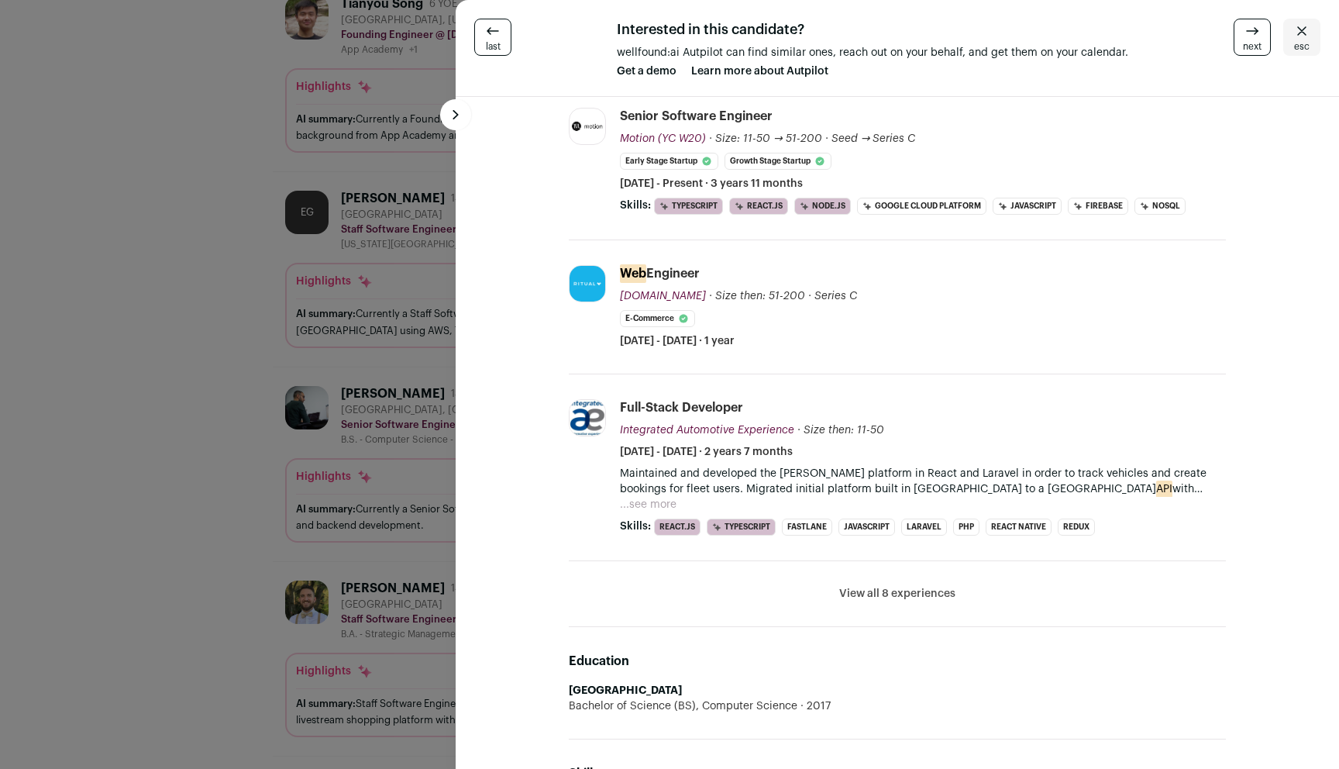
scroll to position [258, 0]
click at [363, 503] on div "last Interested in this candidate? wellfound:ai Autpilot can find similar ones,…" at bounding box center [669, 384] width 1339 height 769
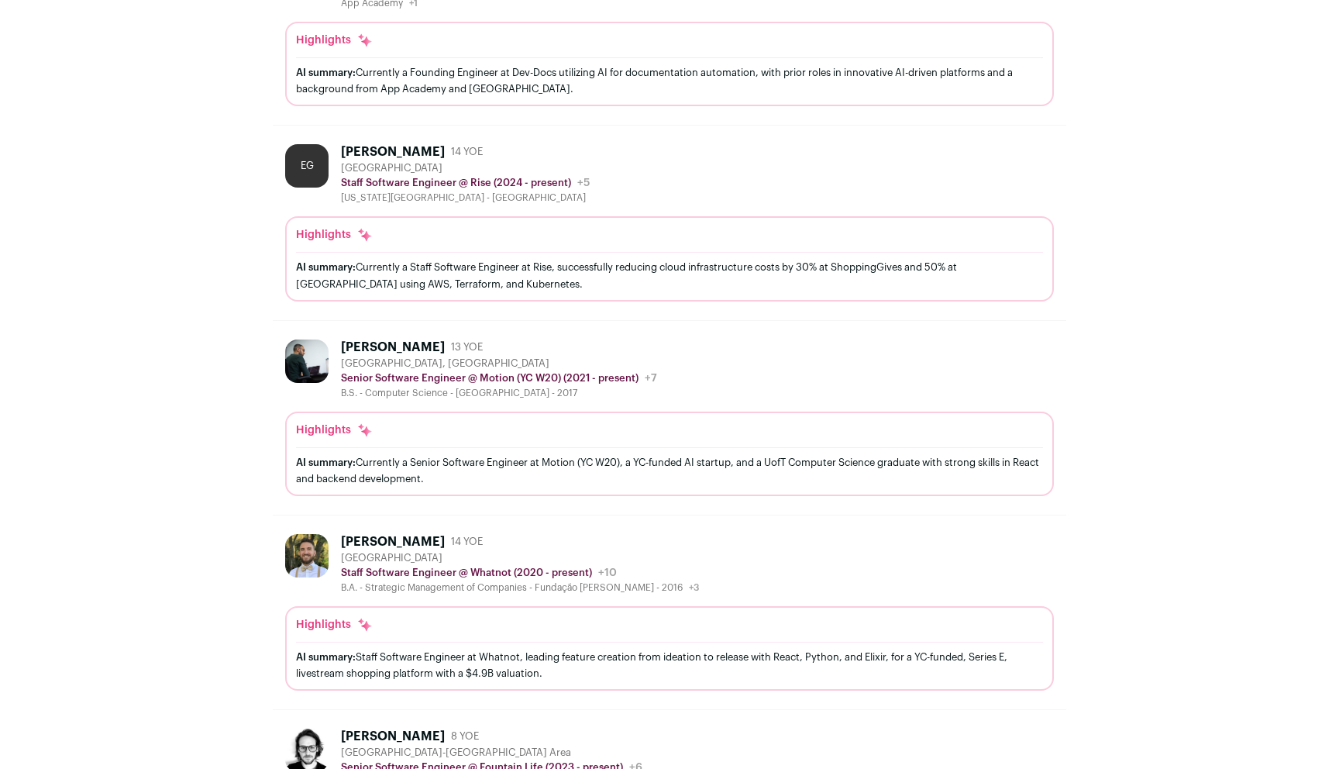
scroll to position [1668, 0]
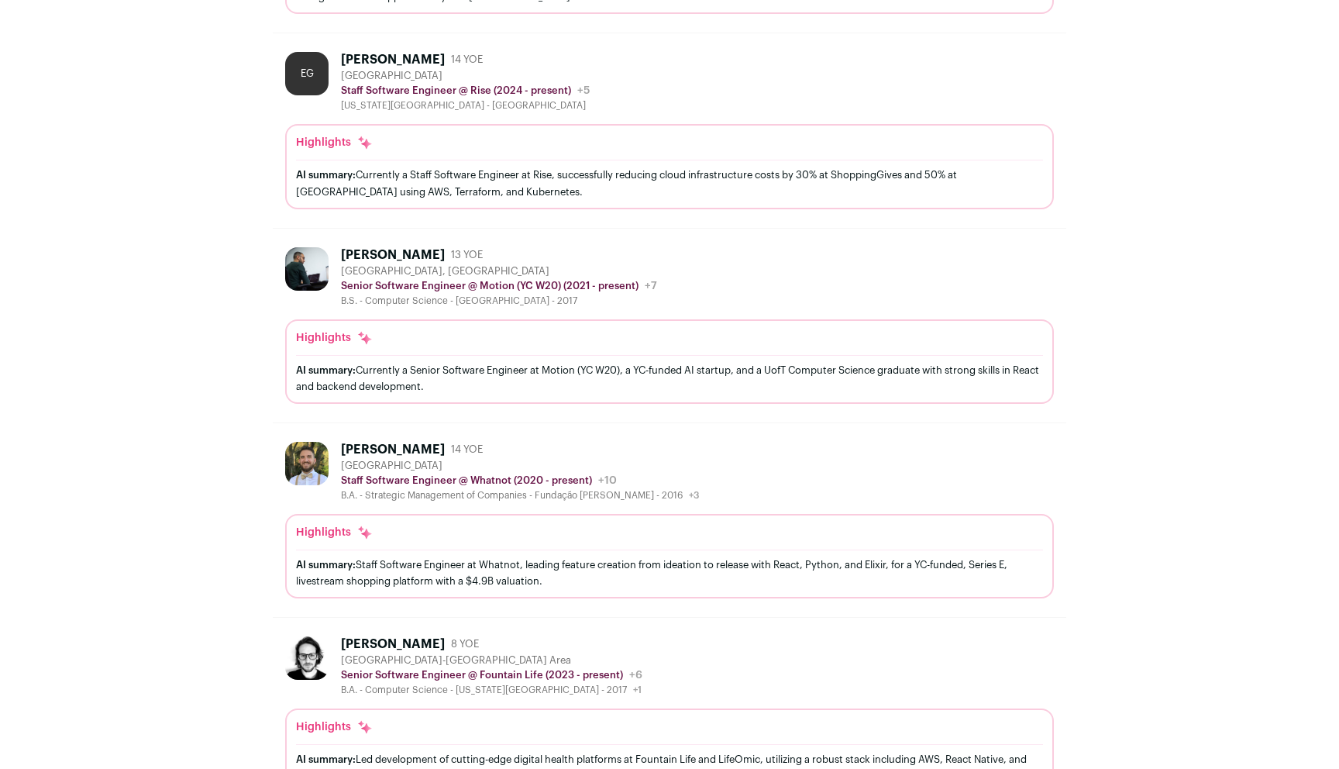
click at [748, 319] on div "Highlights AI summary: Currently a Senior Software Engineer at Motion (YC W20),…" at bounding box center [669, 361] width 769 height 84
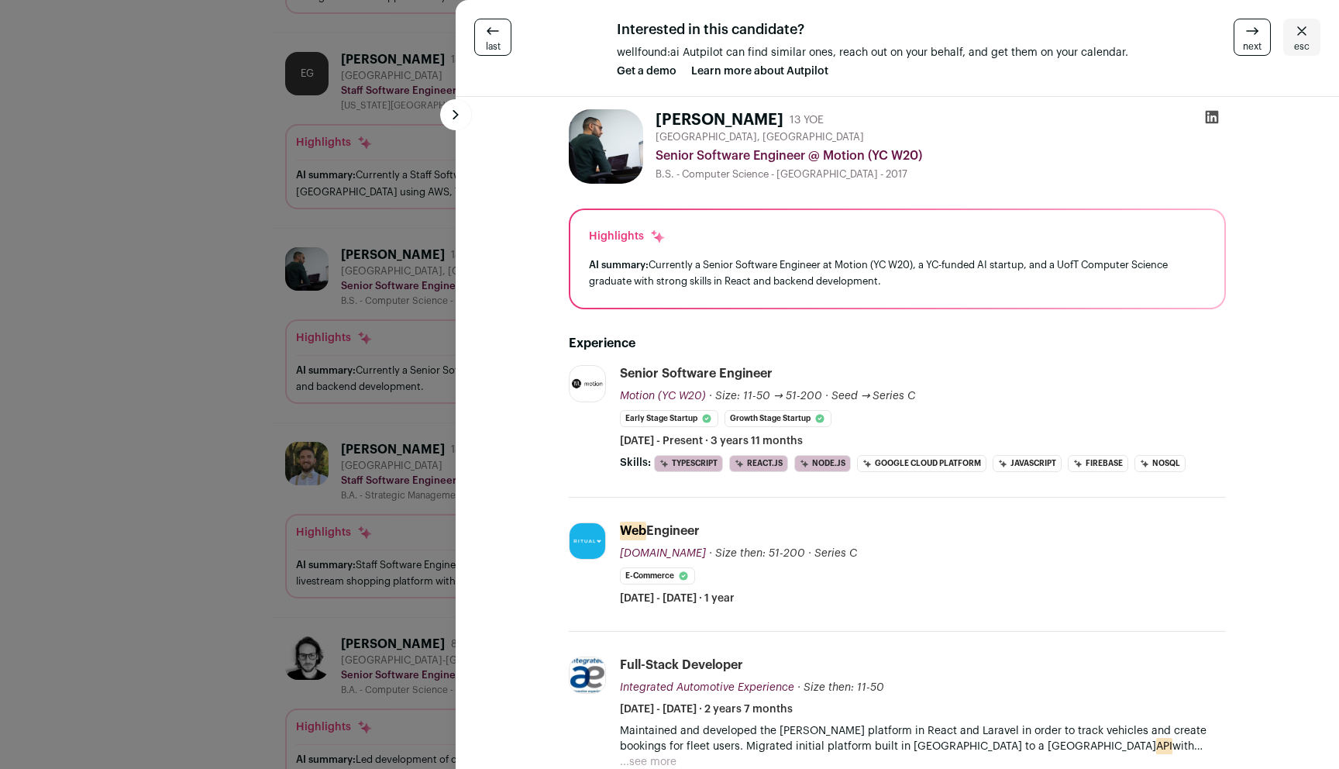
click at [372, 446] on div "last Interested in this candidate? wellfound:ai Autpilot can find similar ones,…" at bounding box center [669, 384] width 1339 height 769
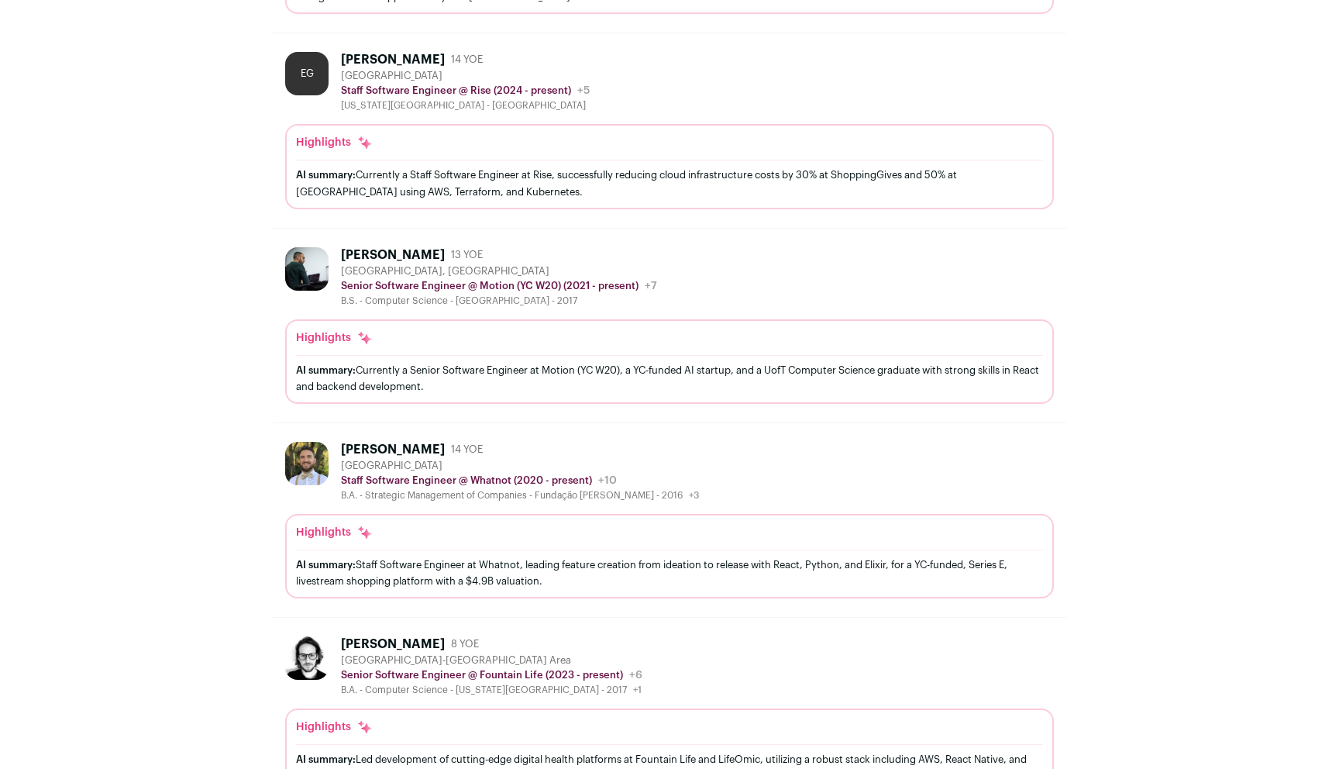
click at [862, 466] on div "[PERSON_NAME] 14 YOE [GEOGRAPHIC_DATA] Staff Software Engineer @ Whatnot (2020 …" at bounding box center [669, 472] width 769 height 60
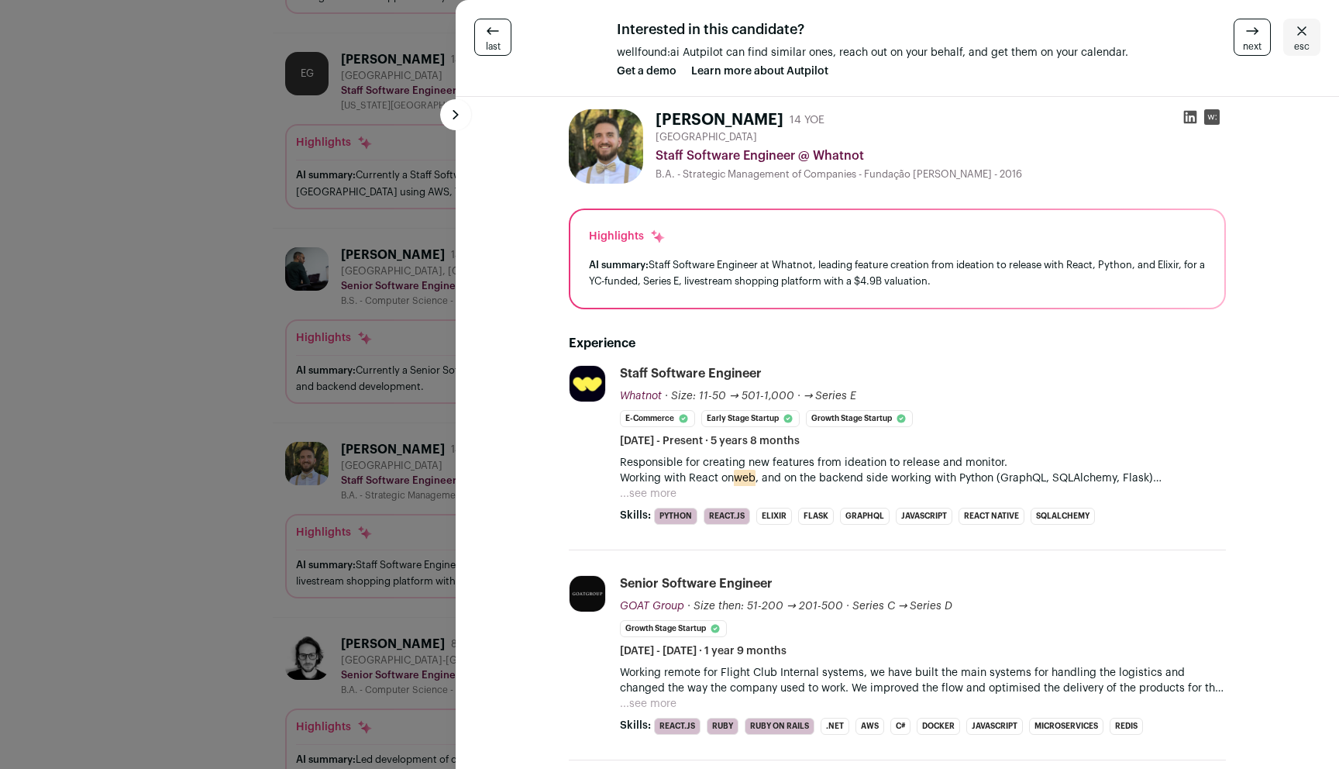
click at [651, 489] on button "...see more" at bounding box center [648, 493] width 57 height 15
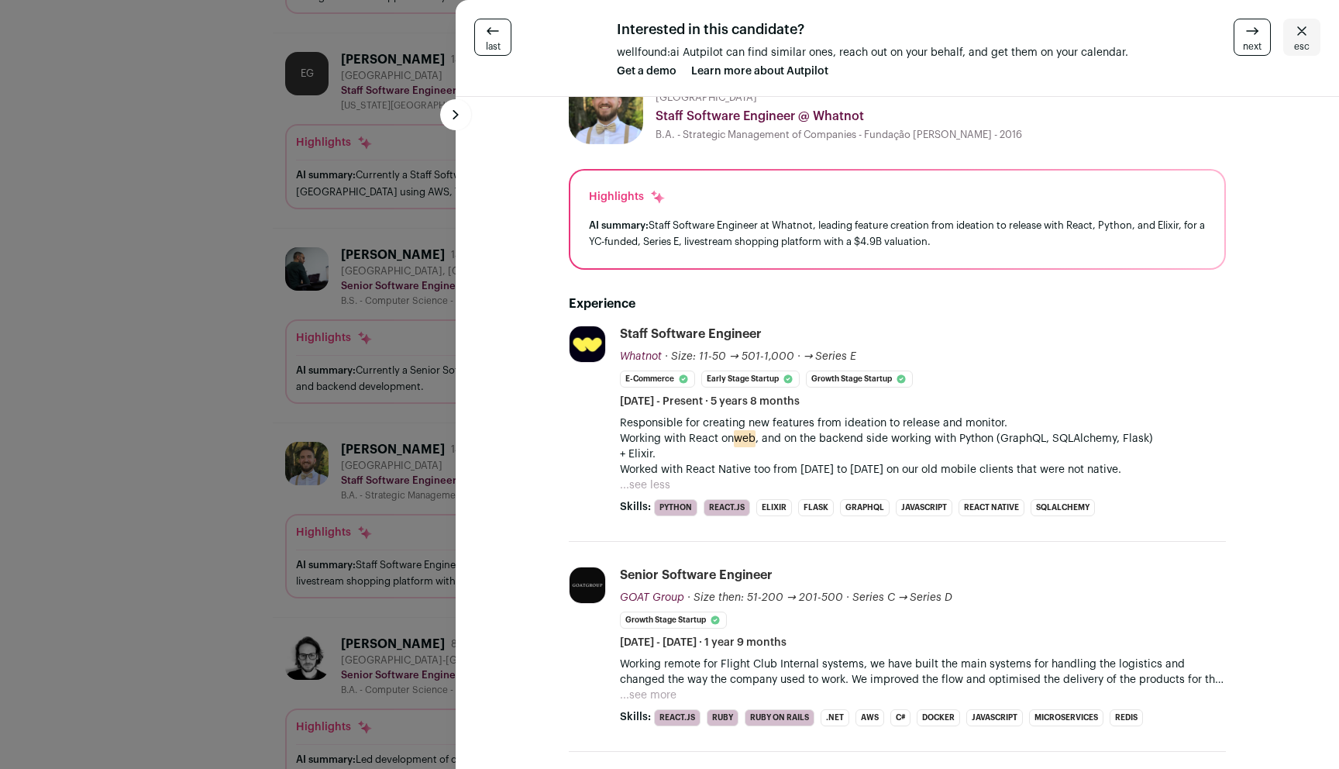
scroll to position [125, 0]
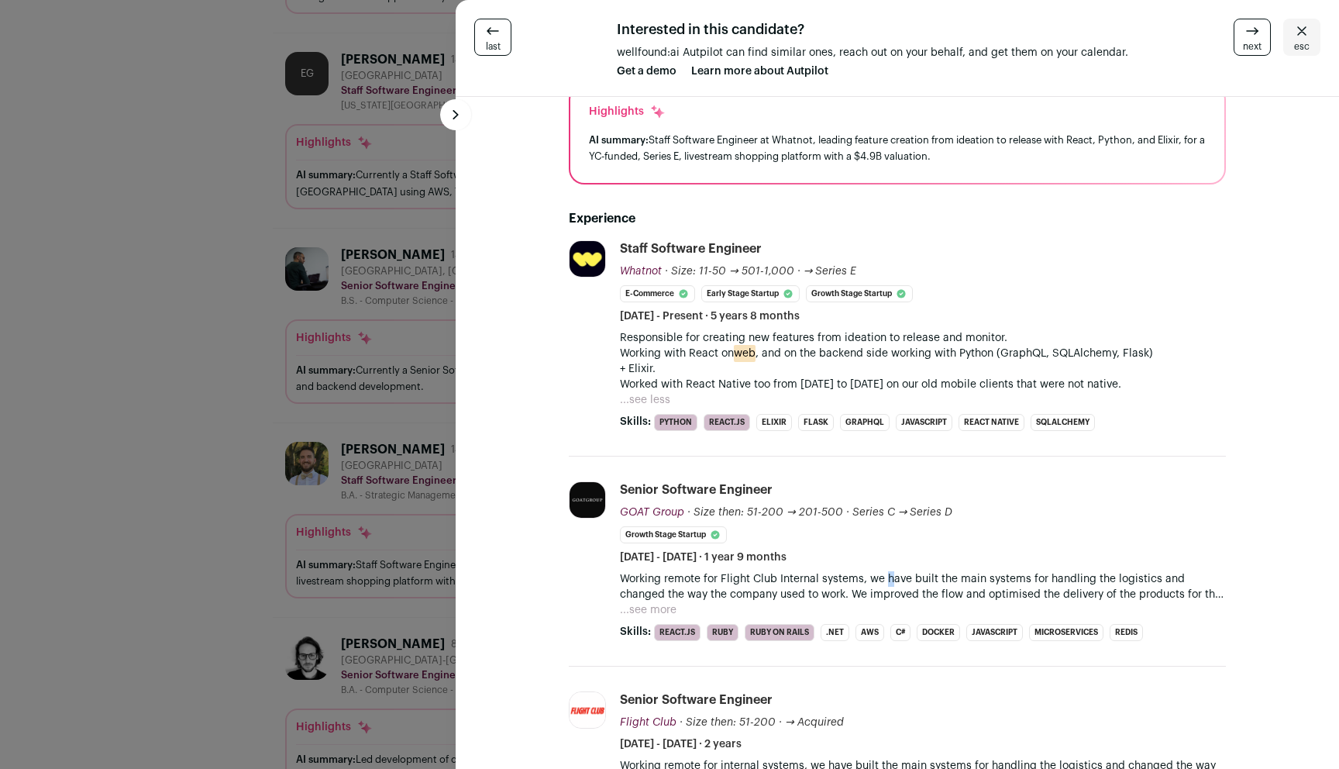
drag, startPoint x: 888, startPoint y: 577, endPoint x: 900, endPoint y: 584, distance: 14.2
click at [898, 583] on p "Working remote for Flight Club Internal systems, we have built the main systems…" at bounding box center [923, 586] width 606 height 31
click at [893, 581] on p "Working remote for Flight Club Internal systems, we have built the main systems…" at bounding box center [923, 586] width 606 height 31
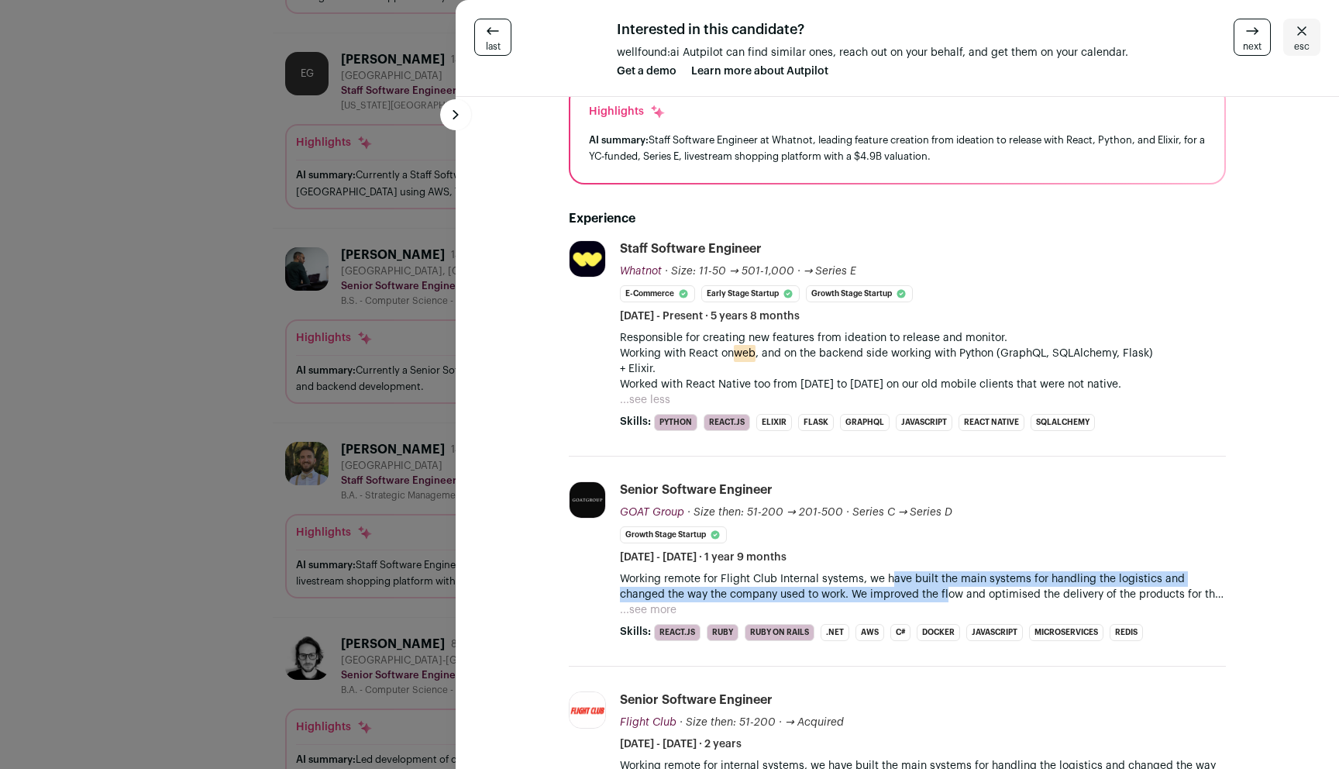
drag, startPoint x: 900, startPoint y: 588, endPoint x: 912, endPoint y: 593, distance: 13.5
click at [911, 593] on p "Working remote for Flight Club Internal systems, we have built the main systems…" at bounding box center [923, 586] width 606 height 31
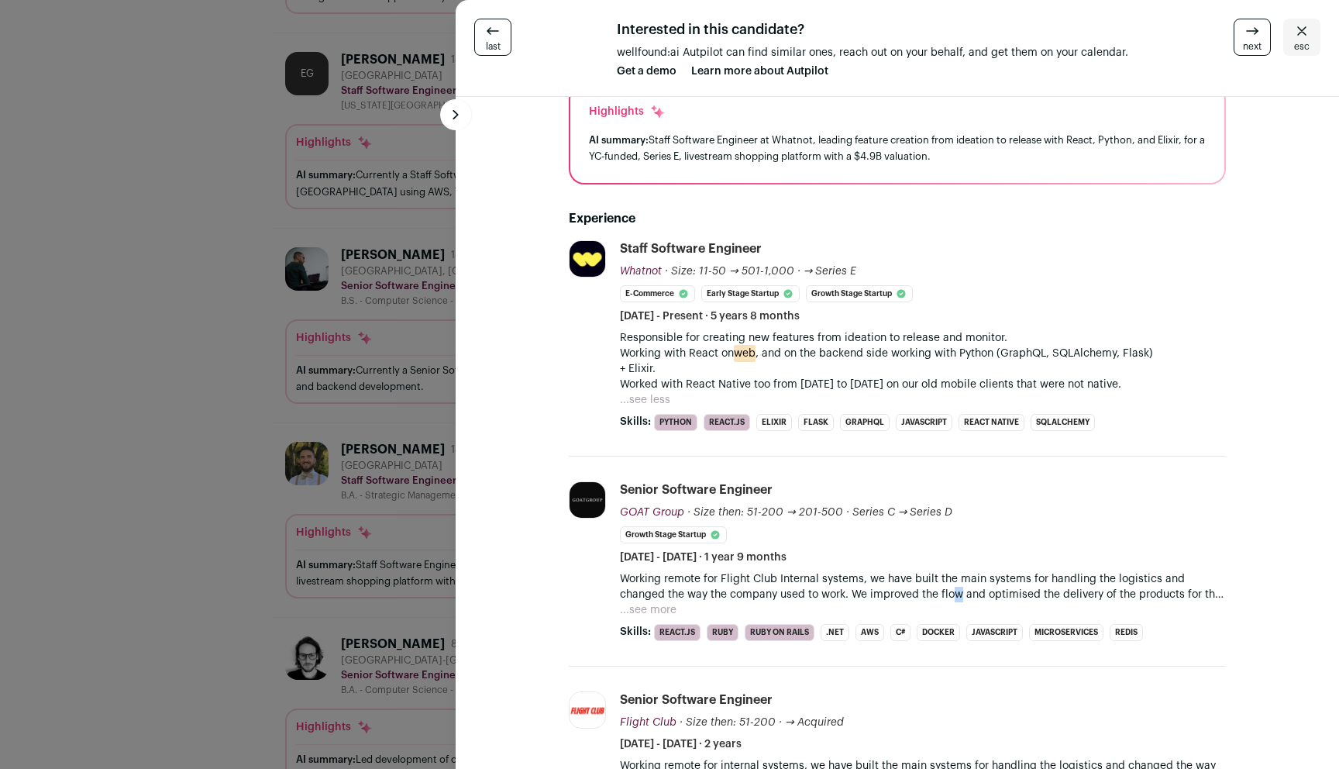
drag, startPoint x: 911, startPoint y: 593, endPoint x: 896, endPoint y: 581, distance: 19.4
click at [900, 583] on p "Working remote for Flight Club Internal systems, we have built the main systems…" at bounding box center [923, 586] width 606 height 31
drag, startPoint x: 896, startPoint y: 581, endPoint x: 913, endPoint y: 593, distance: 20.6
click at [913, 593] on p "Working remote for Flight Club Internal systems, we have built the main systems…" at bounding box center [923, 586] width 606 height 31
drag, startPoint x: 913, startPoint y: 593, endPoint x: 904, endPoint y: 582, distance: 13.8
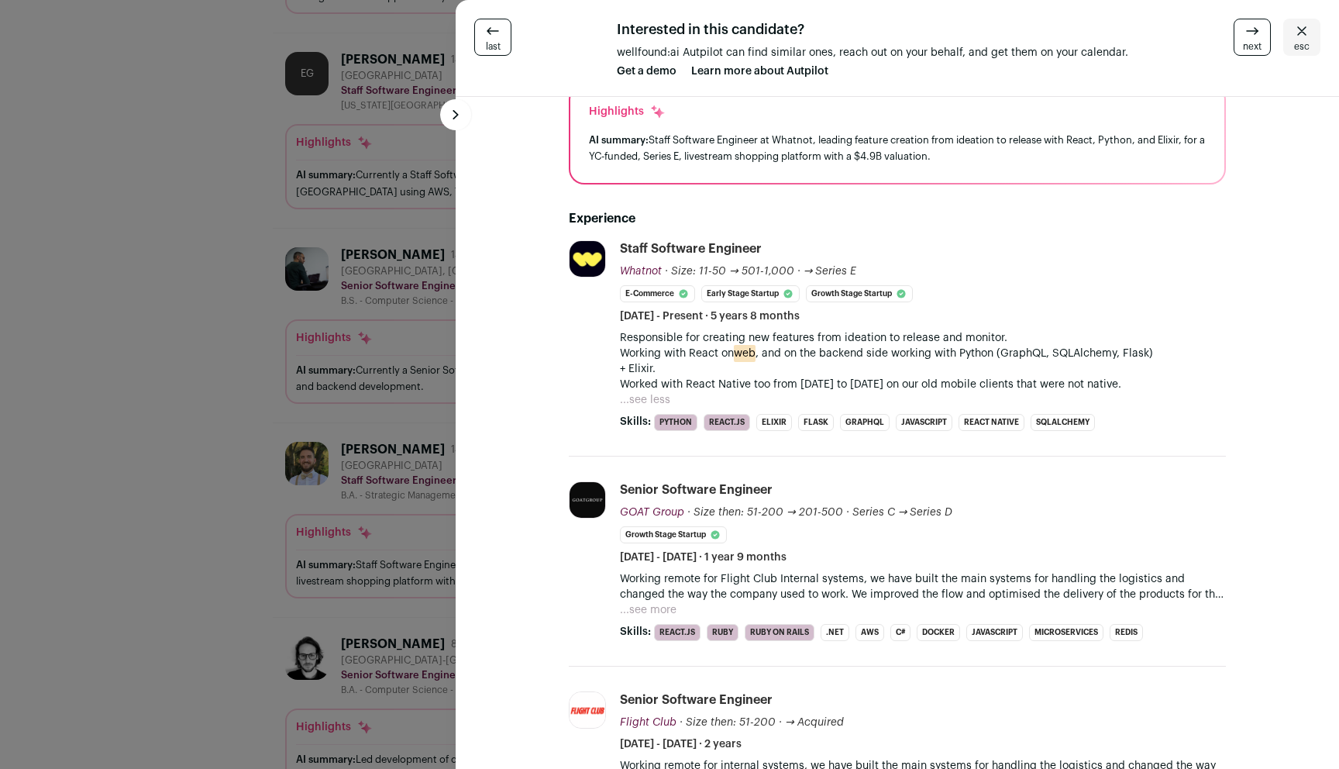
click at [904, 582] on p "Working remote for Flight Club Internal systems, we have built the main systems…" at bounding box center [923, 586] width 606 height 31
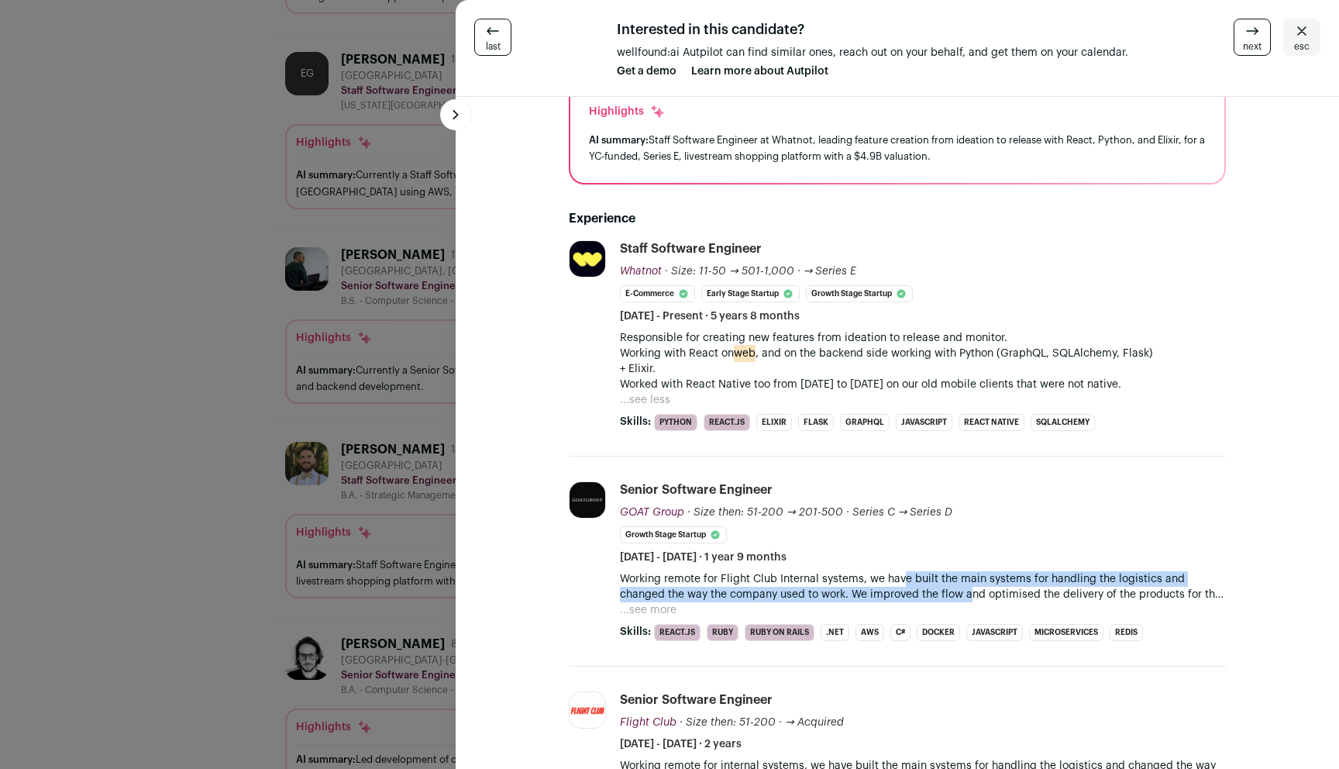
drag, startPoint x: 905, startPoint y: 582, endPoint x: 935, endPoint y: 590, distance: 31.4
click at [934, 590] on p "Working remote for Flight Club Internal systems, we have built the main systems…" at bounding box center [923, 586] width 606 height 31
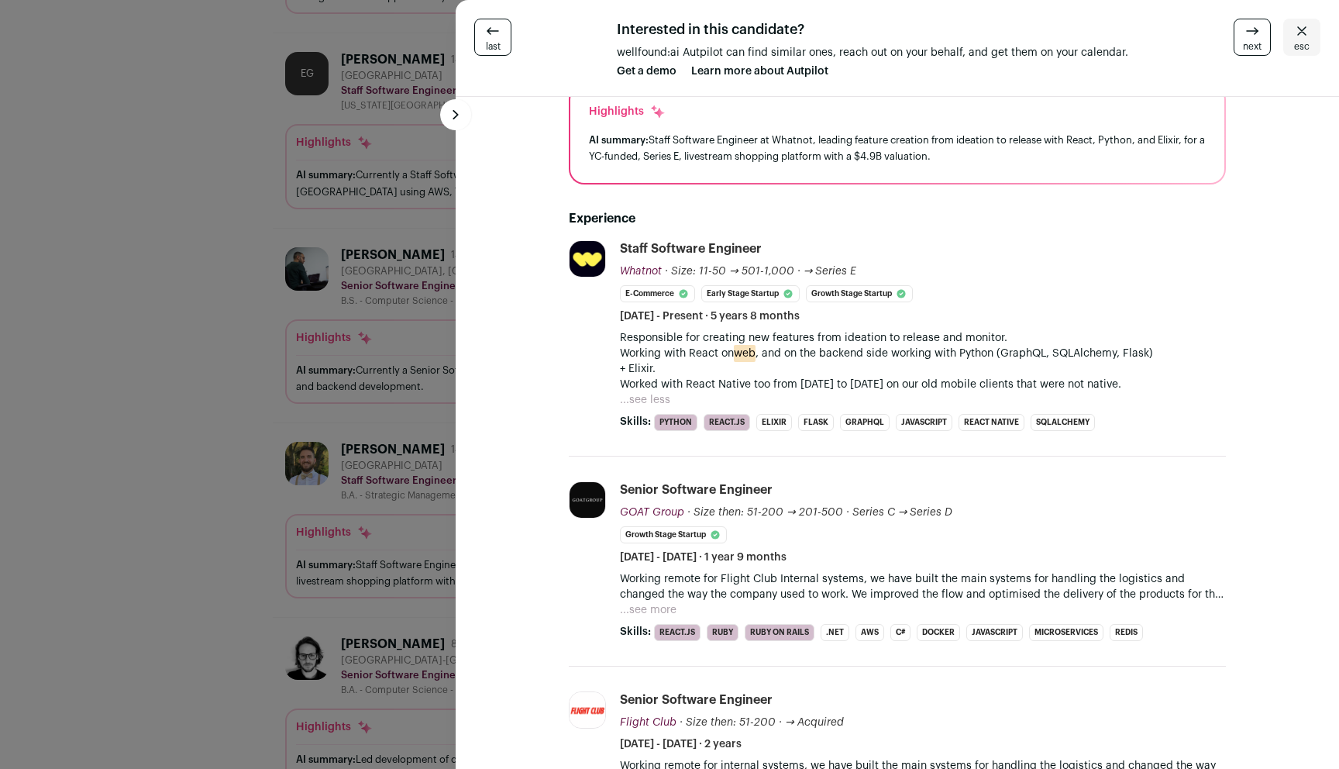
drag, startPoint x: 934, startPoint y: 589, endPoint x: 920, endPoint y: 580, distance: 16.3
click at [925, 582] on p "Working remote for Flight Club Internal systems, we have built the main systems…" at bounding box center [923, 586] width 606 height 31
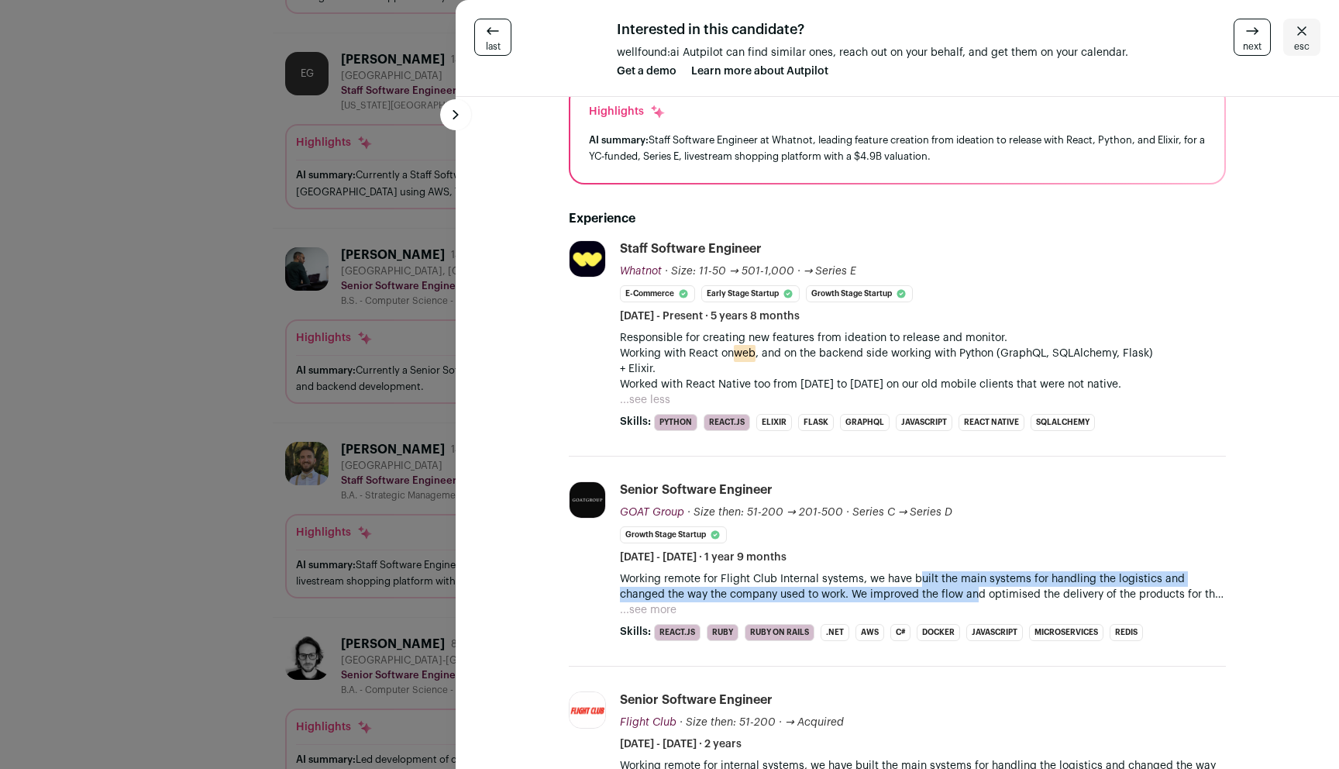
click at [938, 593] on p "Working remote for Flight Club Internal systems, we have built the main systems…" at bounding box center [923, 586] width 606 height 31
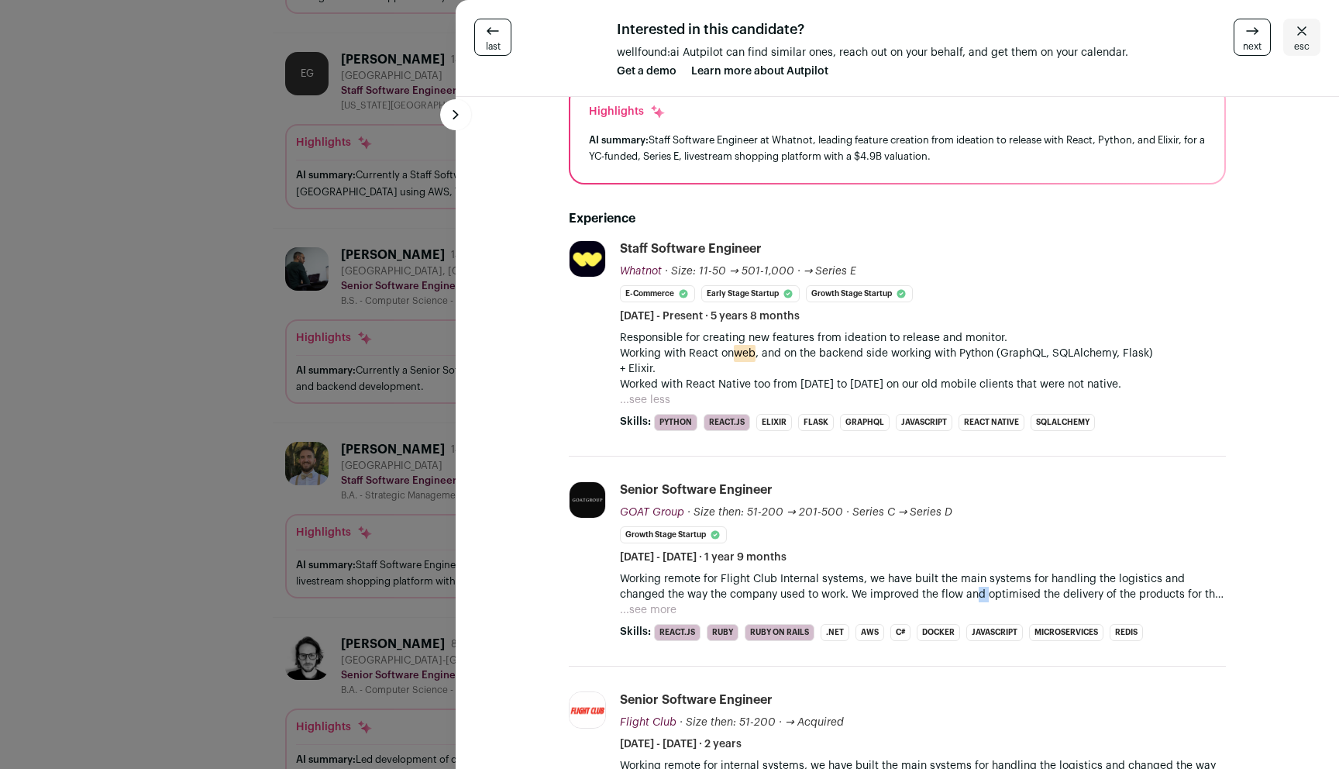
drag, startPoint x: 939, startPoint y: 593, endPoint x: 913, endPoint y: 578, distance: 30.6
click at [914, 579] on p "Working remote for Flight Club Internal systems, we have built the main systems…" at bounding box center [923, 586] width 606 height 31
drag, startPoint x: 917, startPoint y: 582, endPoint x: 935, endPoint y: 593, distance: 21.9
click at [933, 592] on p "Working remote for Flight Club Internal systems, we have built the main systems…" at bounding box center [923, 586] width 606 height 31
click at [935, 593] on p "Working remote for Flight Club Internal systems, we have built the main systems…" at bounding box center [923, 586] width 606 height 31
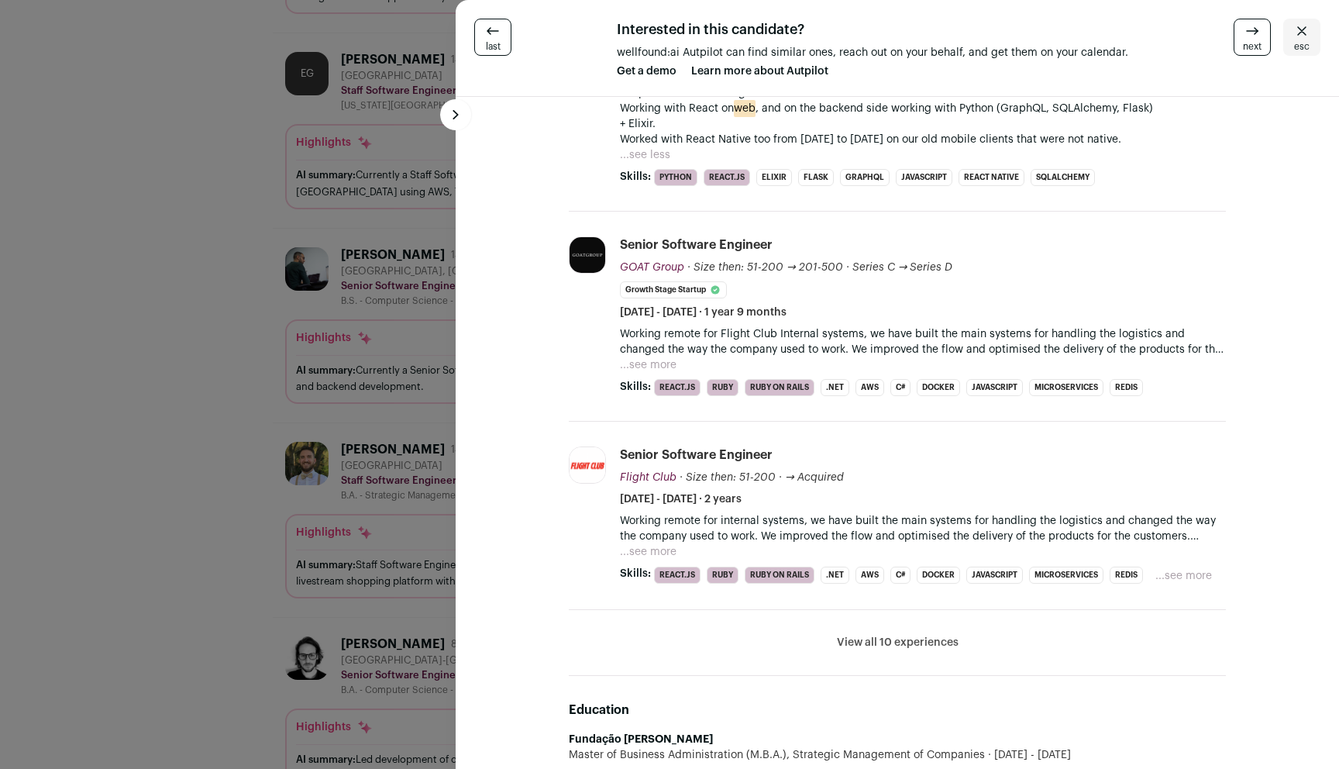
scroll to position [373, 0]
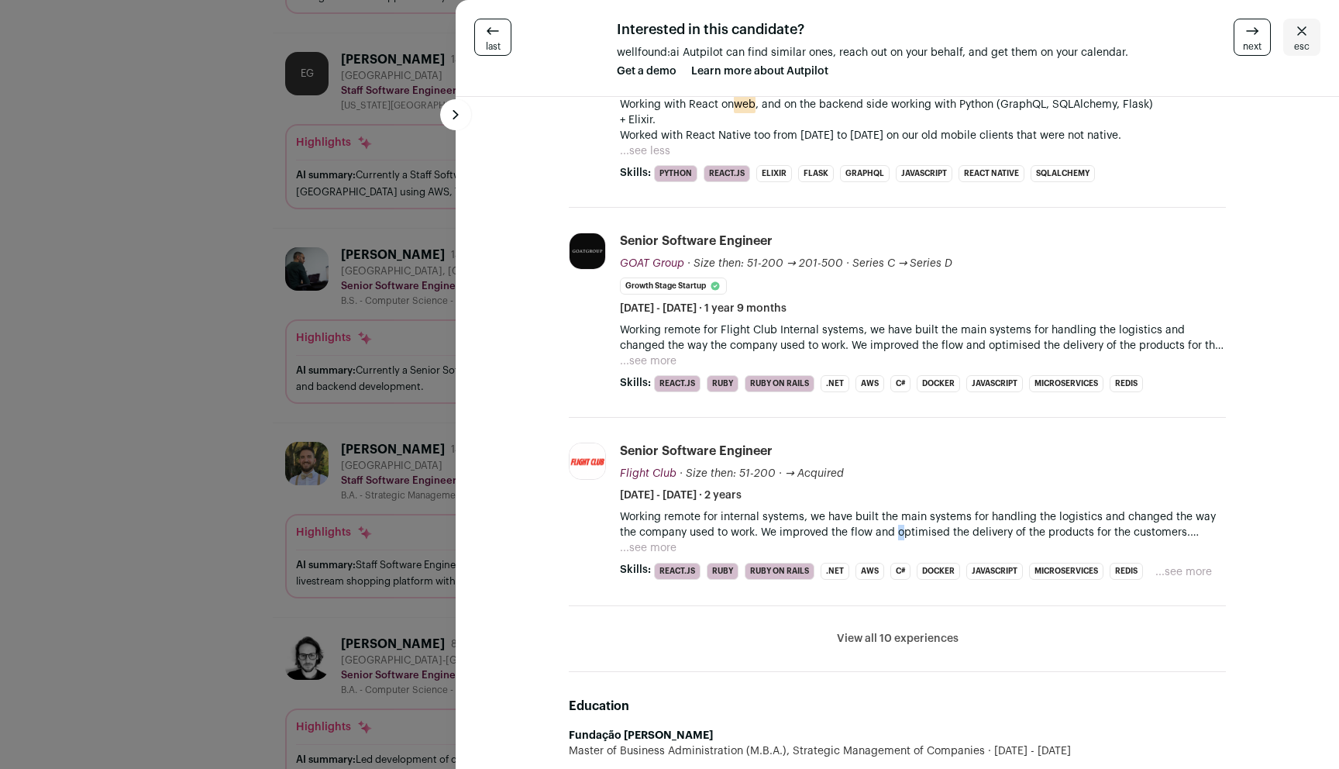
drag, startPoint x: 898, startPoint y: 530, endPoint x: 915, endPoint y: 536, distance: 18.1
click at [918, 544] on div "Working remote for internal systems, we have built the main systems for handlin…" at bounding box center [923, 532] width 606 height 46
drag, startPoint x: 915, startPoint y: 536, endPoint x: 907, endPoint y: 525, distance: 13.3
click at [909, 528] on div "Working remote for internal systems, we have built the main systems for handlin…" at bounding box center [923, 532] width 606 height 46
drag, startPoint x: 907, startPoint y: 525, endPoint x: 922, endPoint y: 536, distance: 18.3
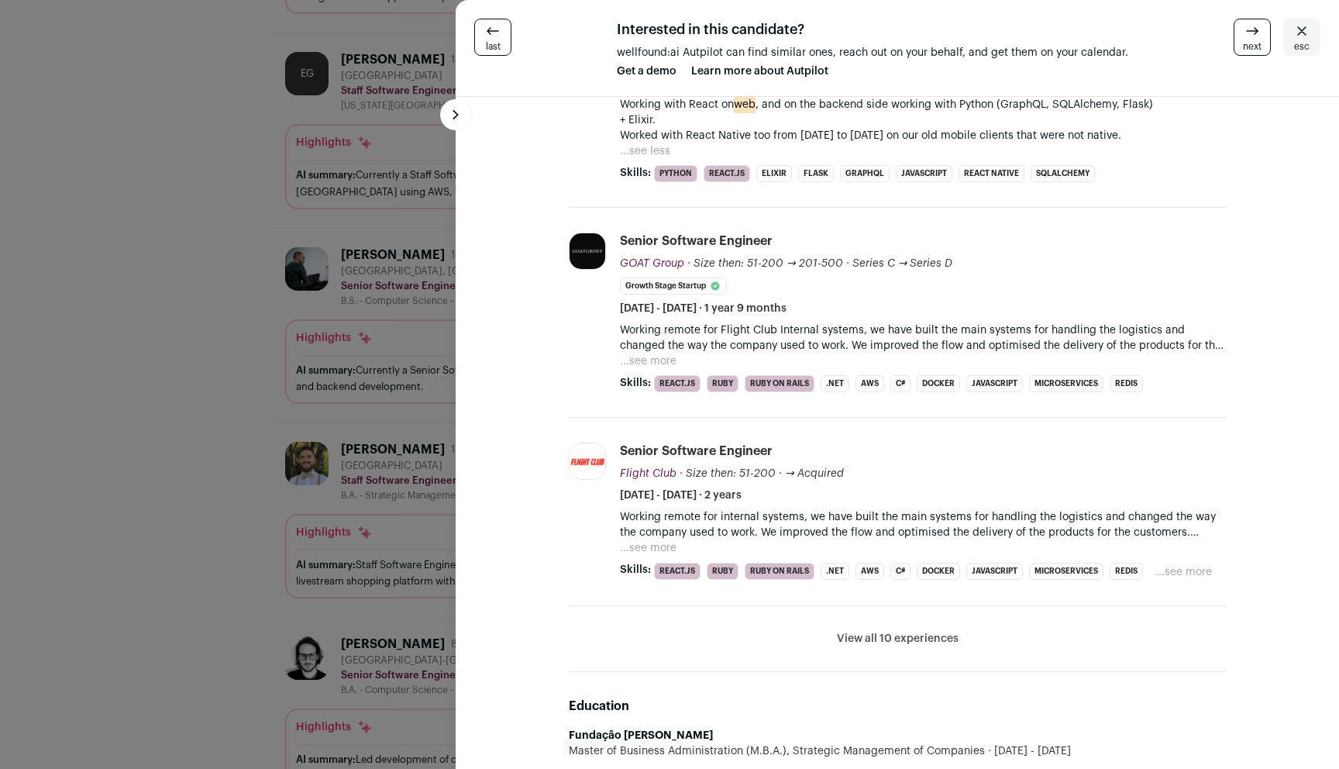
click at [920, 535] on p "Working remote for internal systems, we have built the main systems for handlin…" at bounding box center [923, 524] width 606 height 31
drag, startPoint x: 922, startPoint y: 536, endPoint x: 907, endPoint y: 514, distance: 26.9
click at [910, 515] on p "Working remote for internal systems, we have built the main systems for handlin…" at bounding box center [923, 524] width 606 height 31
drag, startPoint x: 912, startPoint y: 519, endPoint x: 931, endPoint y: 532, distance: 23.0
click at [928, 529] on p "Working remote for internal systems, we have built the main systems for handlin…" at bounding box center [923, 524] width 606 height 31
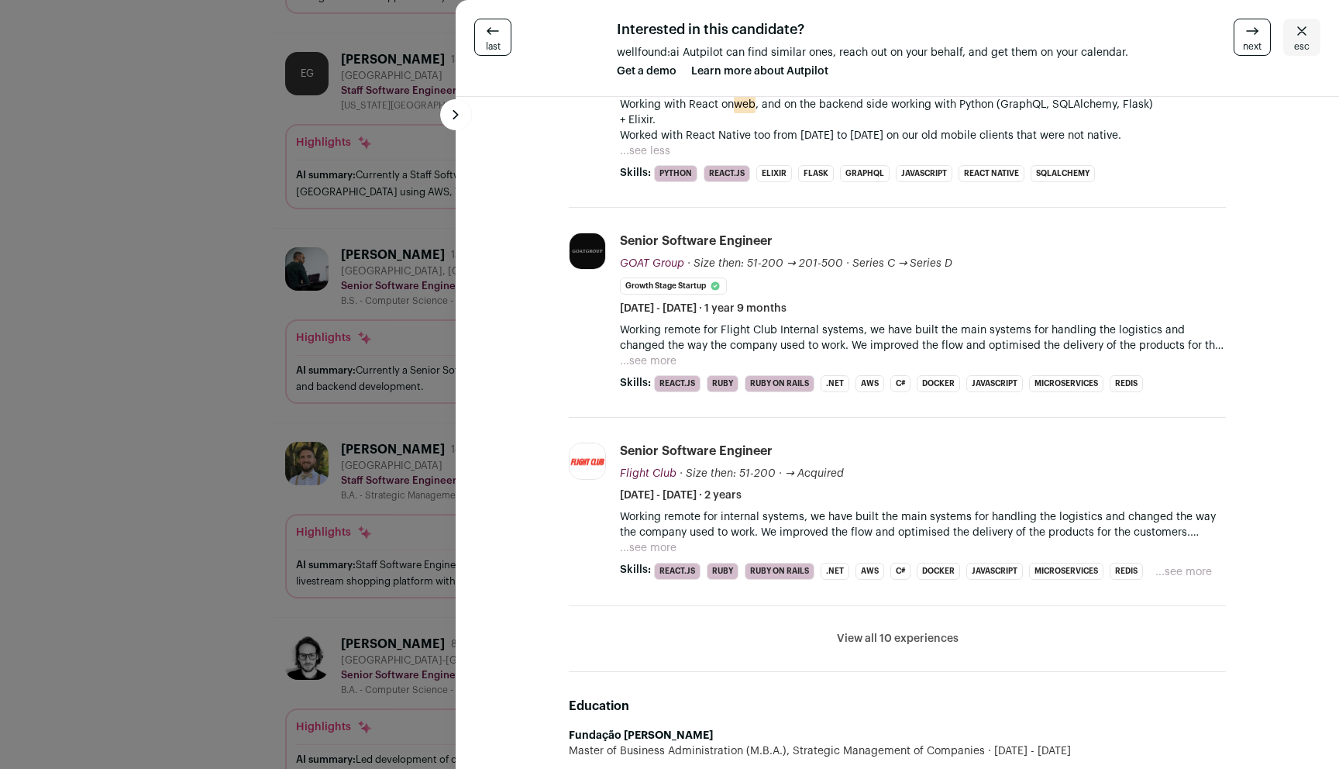
click at [920, 521] on p "Working remote for internal systems, we have built the main systems for handlin…" at bounding box center [923, 524] width 606 height 31
click at [910, 517] on p "Working remote for internal systems, we have built the main systems for handlin…" at bounding box center [923, 524] width 606 height 31
click at [899, 638] on button "View all 10 experiences" at bounding box center [898, 638] width 122 height 15
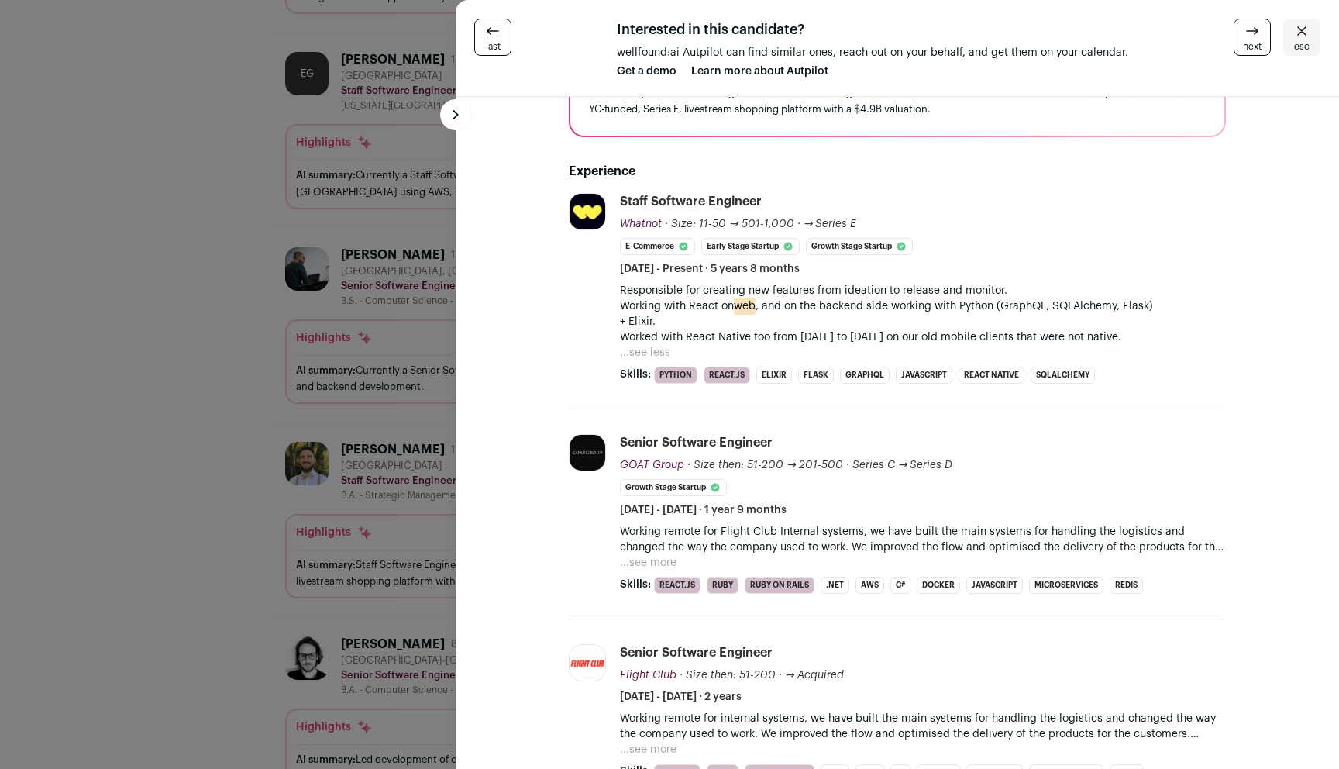
scroll to position [0, 0]
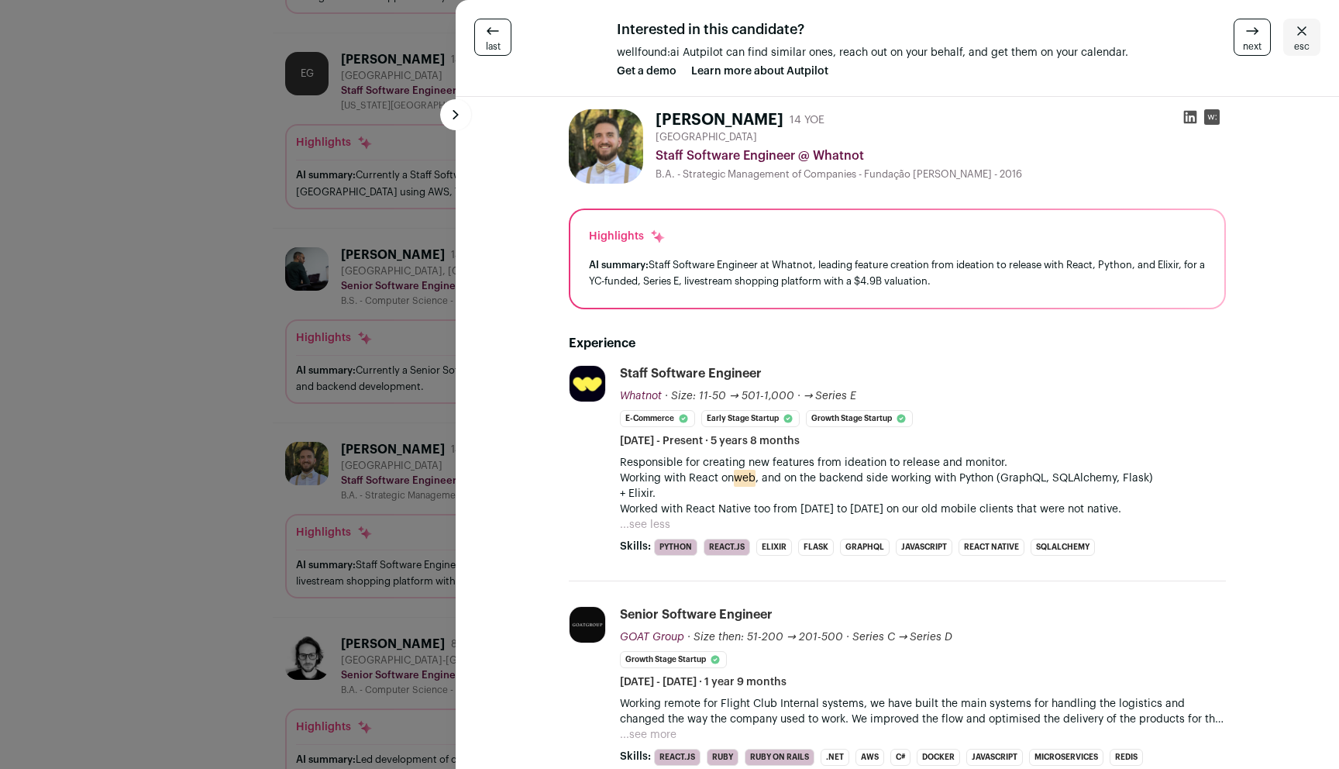
click at [1191, 117] on icon at bounding box center [1190, 117] width 13 height 13
click at [315, 400] on div "last Interested in this candidate? wellfound:ai Autpilot can find similar ones,…" at bounding box center [669, 384] width 1339 height 769
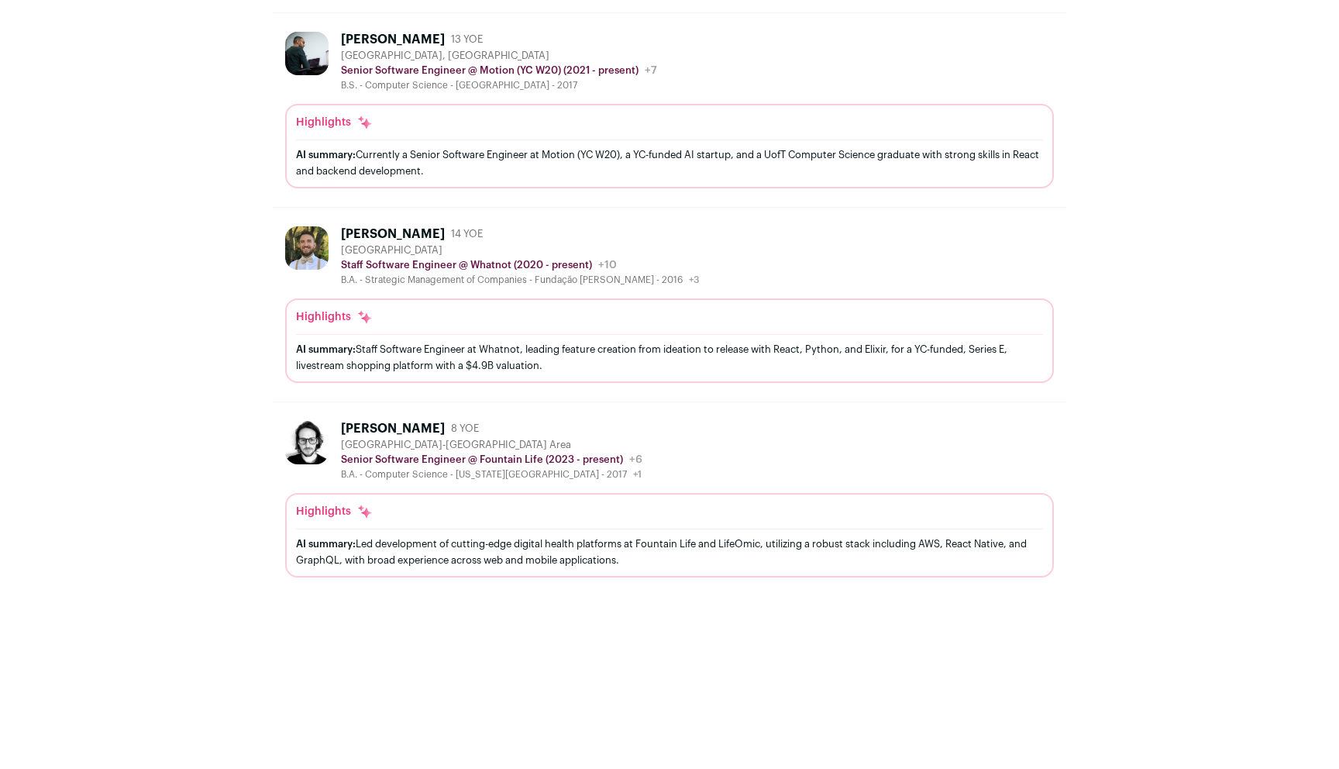
scroll to position [1715, 0]
